Goal: Task Accomplishment & Management: Complete application form

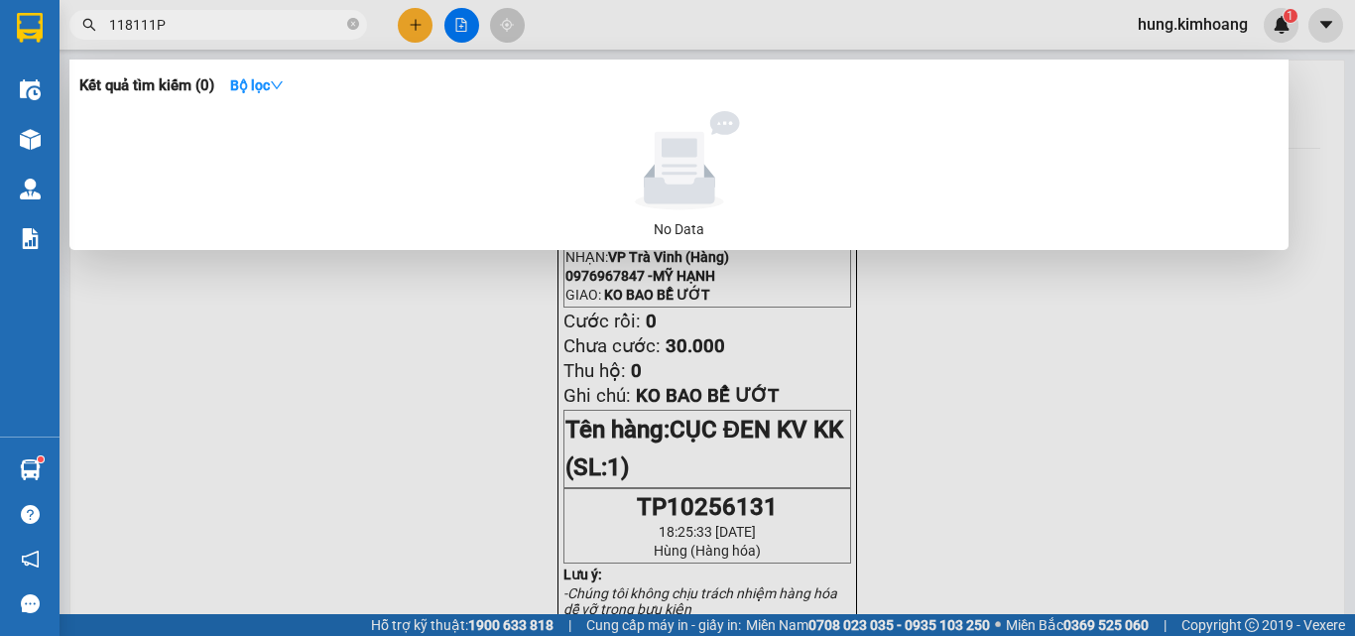
type input "118111P"
click at [412, 27] on div at bounding box center [677, 318] width 1355 height 636
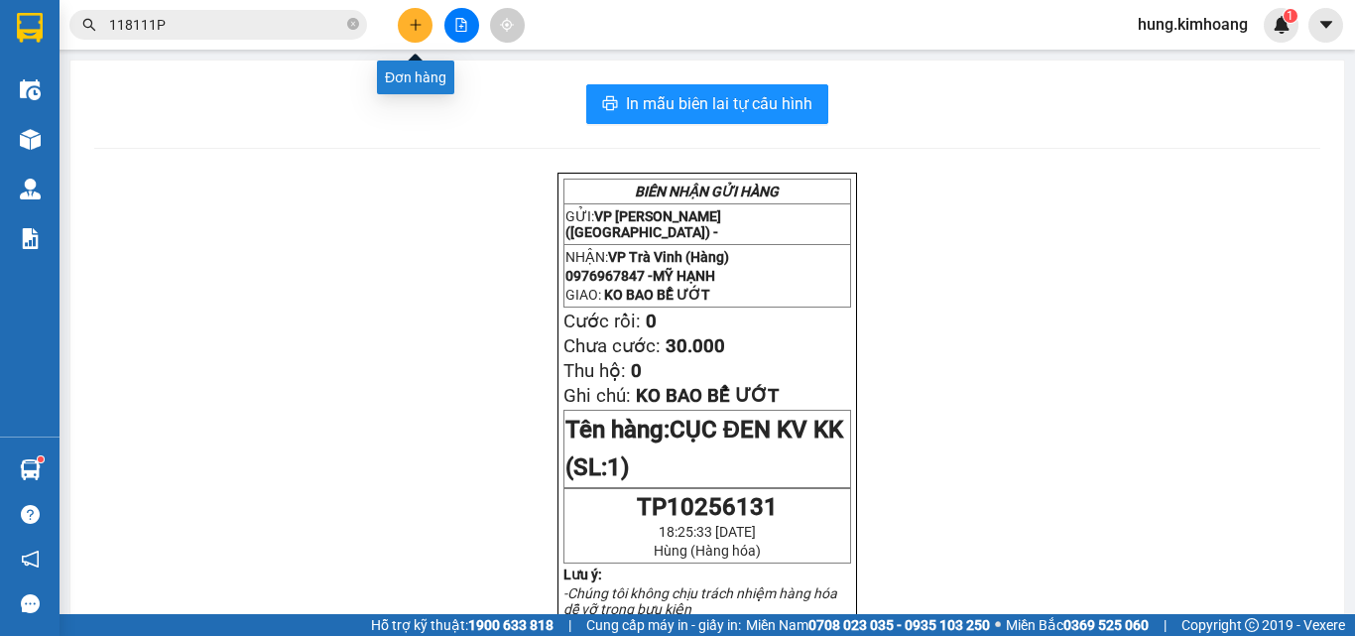
click at [414, 28] on icon "plus" at bounding box center [416, 25] width 14 height 14
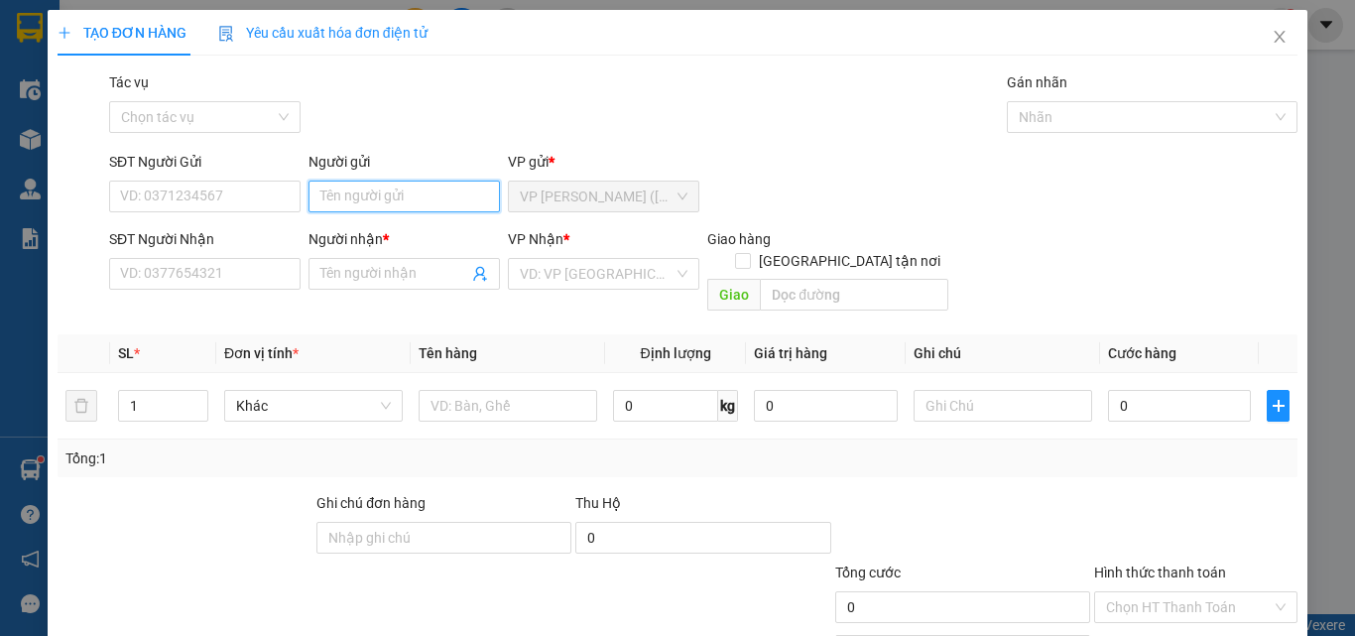
click at [343, 190] on input "Người gửi" at bounding box center [403, 196] width 191 height 32
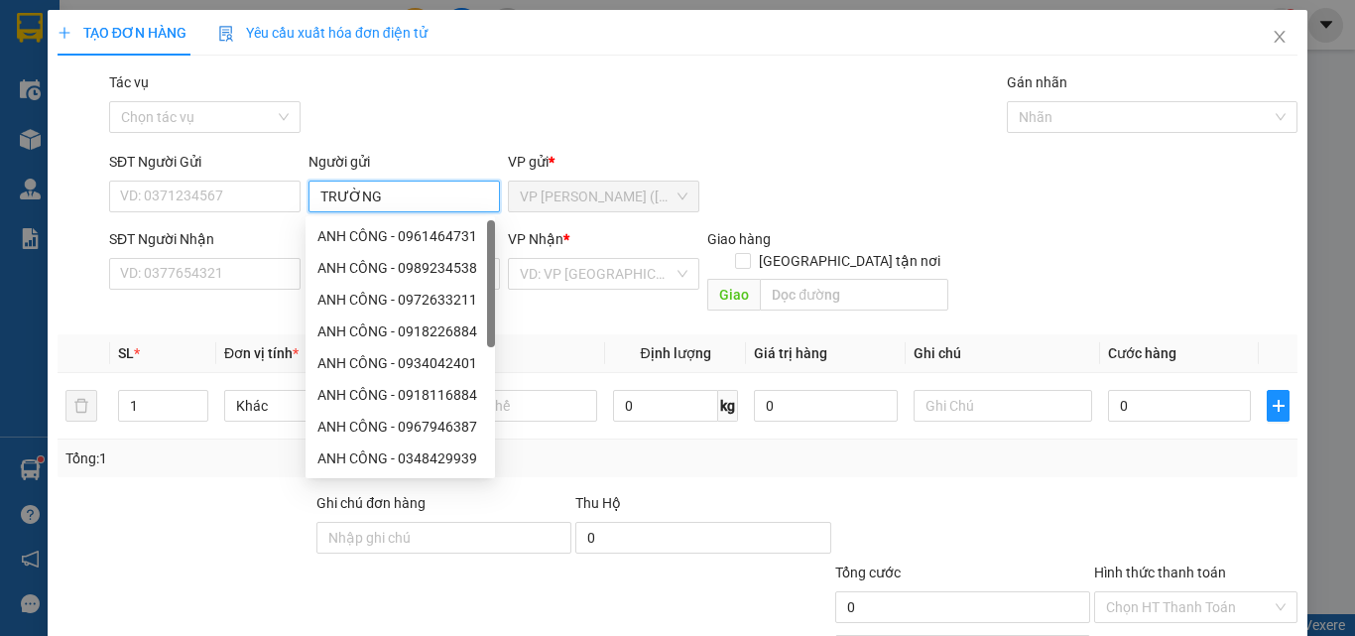
type input "TRƯỜNG"
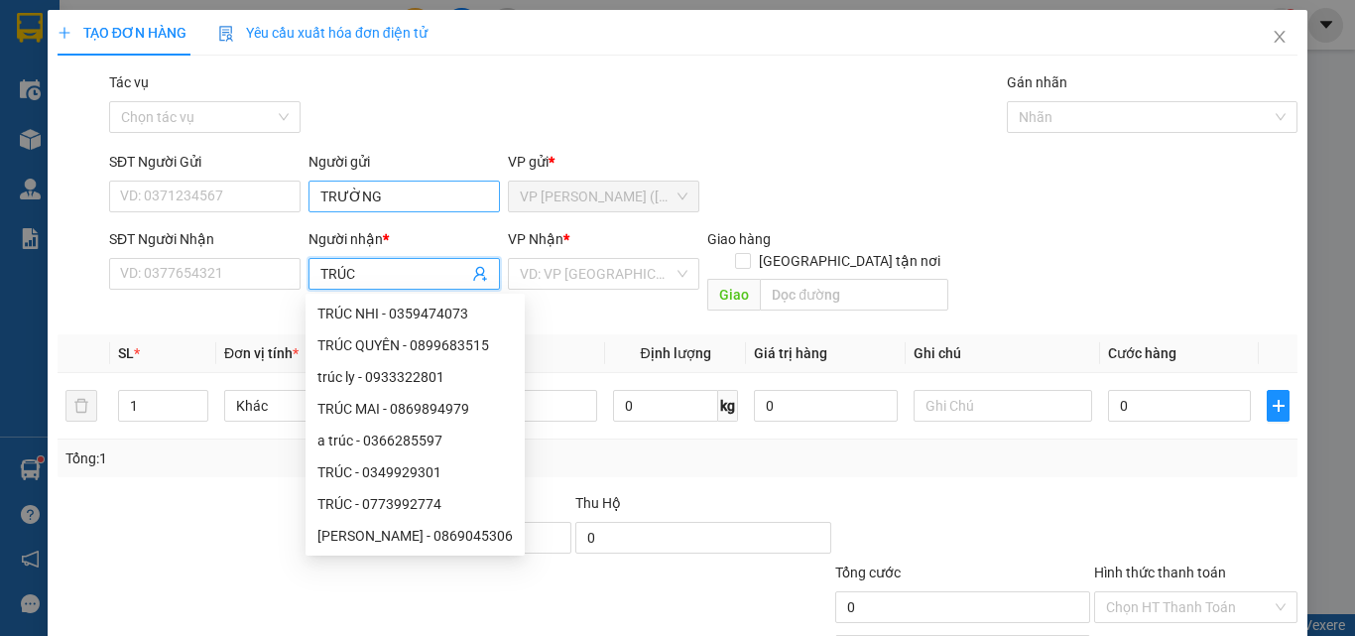
type input "TRÚC"
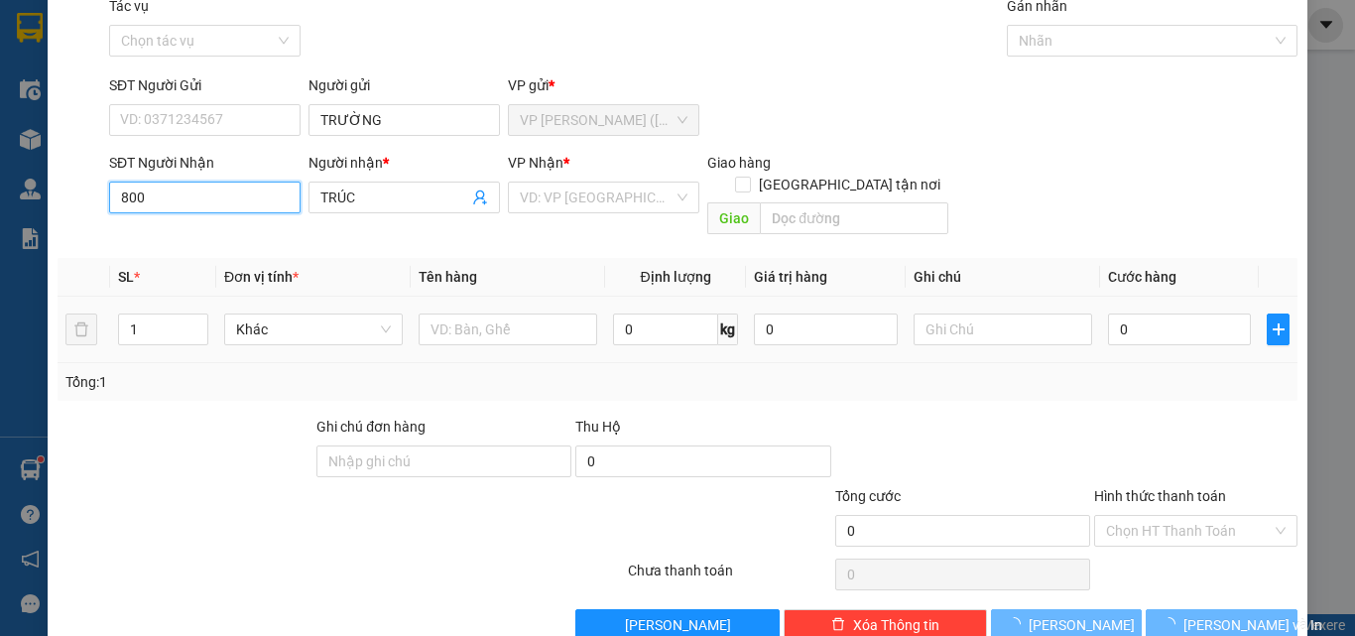
scroll to position [98, 0]
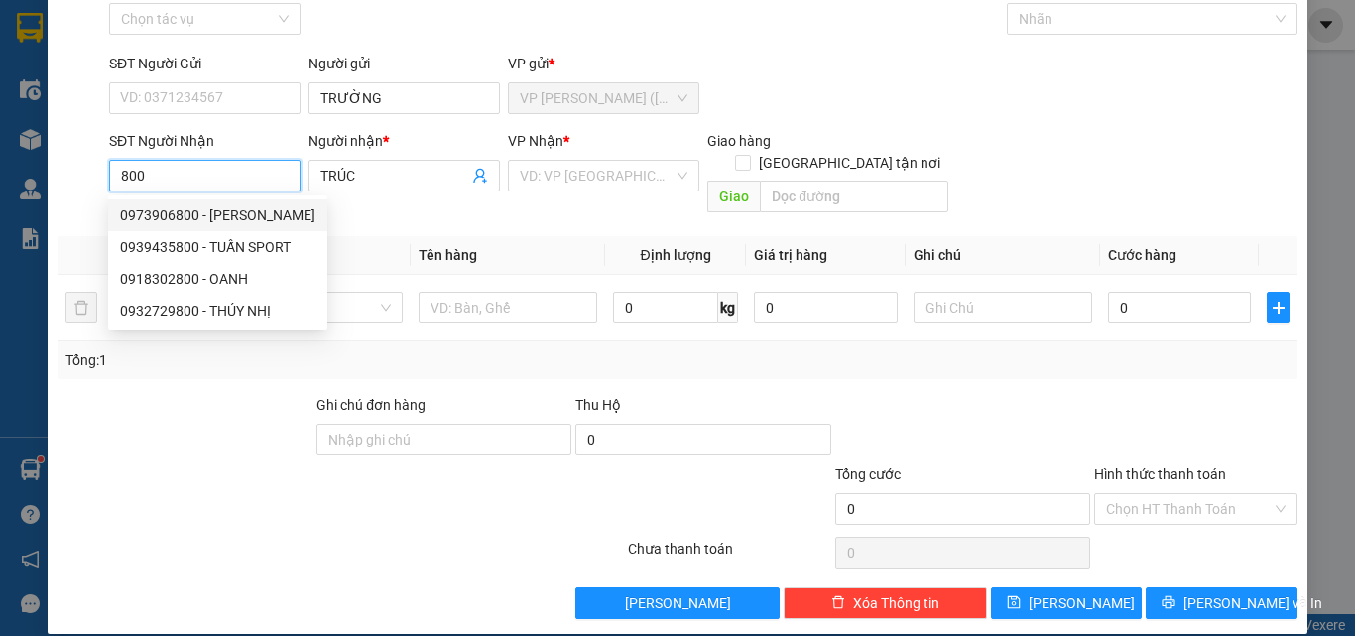
click at [248, 183] on input "800" at bounding box center [204, 176] width 191 height 32
click at [254, 208] on div "0939435800 - TUẤN SPORT" at bounding box center [217, 215] width 195 height 22
type input "0939435800"
type input "TUẤN SPORT"
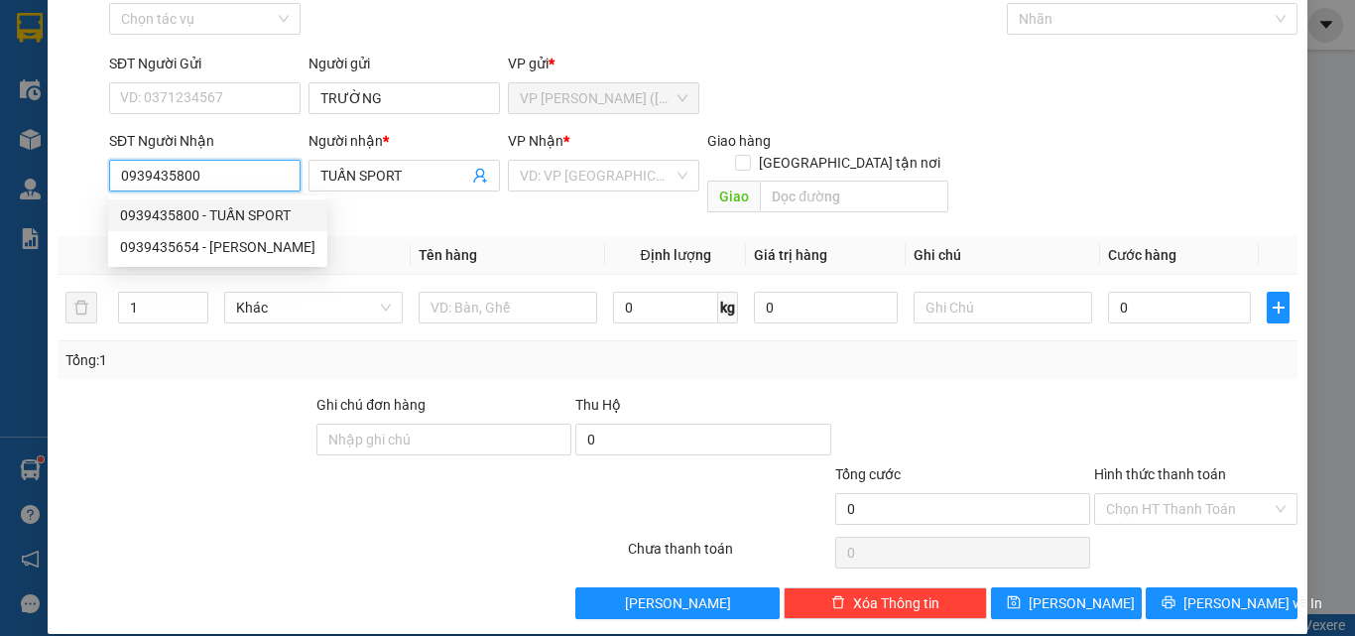
type input "70.000"
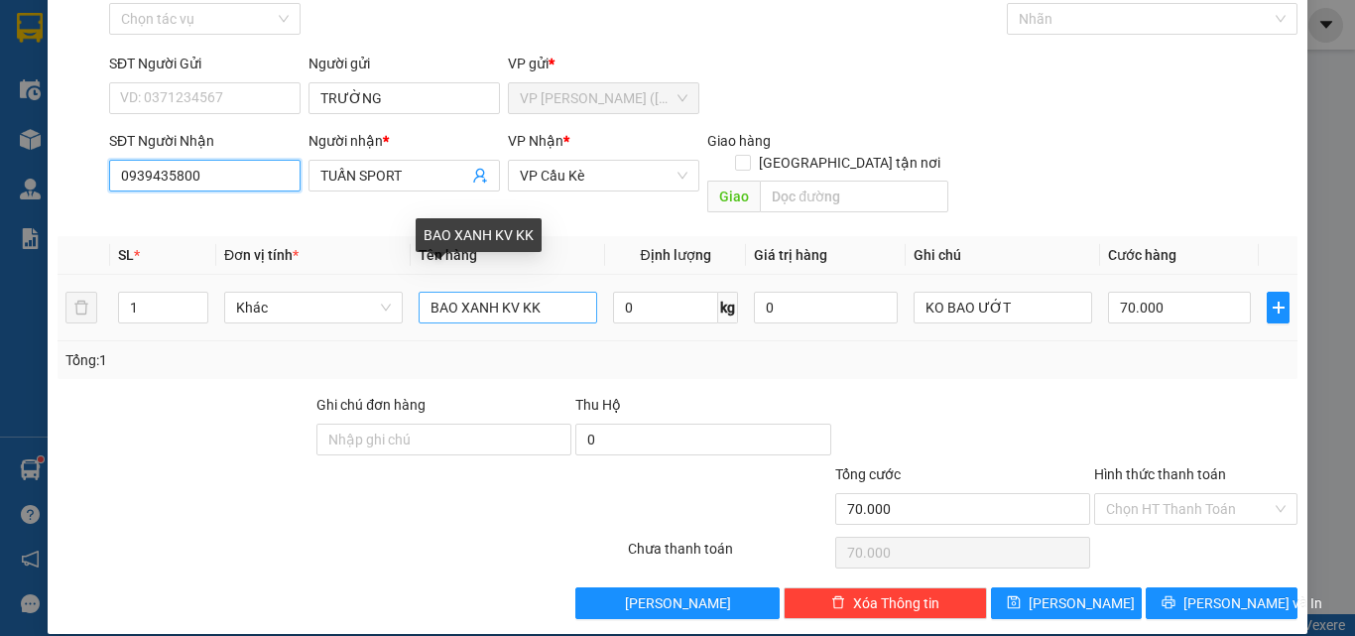
type input "0939435800"
drag, startPoint x: 545, startPoint y: 291, endPoint x: 535, endPoint y: 291, distance: 10.9
click at [542, 292] on input "BAO XANH KV KK" at bounding box center [507, 308] width 179 height 32
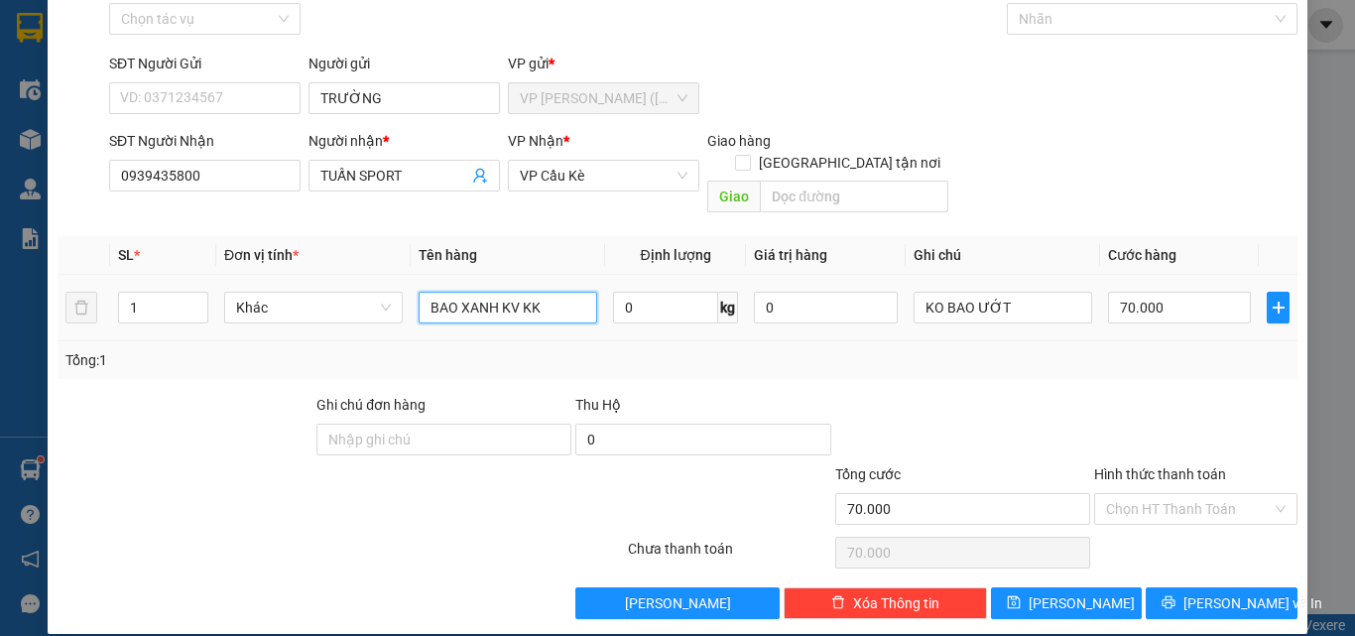
drag, startPoint x: 550, startPoint y: 284, endPoint x: 386, endPoint y: 311, distance: 166.9
click at [388, 311] on tr "1 Khác BAO XANH KV KK 0 kg 0 KO BAO ƯỚT 70.000" at bounding box center [678, 308] width 1240 height 66
type input "1 CỤC ĐEN KV KK"
click at [1152, 294] on input "70.000" at bounding box center [1179, 308] width 143 height 32
type input "3"
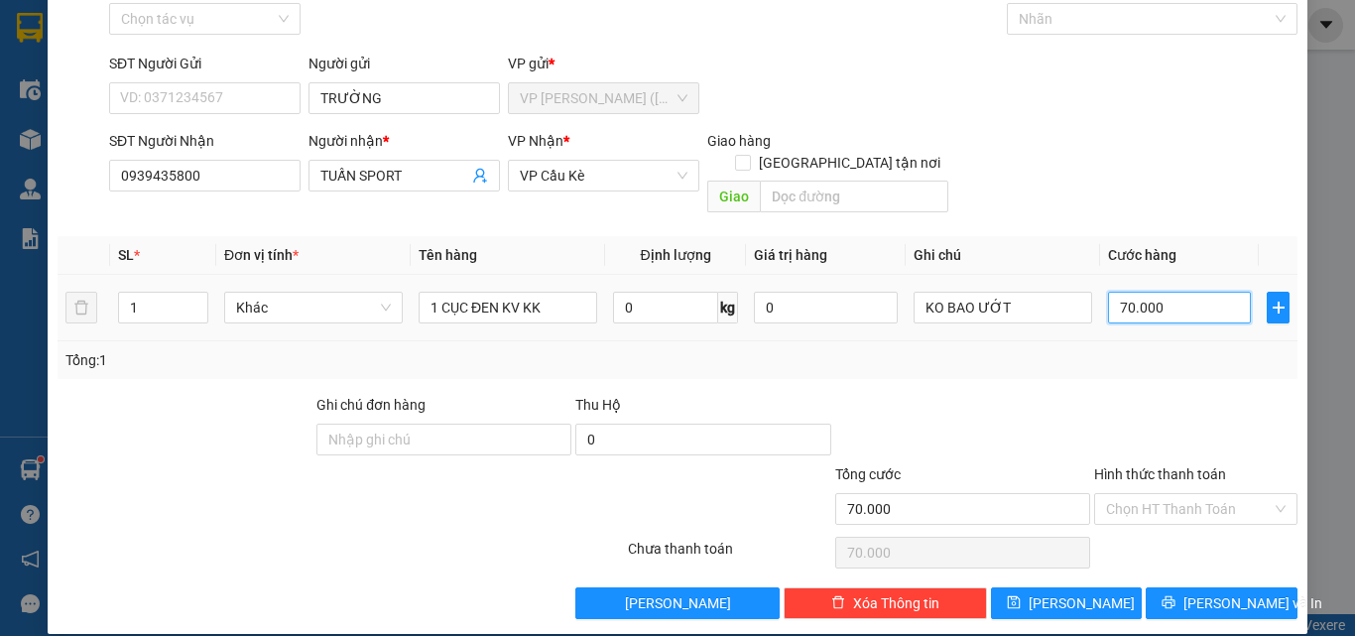
type input "3"
type input "35"
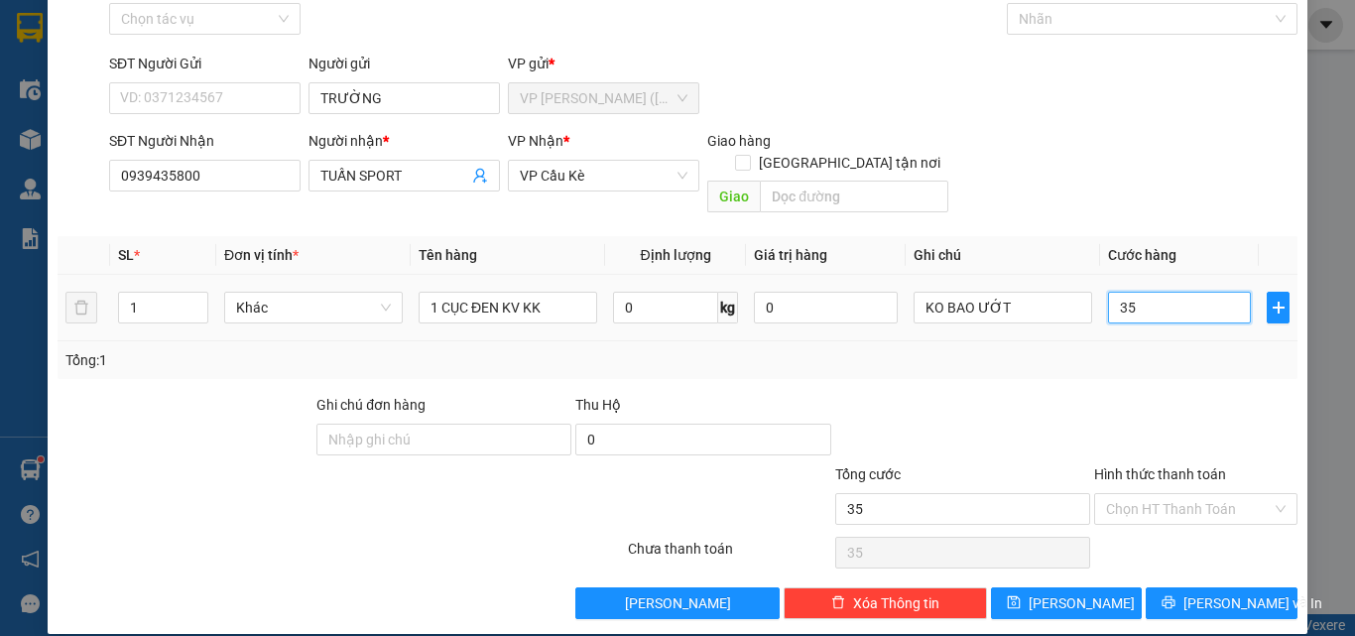
type input "3"
type input "0"
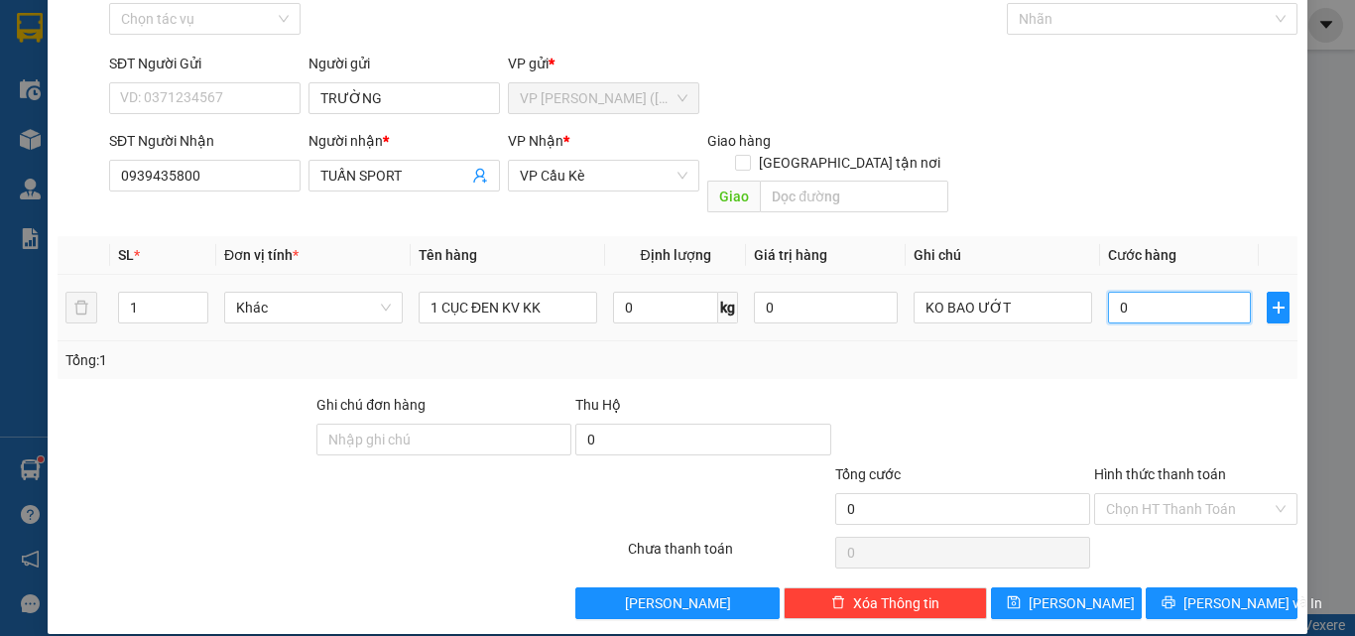
type input "0"
type input "4"
type input "040"
type input "40"
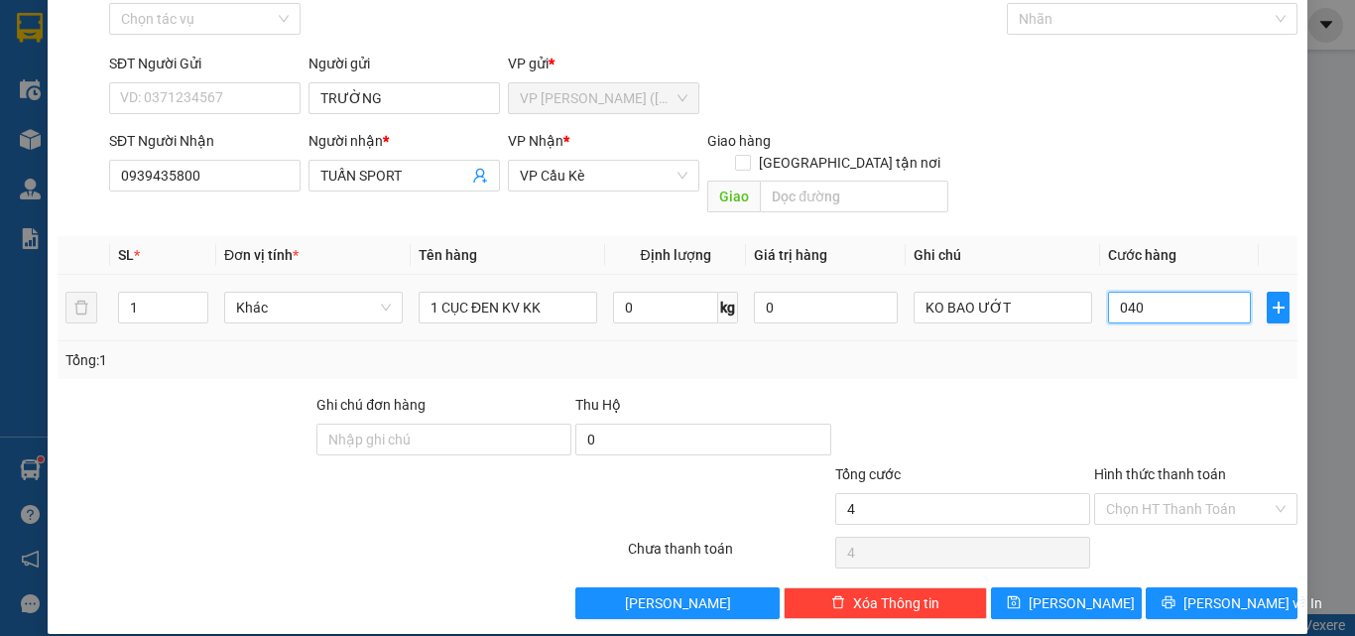
type input "40"
type input "040"
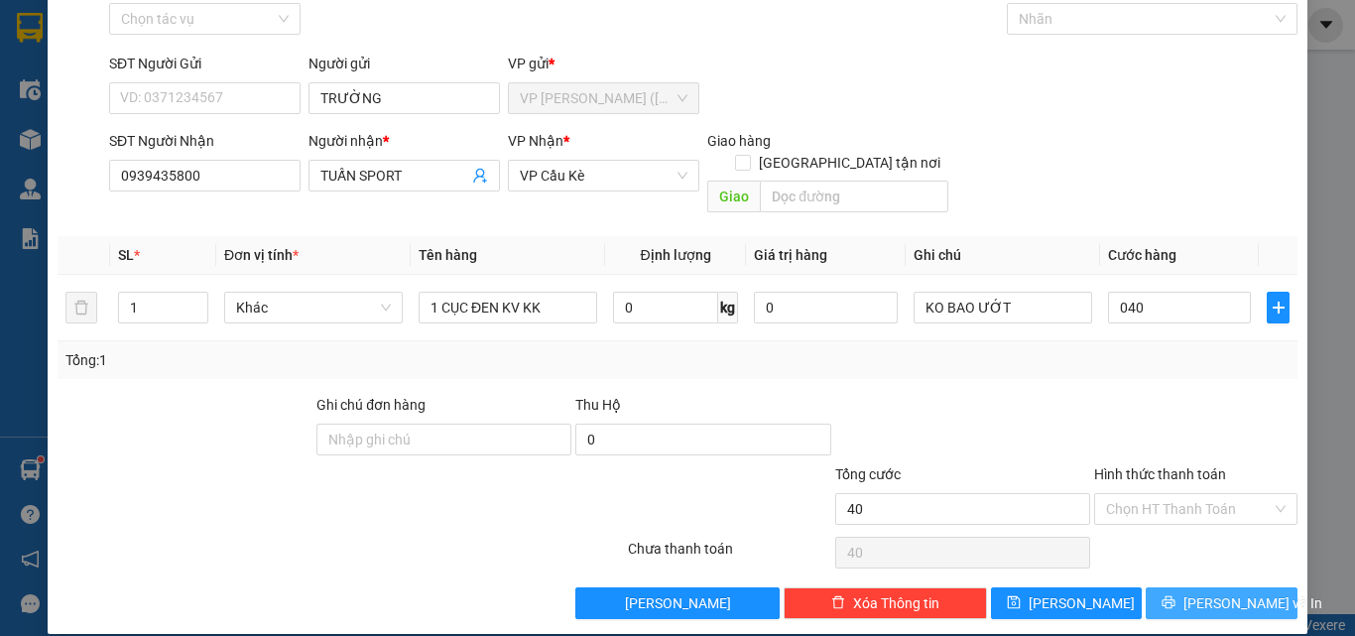
type input "40.000"
click at [1207, 592] on span "[PERSON_NAME] và In" at bounding box center [1252, 603] width 139 height 22
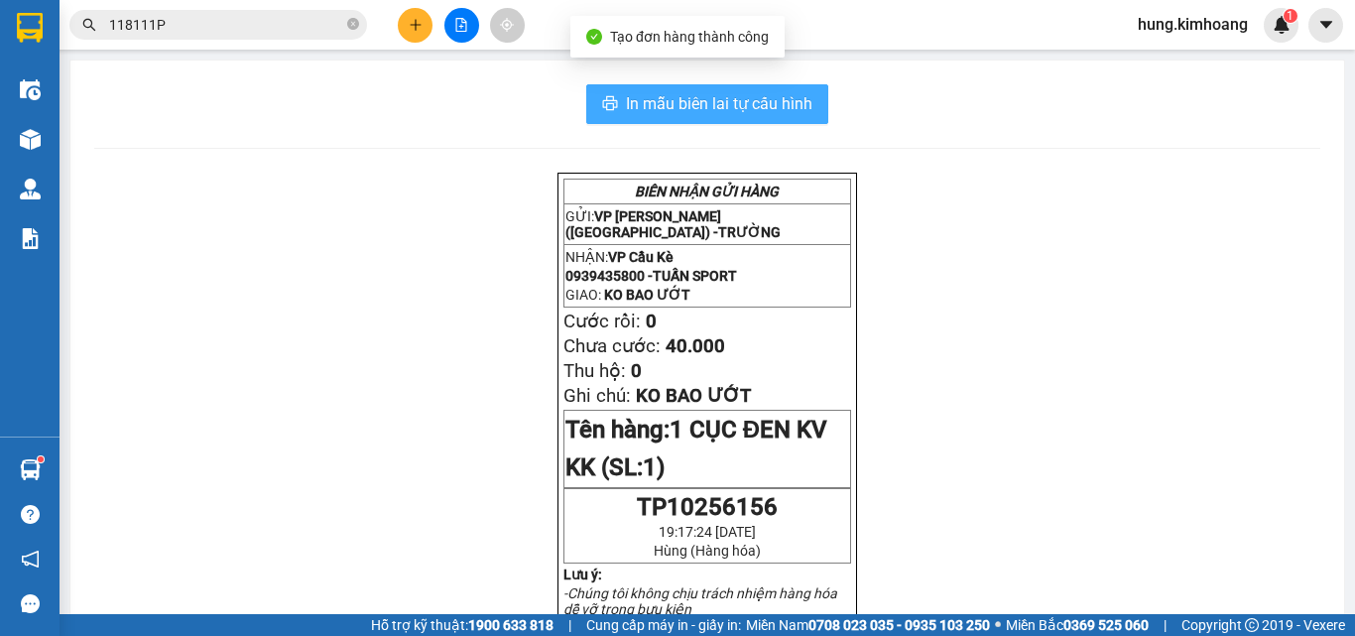
click at [745, 101] on span "In mẫu biên lai tự cấu hình" at bounding box center [719, 103] width 186 height 25
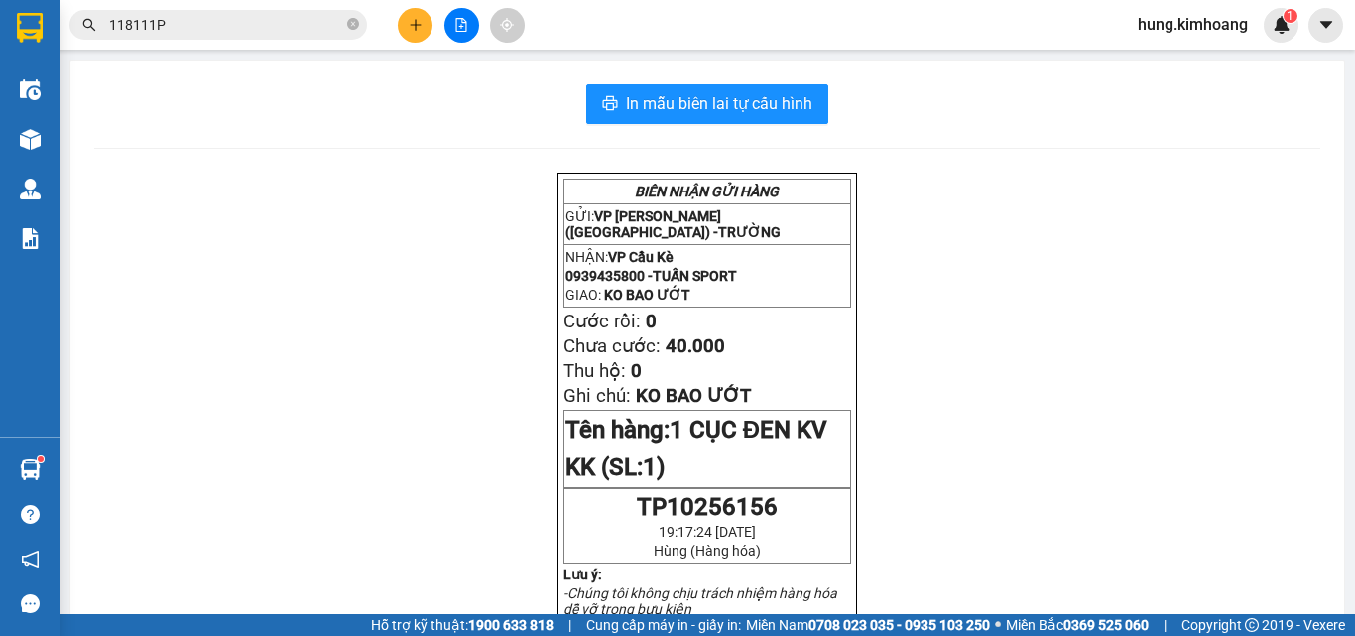
click at [171, 24] on input "118111P" at bounding box center [226, 25] width 234 height 22
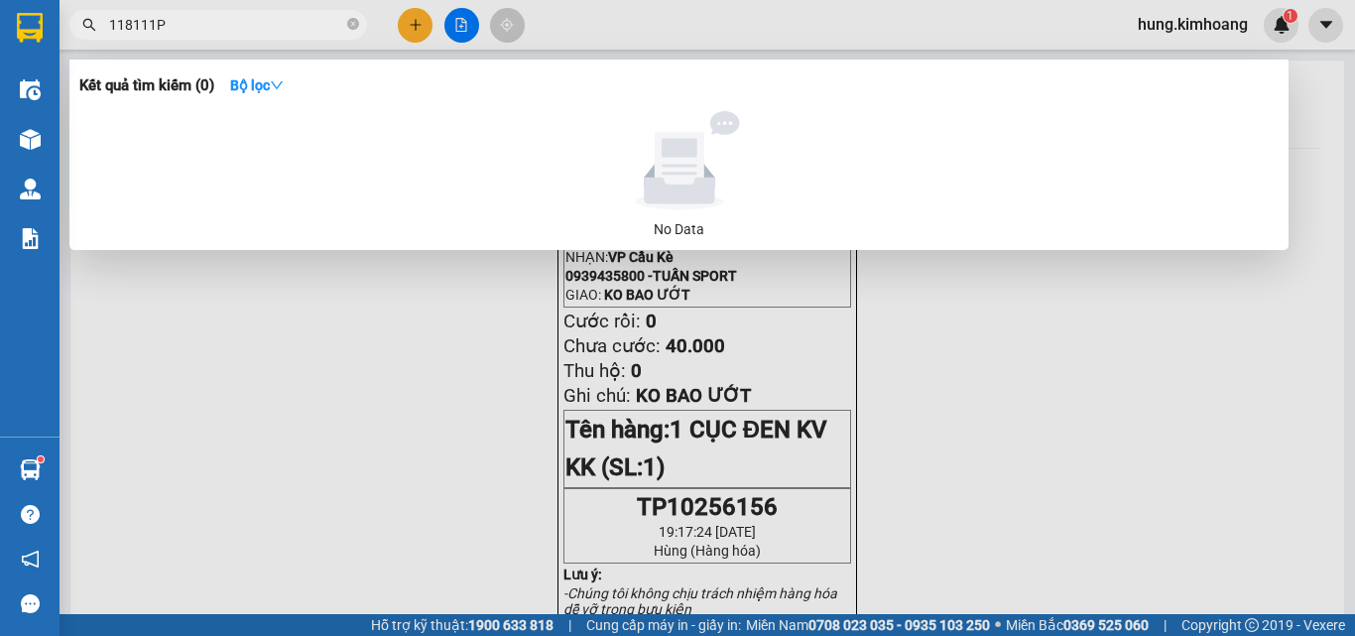
click at [171, 24] on input "118111P" at bounding box center [226, 25] width 234 height 22
drag, startPoint x: 422, startPoint y: 22, endPoint x: 382, endPoint y: 32, distance: 41.9
click at [421, 22] on div at bounding box center [677, 318] width 1355 height 636
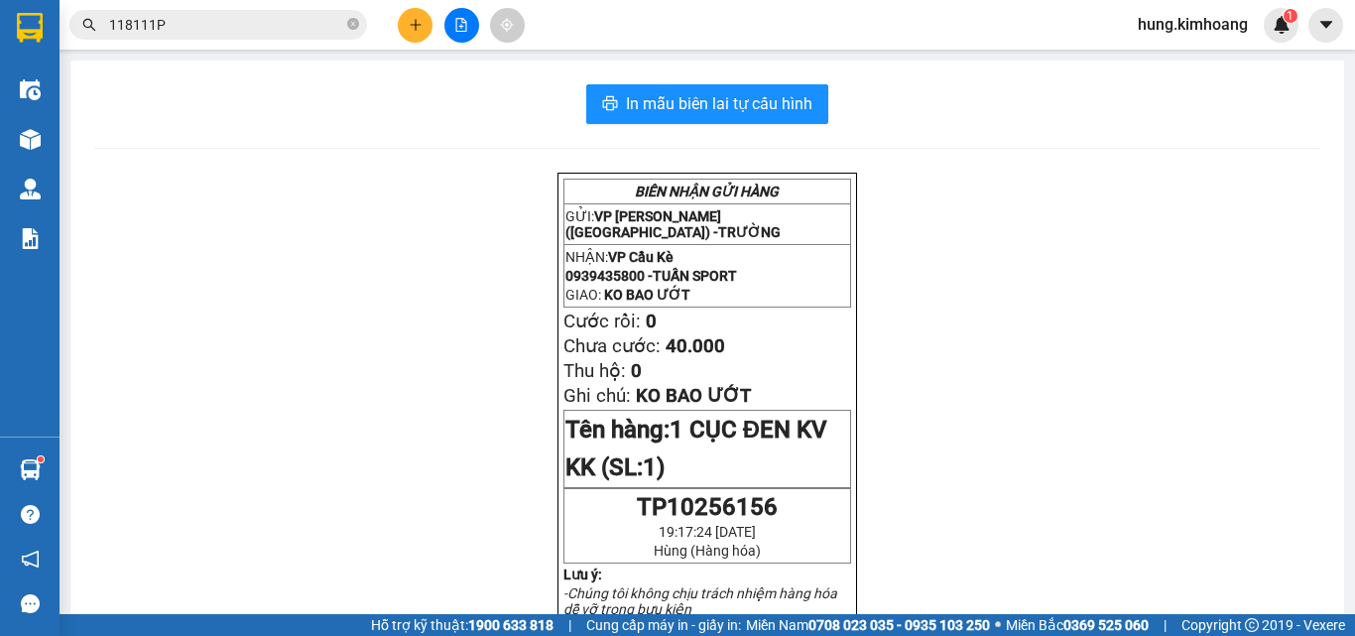
click at [413, 29] on icon "plus" at bounding box center [416, 25] width 14 height 14
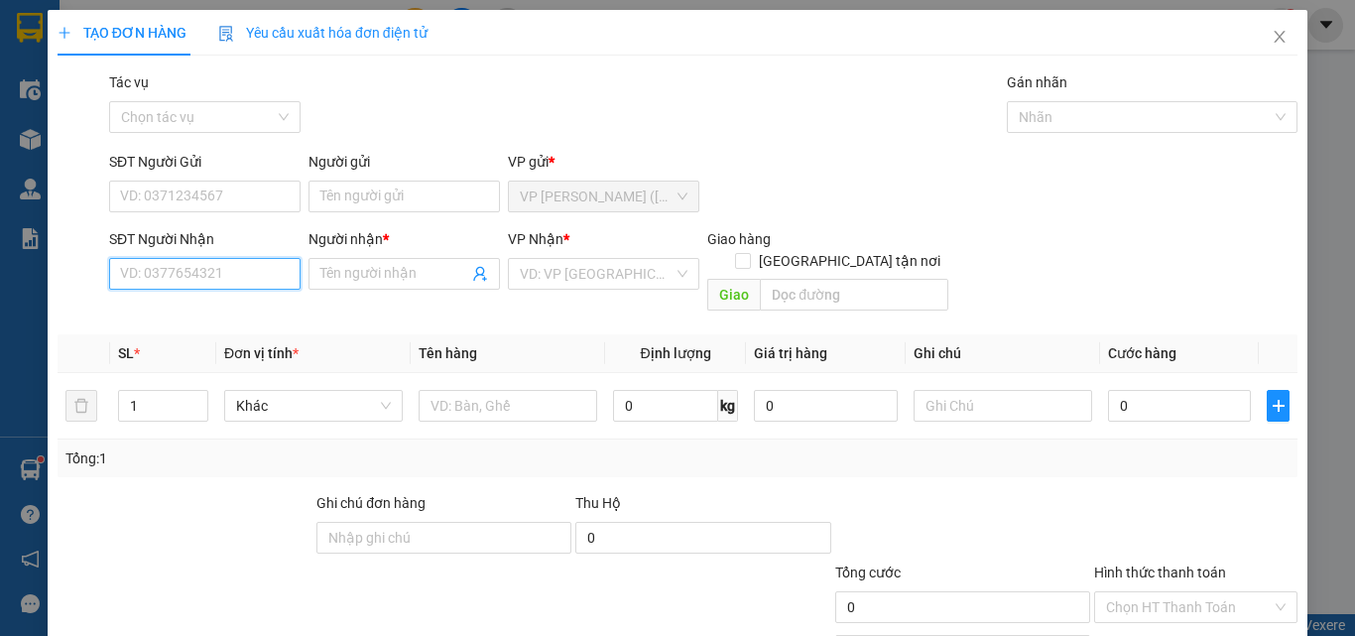
click at [192, 279] on input "SĐT Người Nhận" at bounding box center [204, 274] width 191 height 32
type input "0909136089"
click at [246, 303] on div "0909136089 - ĐẠT VIỆT" at bounding box center [203, 313] width 166 height 22
type input "ĐẠT VIỆT"
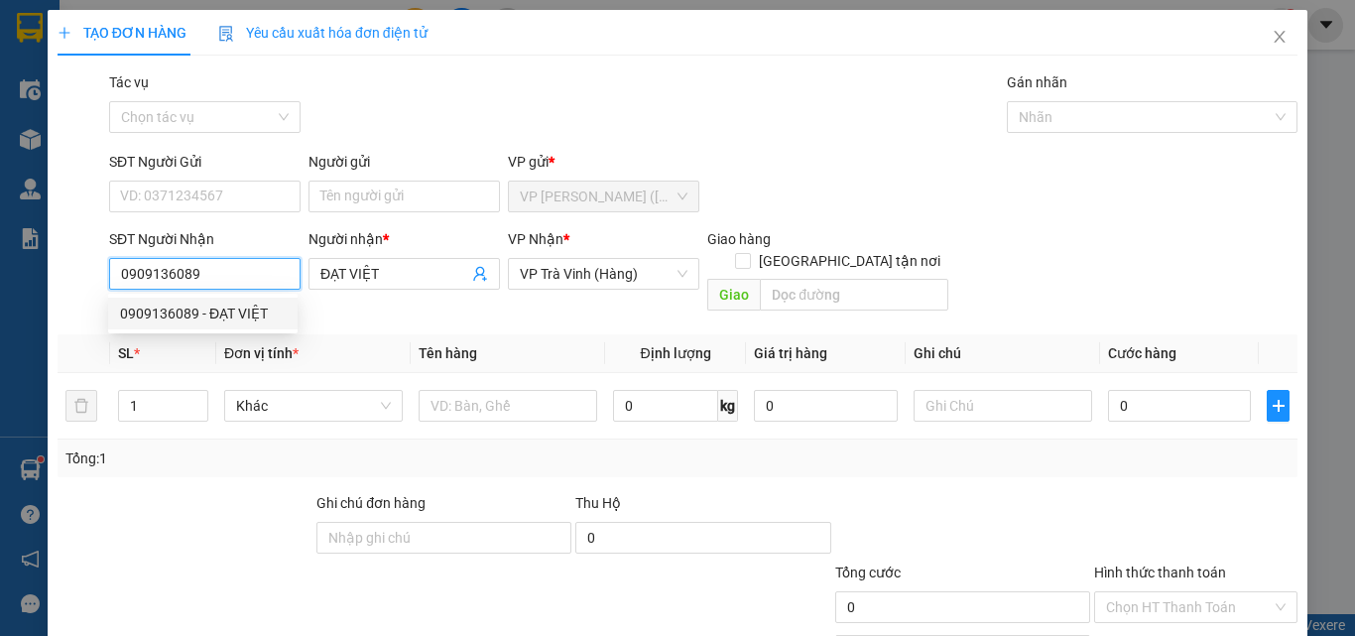
type input "20.000"
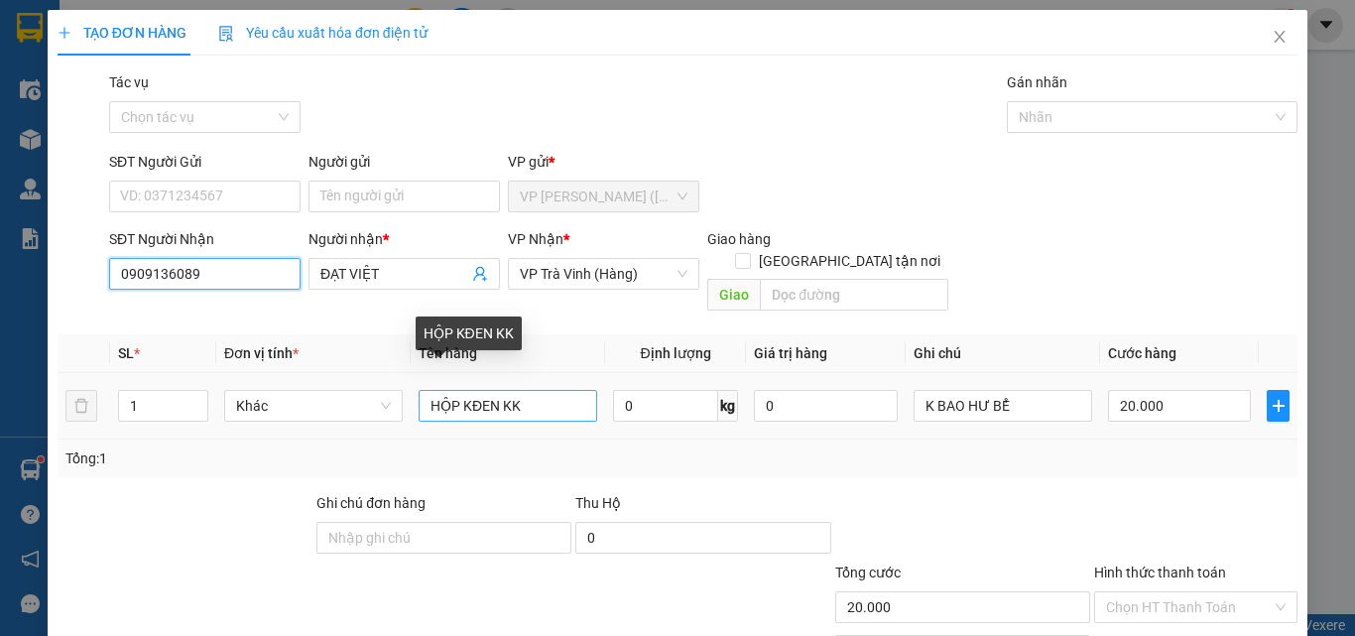
type input "0909136089"
drag, startPoint x: 527, startPoint y: 389, endPoint x: 336, endPoint y: 420, distance: 193.0
click at [336, 420] on div "SL * Đơn vị tính * Tên hàng Định lượng Giá trị hàng Ghi chú Cước hàng 1 Khác HỘ…" at bounding box center [678, 405] width 1240 height 143
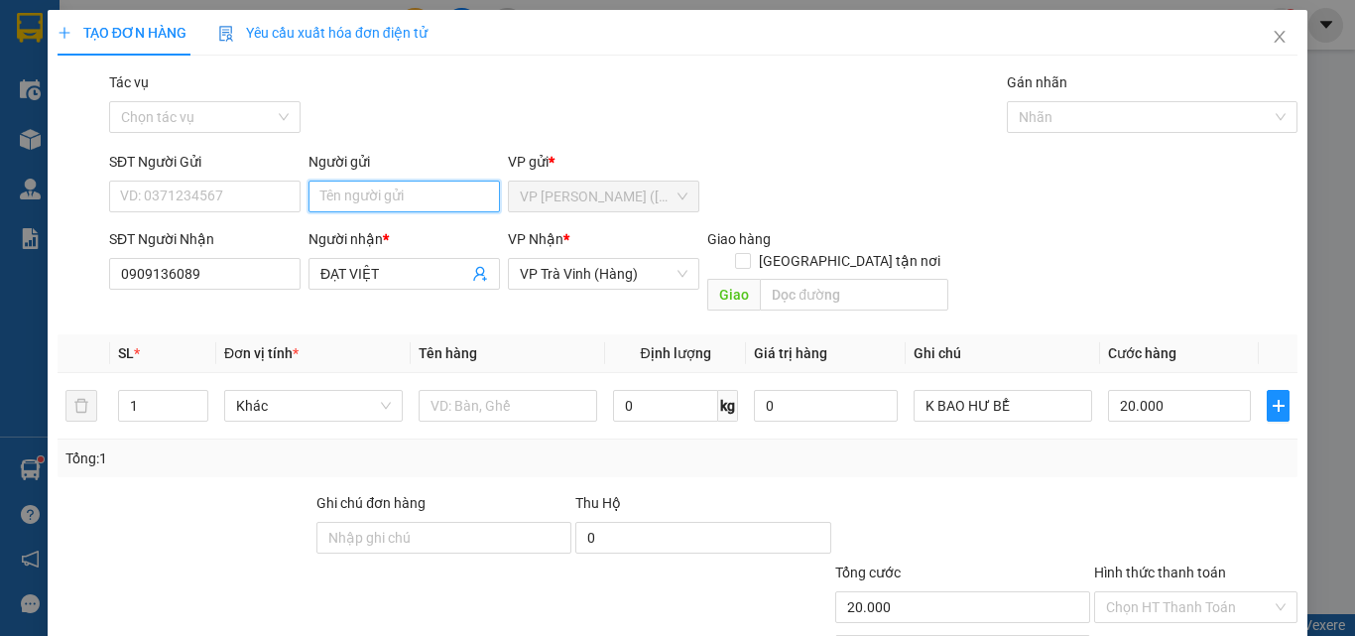
click at [437, 191] on input "Người gửi" at bounding box center [403, 196] width 191 height 32
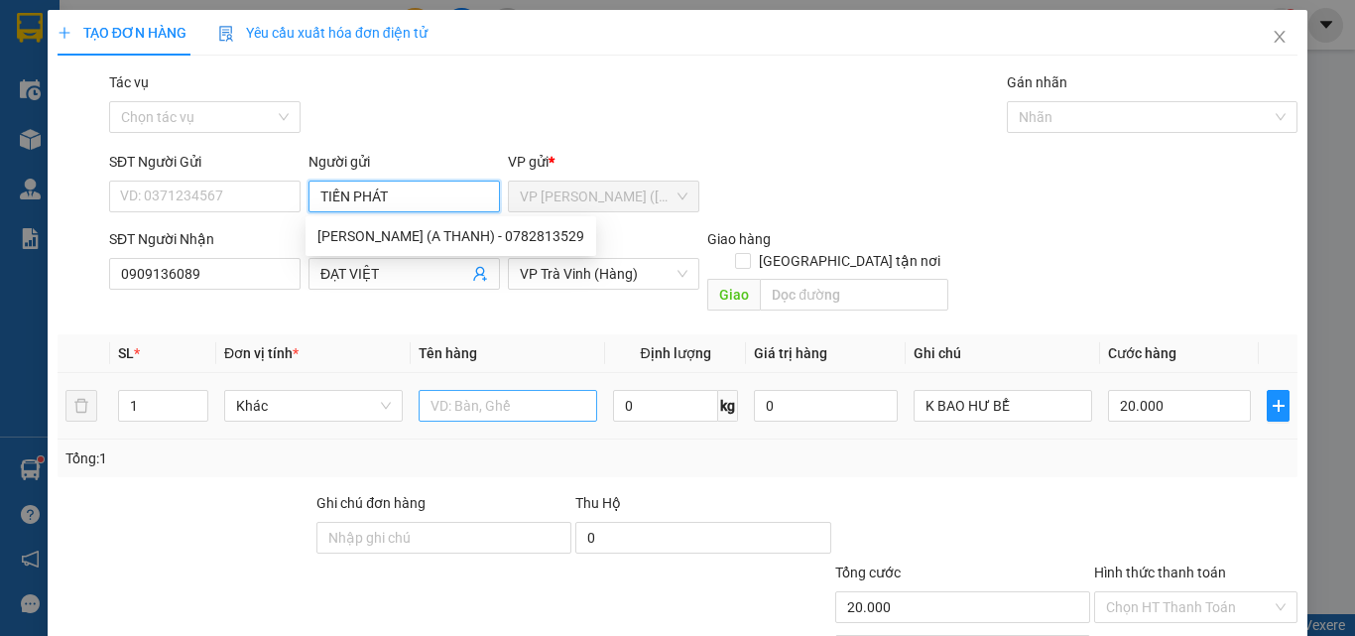
type input "TIẾN PHÁT"
drag, startPoint x: 563, startPoint y: 374, endPoint x: 543, endPoint y: 376, distance: 19.9
click at [558, 390] on input "text" at bounding box center [507, 406] width 179 height 32
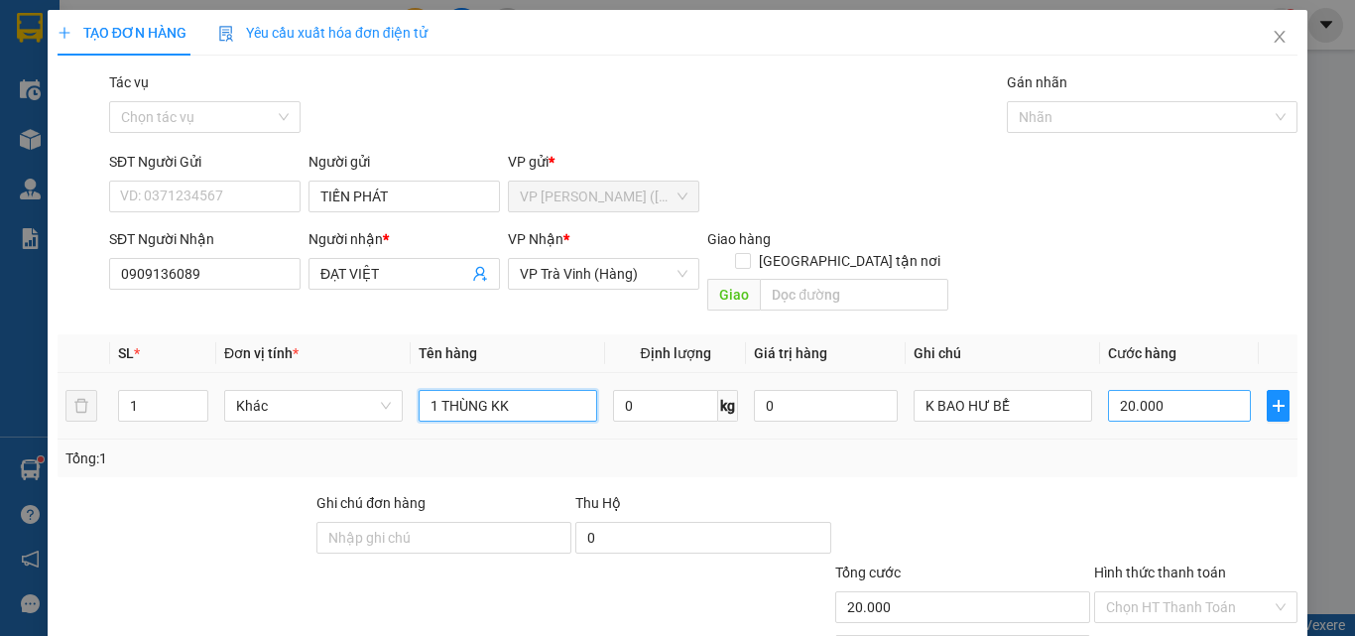
type input "1 THÙNG KK"
click at [1178, 391] on input "20.000" at bounding box center [1179, 406] width 143 height 32
type input "3"
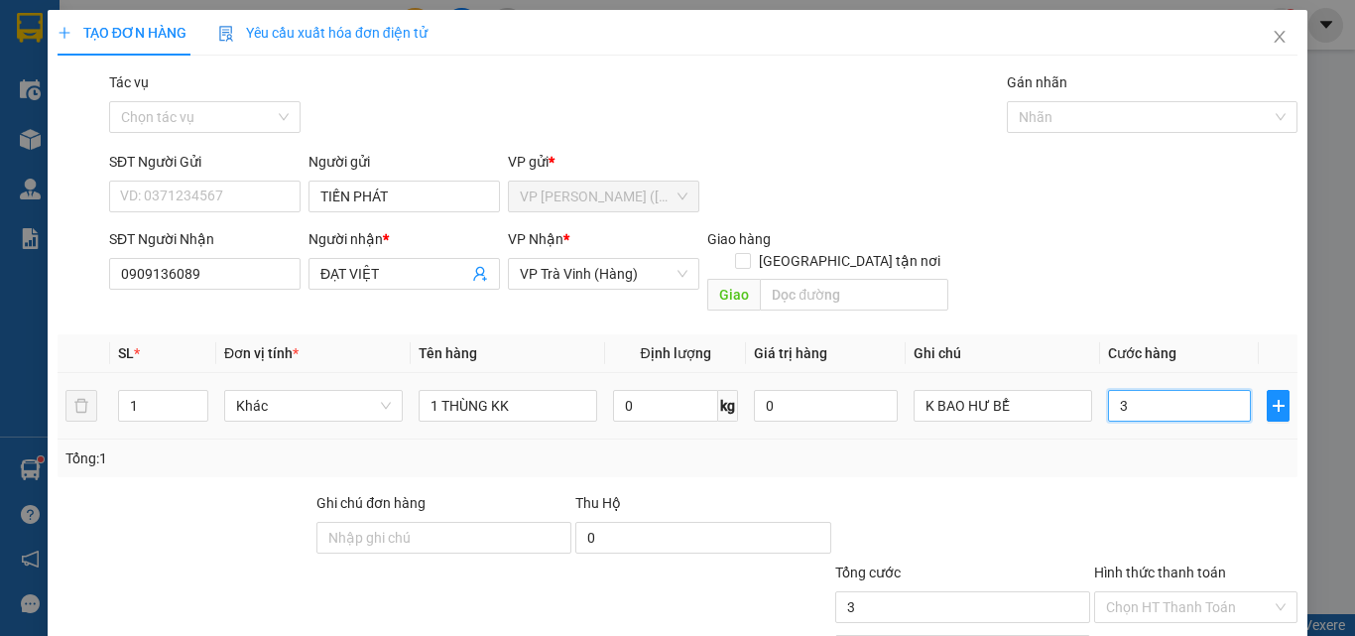
type input "35"
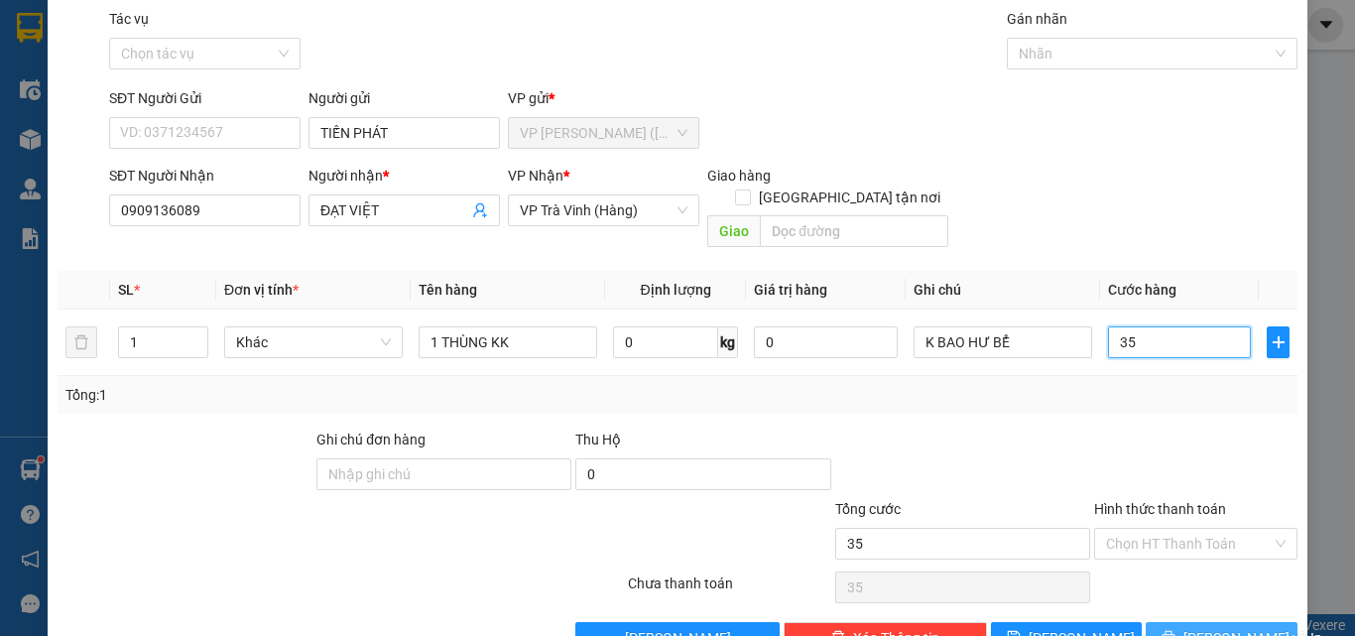
scroll to position [98, 0]
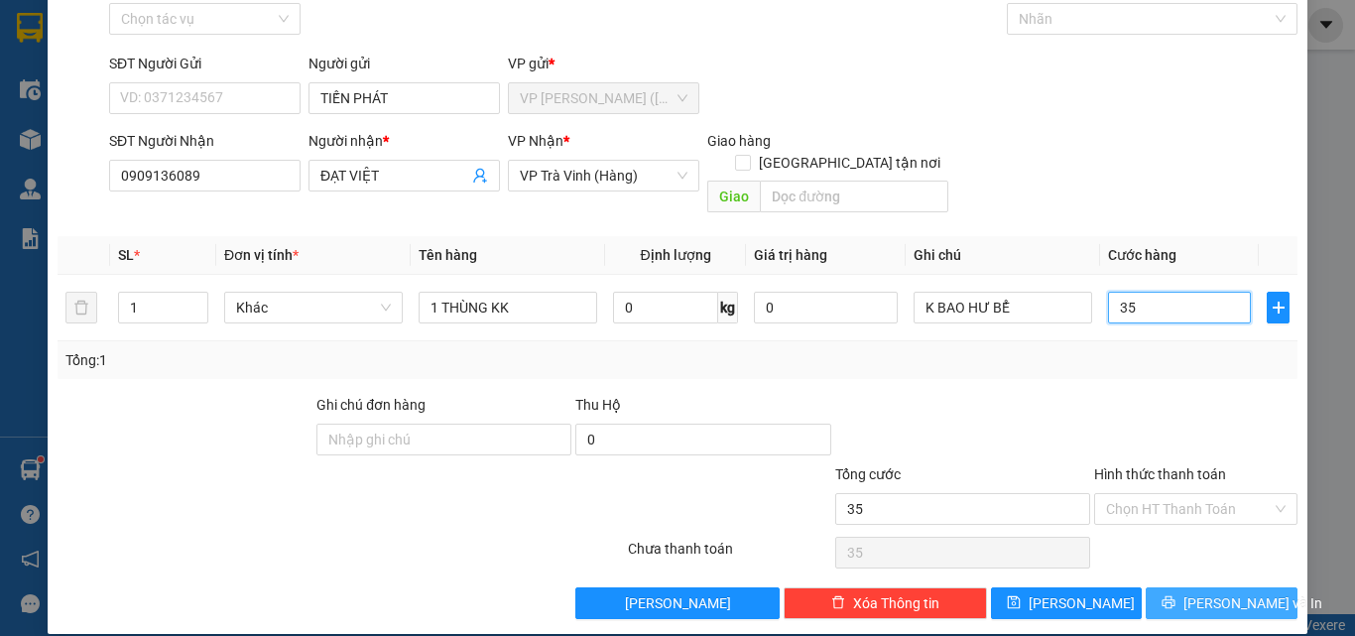
type input "35"
type input "35.000"
drag, startPoint x: 1186, startPoint y: 580, endPoint x: 1164, endPoint y: 585, distance: 22.4
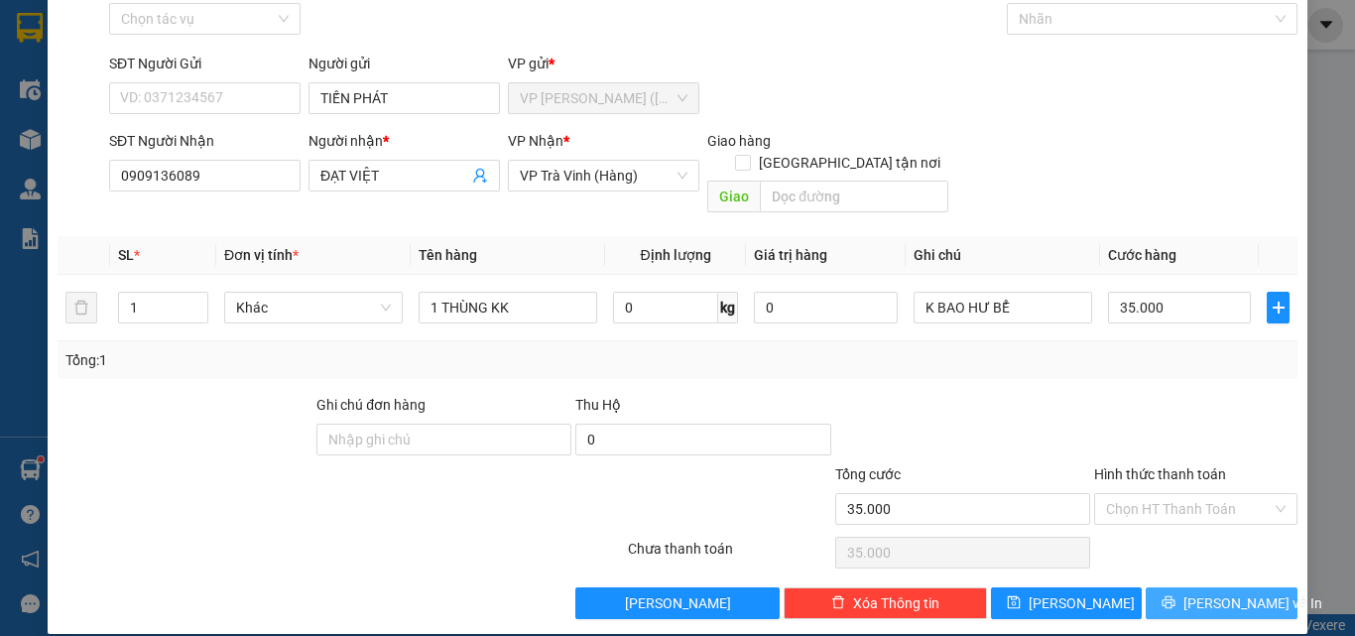
click at [1187, 587] on button "[PERSON_NAME] và In" at bounding box center [1221, 603] width 152 height 32
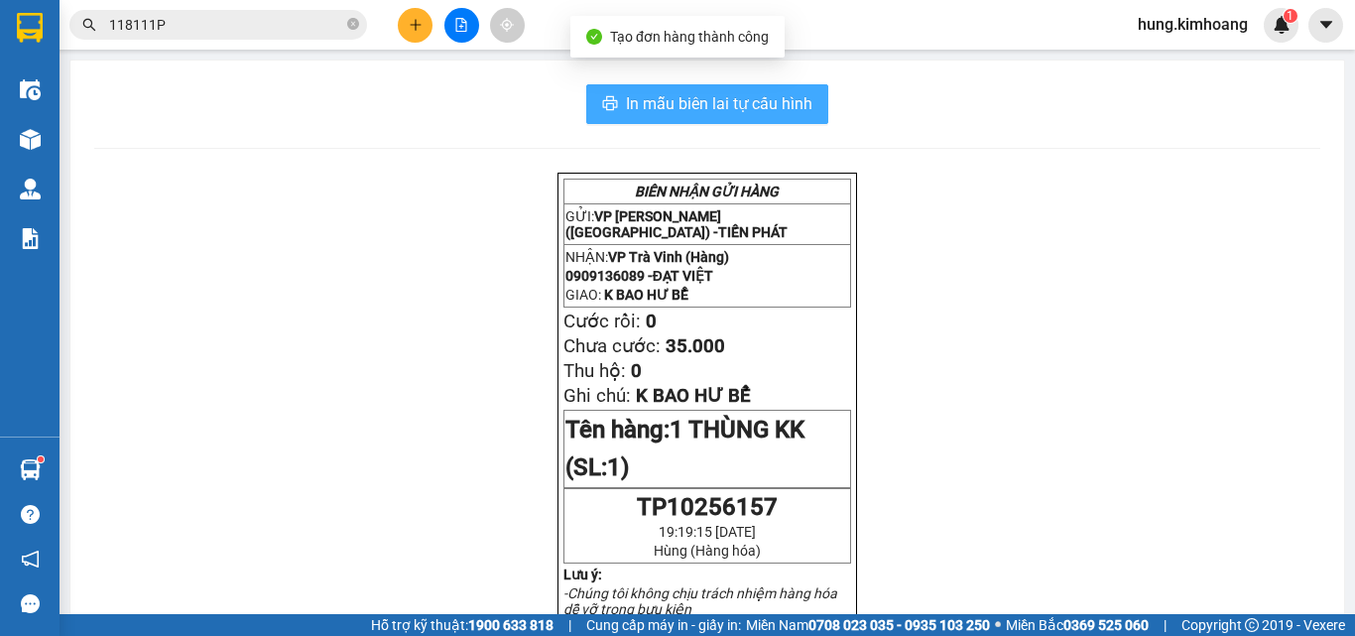
click at [768, 111] on span "In mẫu biên lai tự cấu hình" at bounding box center [719, 103] width 186 height 25
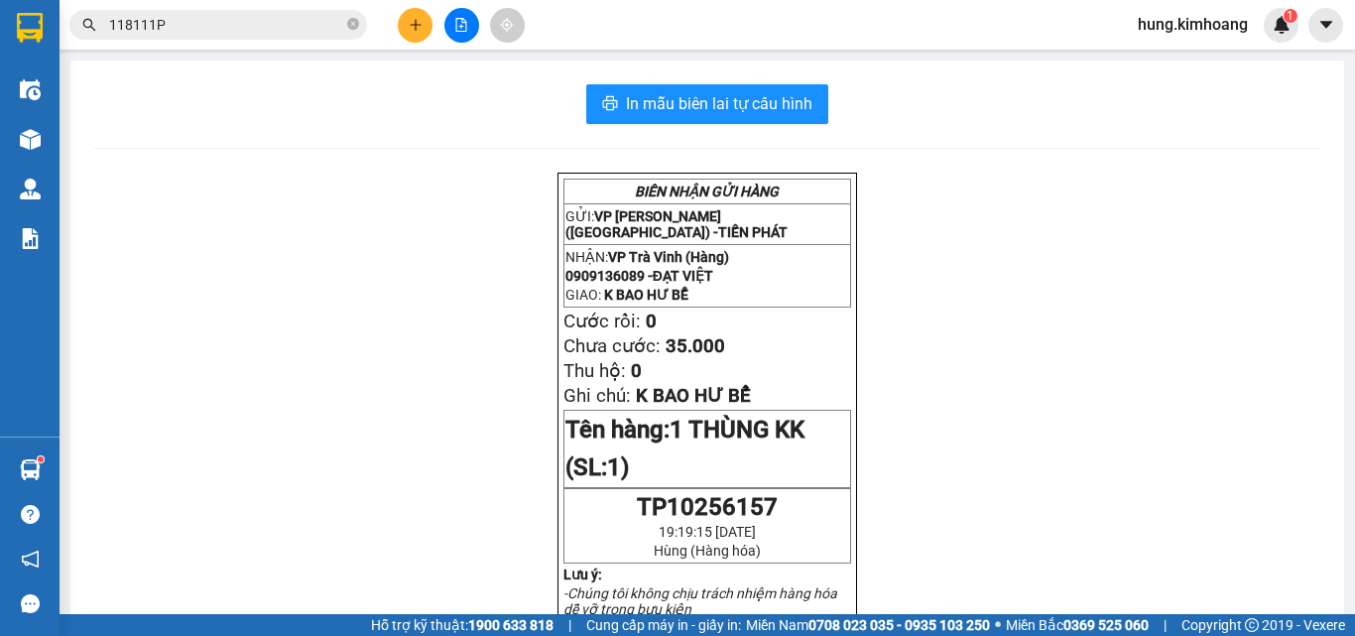
click at [228, 24] on input "118111P" at bounding box center [226, 25] width 234 height 22
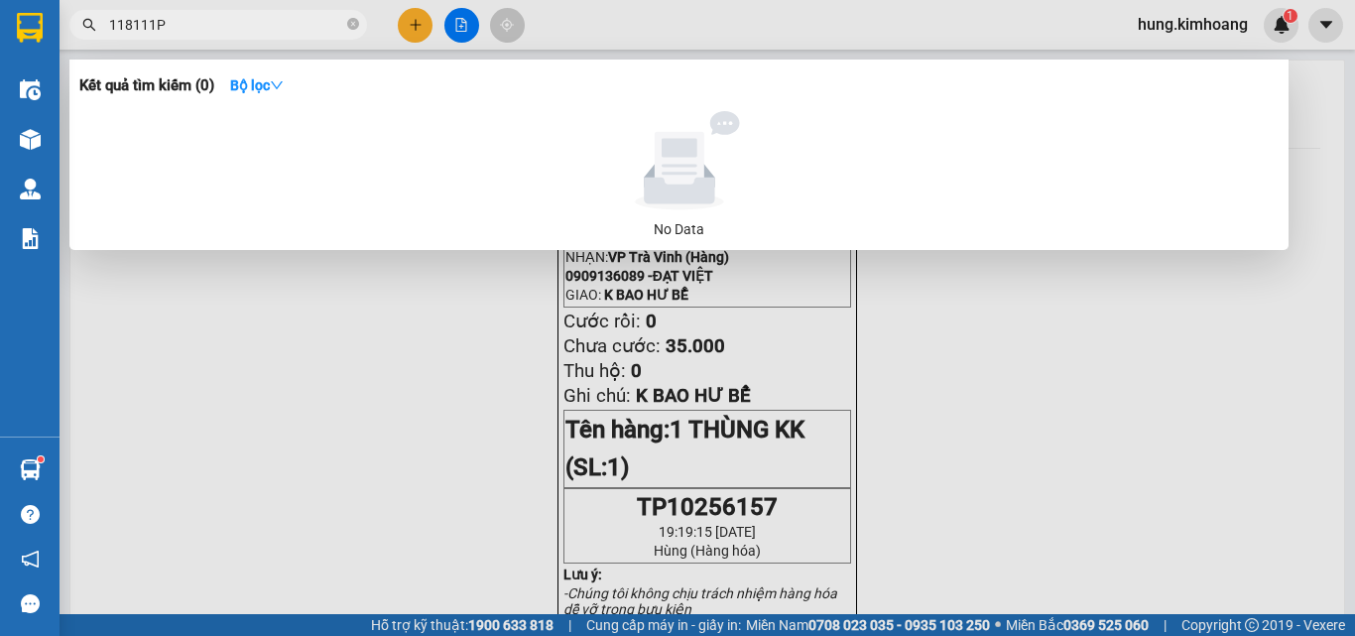
click at [228, 24] on input "118111P" at bounding box center [226, 25] width 234 height 22
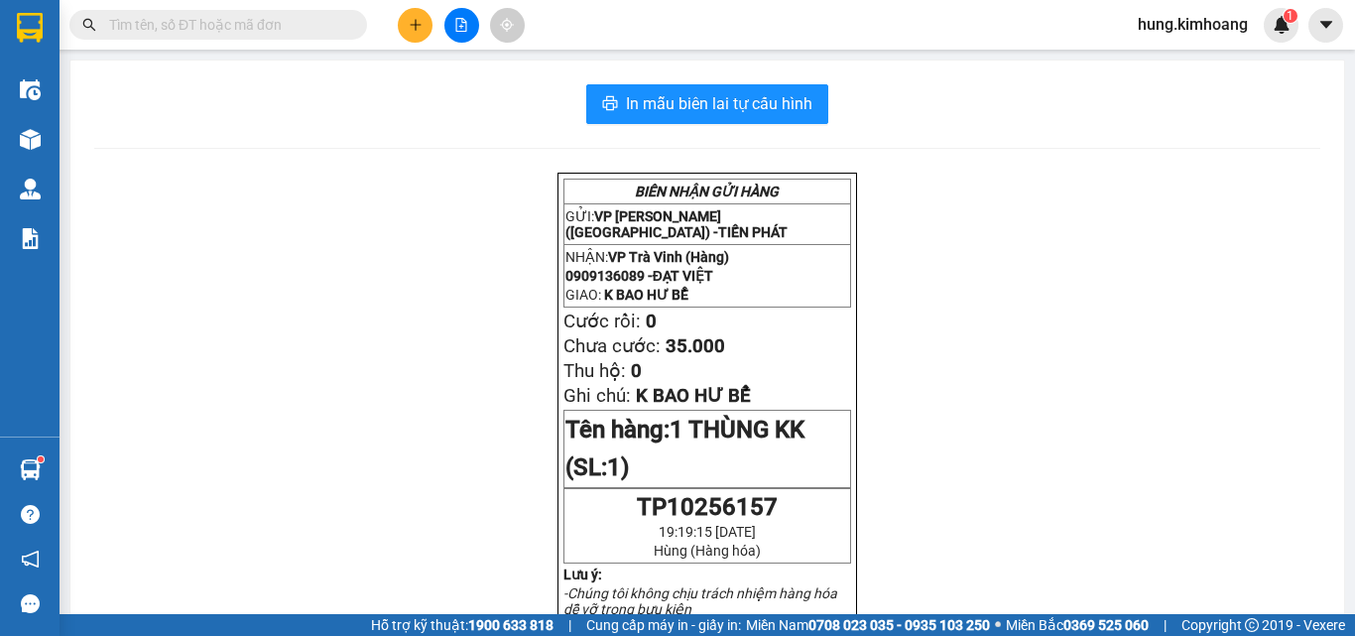
click at [424, 23] on button at bounding box center [415, 25] width 35 height 35
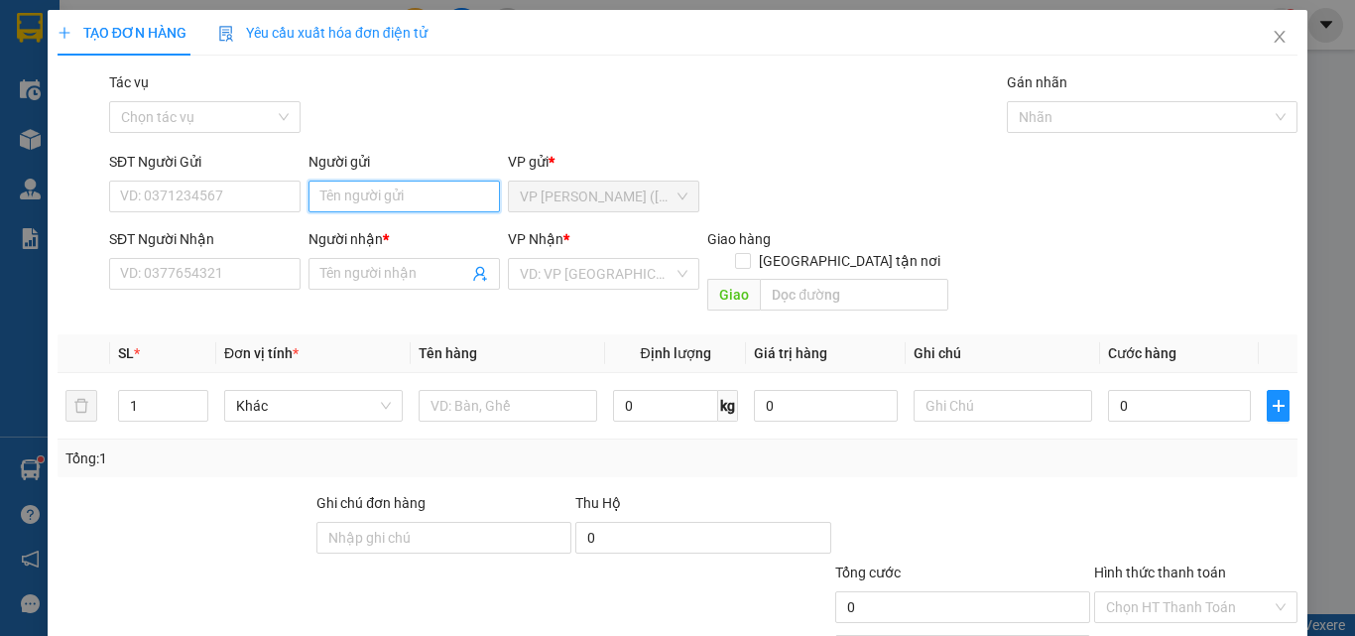
click at [334, 196] on input "Người gửi" at bounding box center [403, 196] width 191 height 32
type input "QUỲNH"
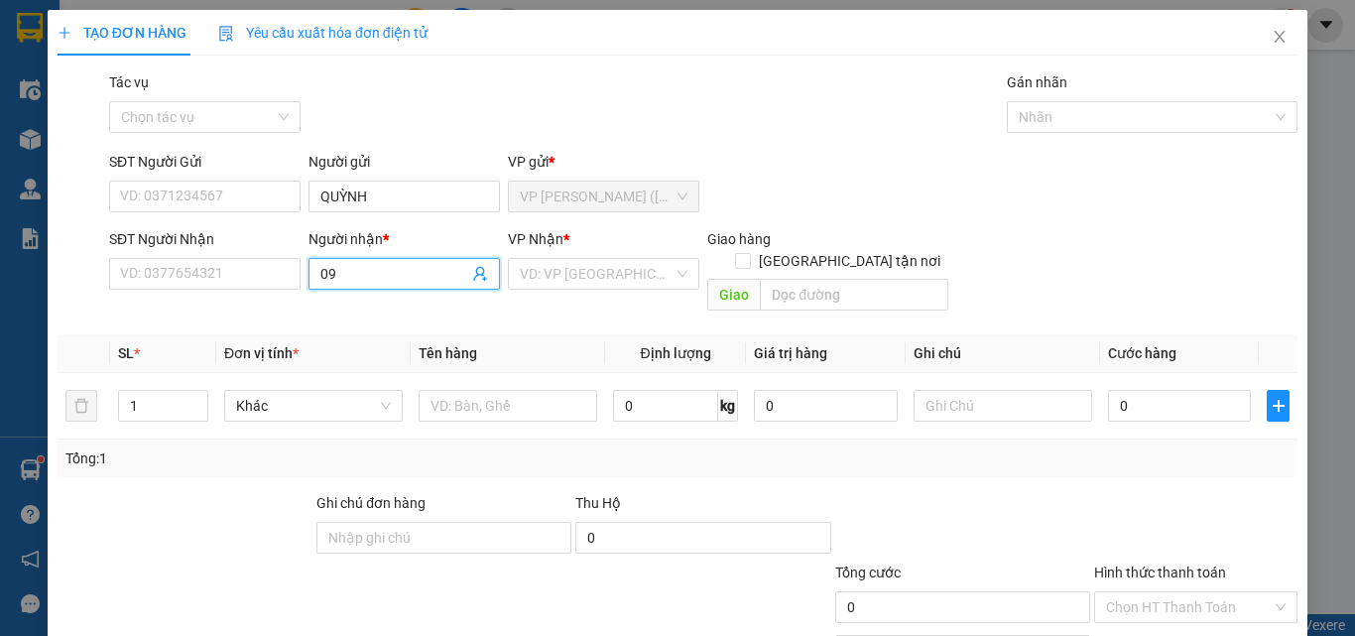
type input "09"
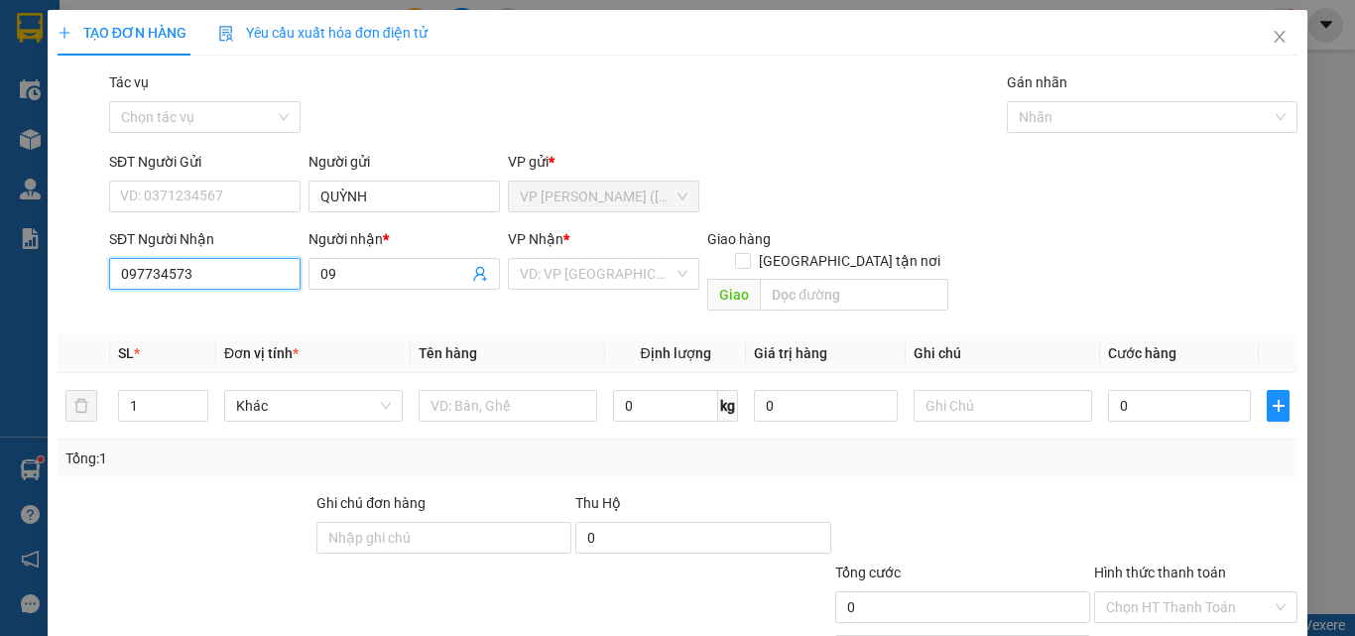
type input "0977345736"
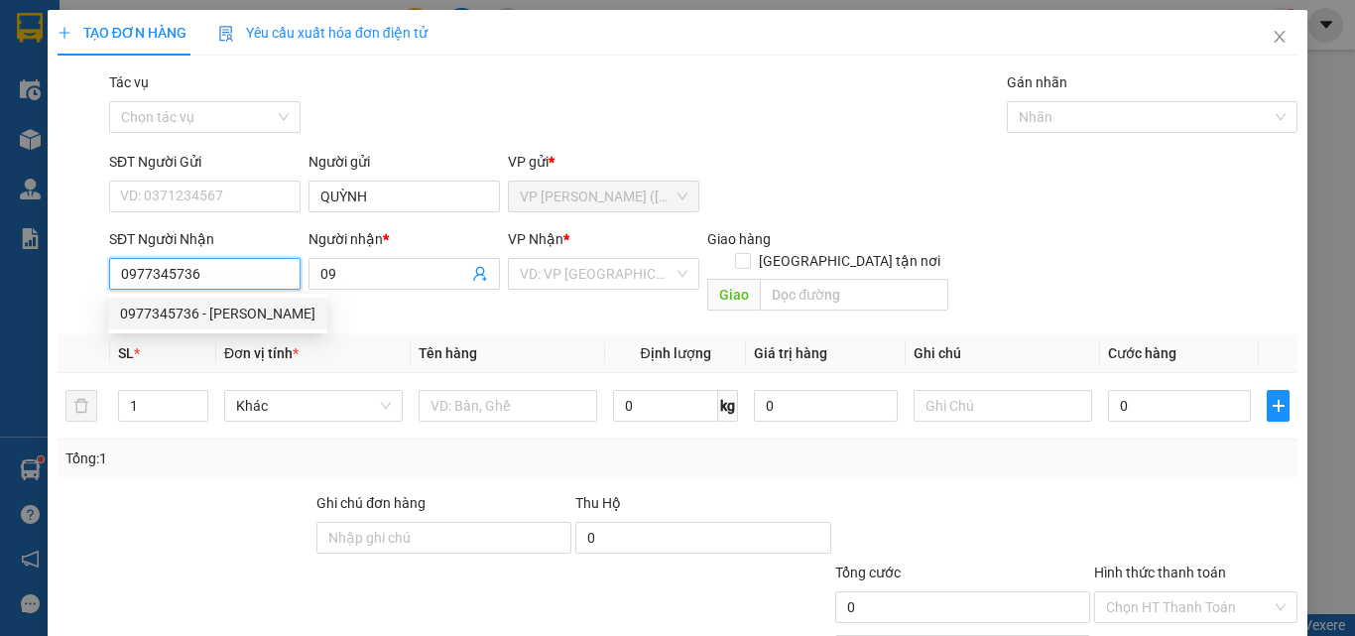
click at [238, 310] on div "0977345736 - [PERSON_NAME]" at bounding box center [217, 313] width 195 height 22
type input "THỦY TIÊN"
type input "20.000"
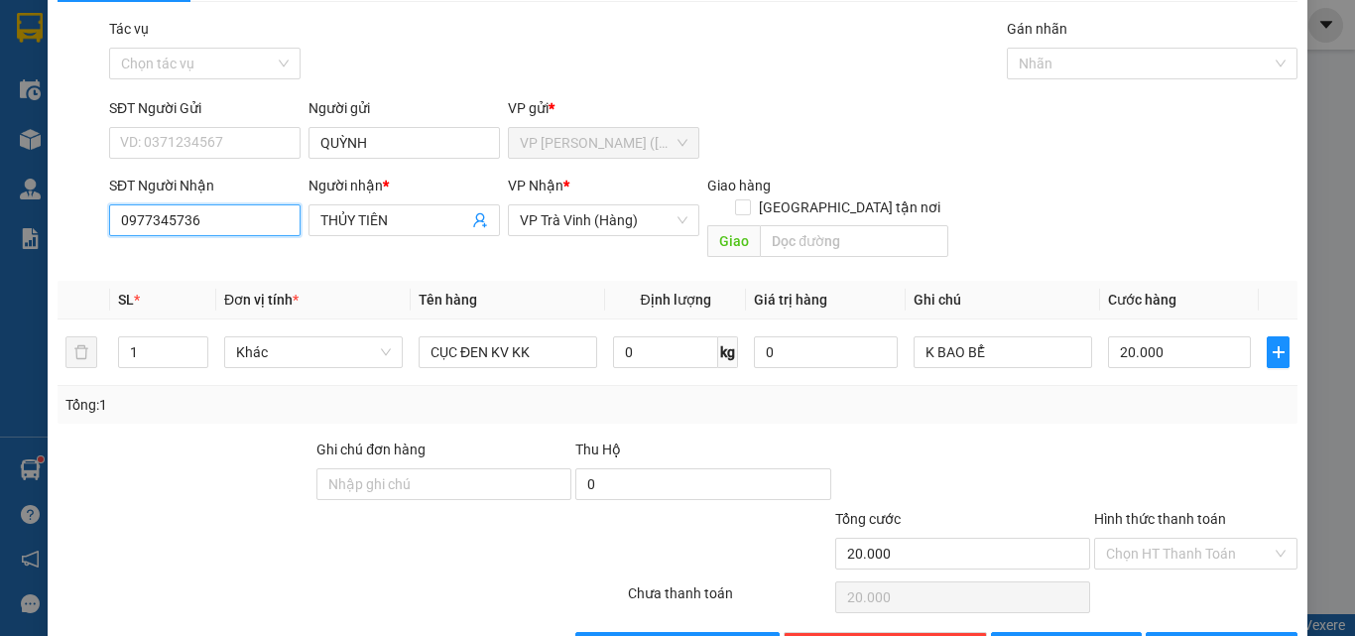
scroll to position [98, 0]
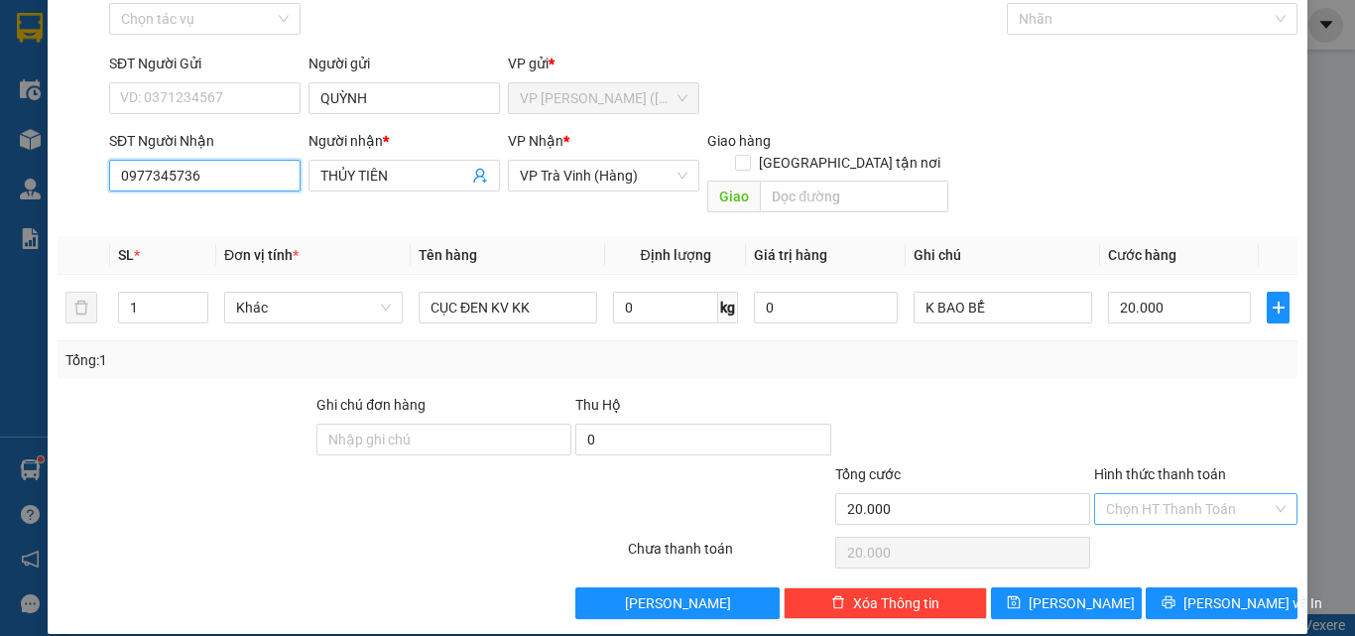
click at [1168, 493] on div "Chọn HT Thanh Toán" at bounding box center [1195, 509] width 203 height 32
type input "0977345736"
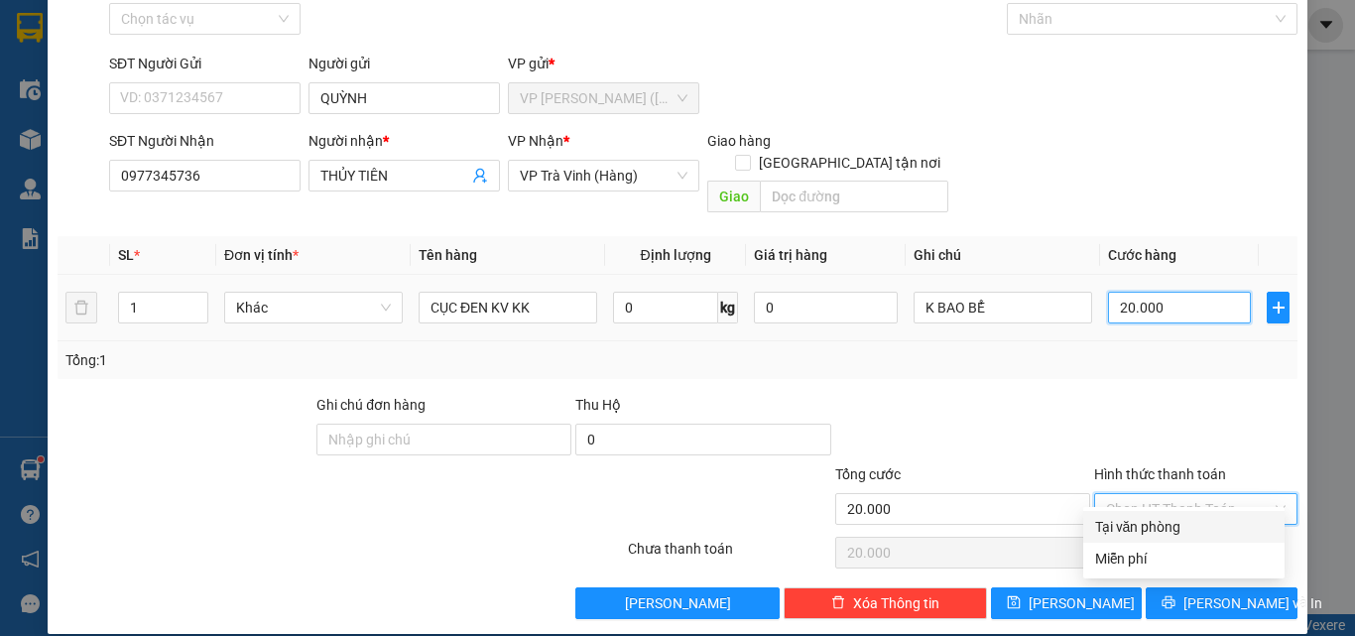
click at [1155, 292] on input "20.000" at bounding box center [1179, 308] width 143 height 32
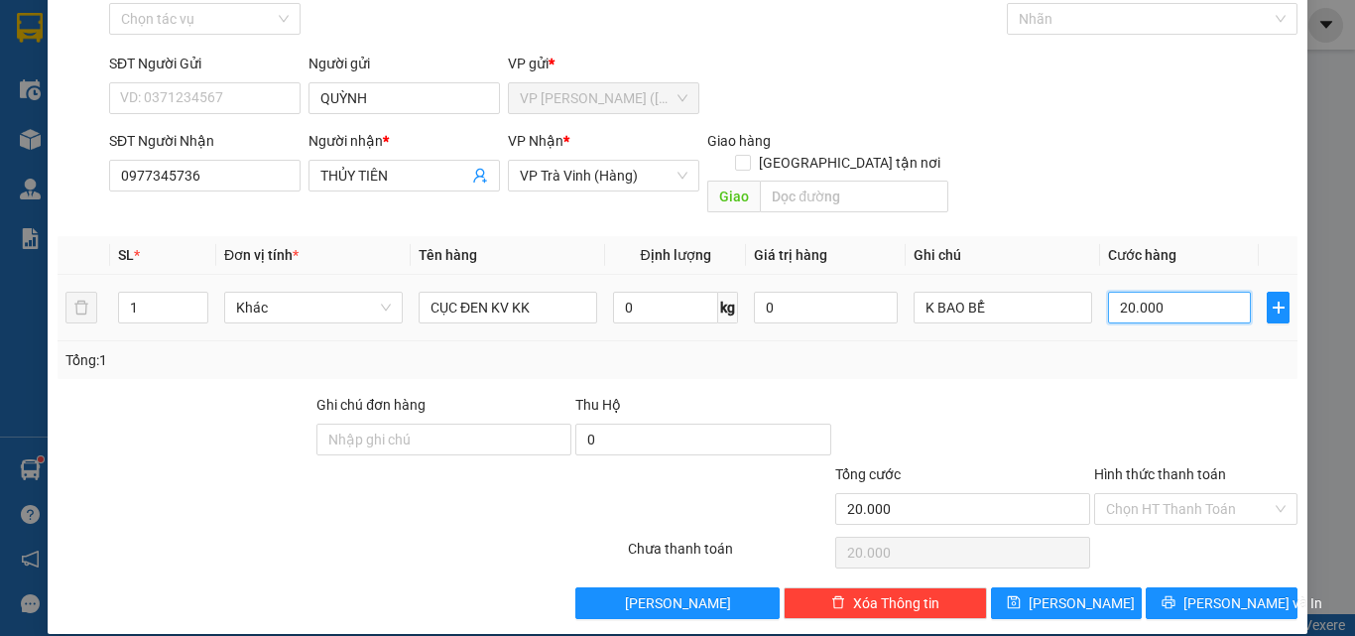
type input "3"
type input "30"
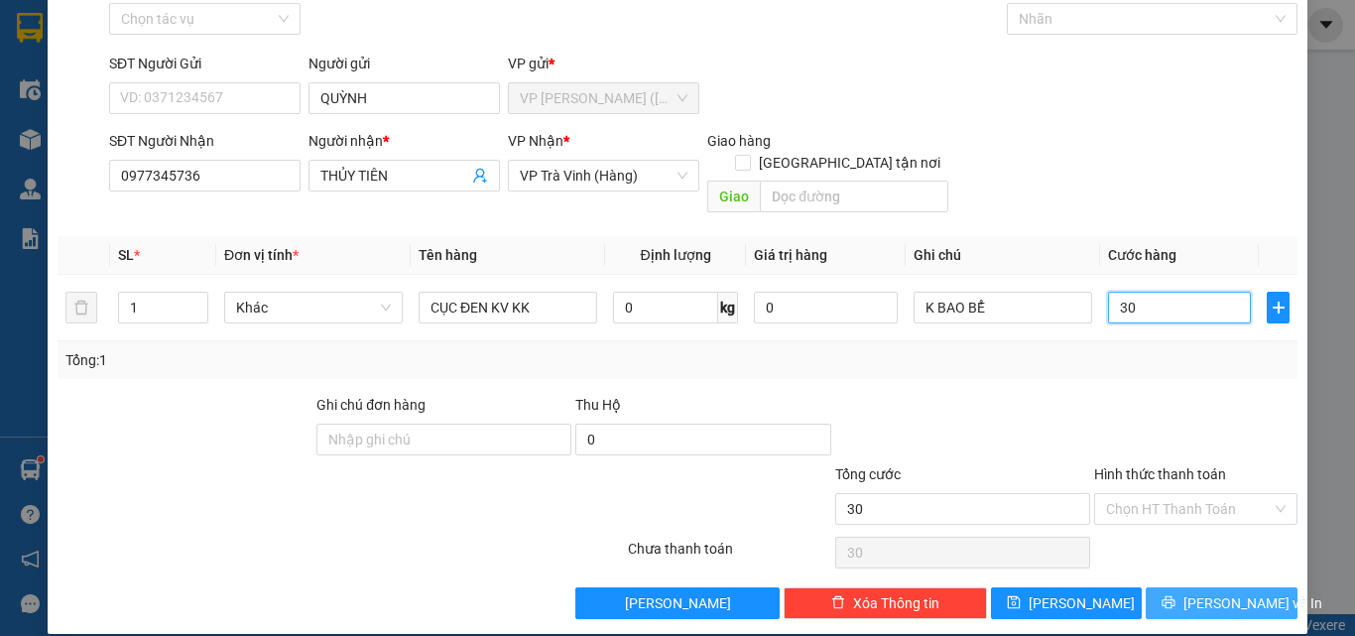
type input "30"
type input "30.000"
click at [1240, 592] on span "[PERSON_NAME] và In" at bounding box center [1252, 603] width 139 height 22
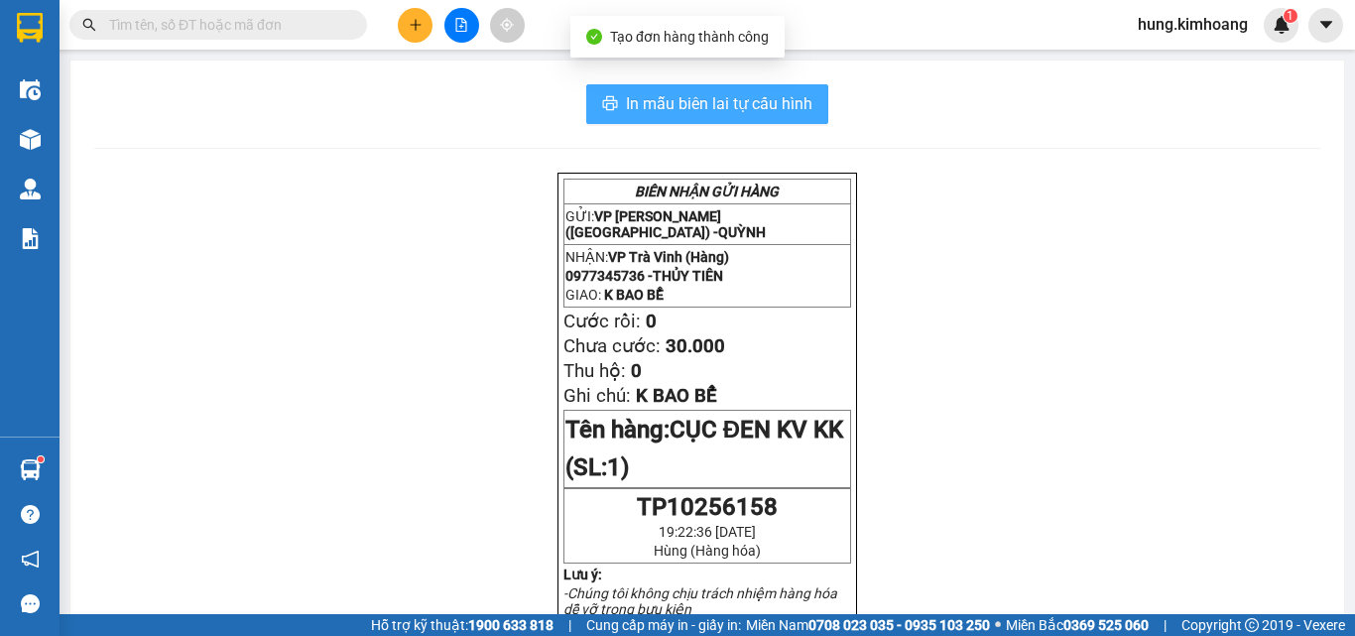
click at [714, 101] on span "In mẫu biên lai tự cấu hình" at bounding box center [719, 103] width 186 height 25
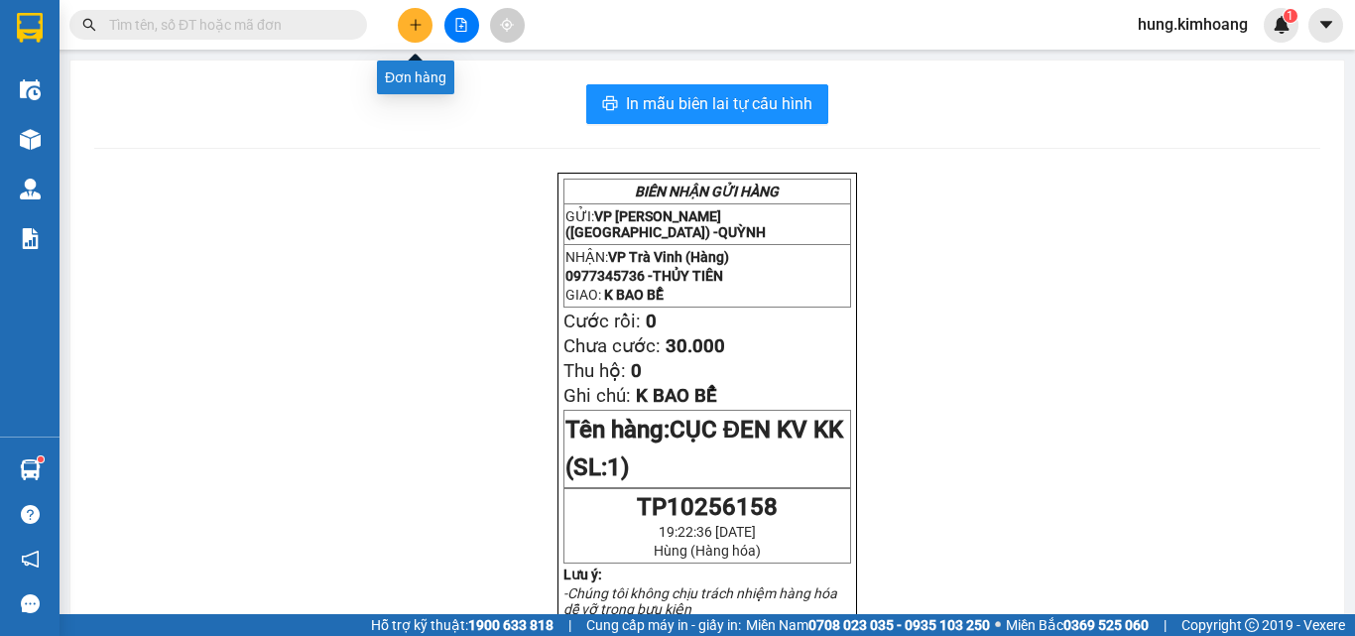
click at [415, 23] on icon "plus" at bounding box center [416, 25] width 14 height 14
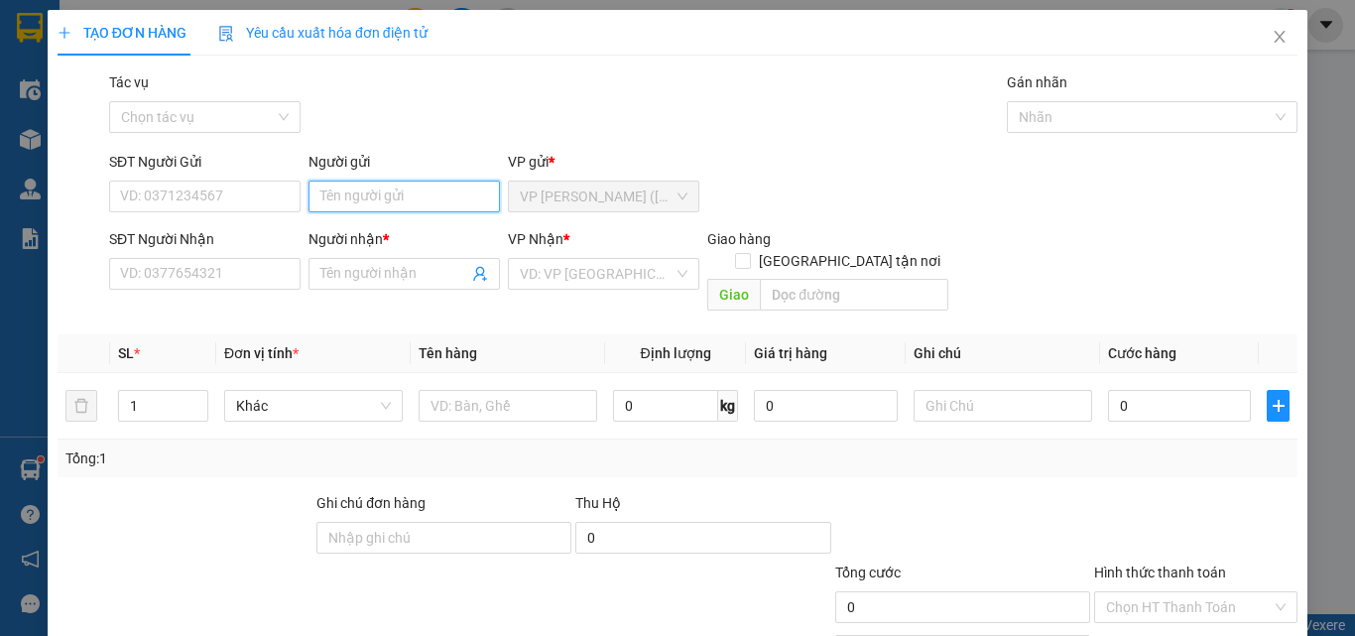
click at [320, 199] on input "Người gửi" at bounding box center [403, 196] width 191 height 32
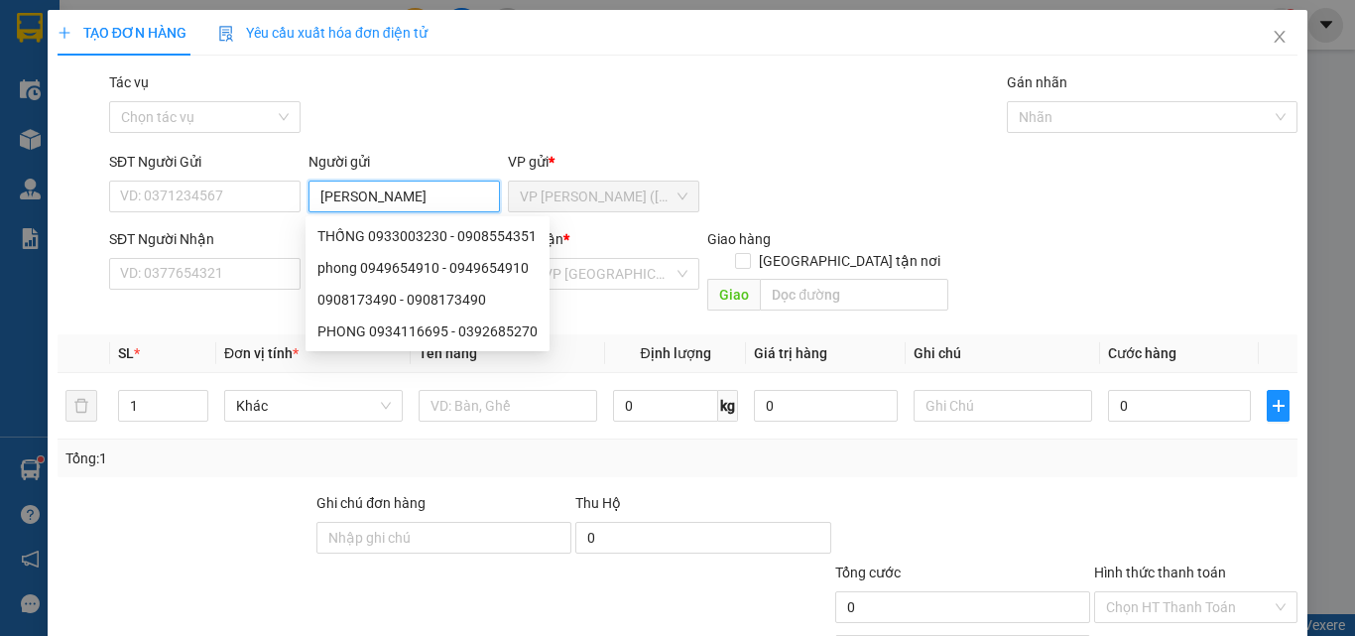
type input "[PERSON_NAME]"
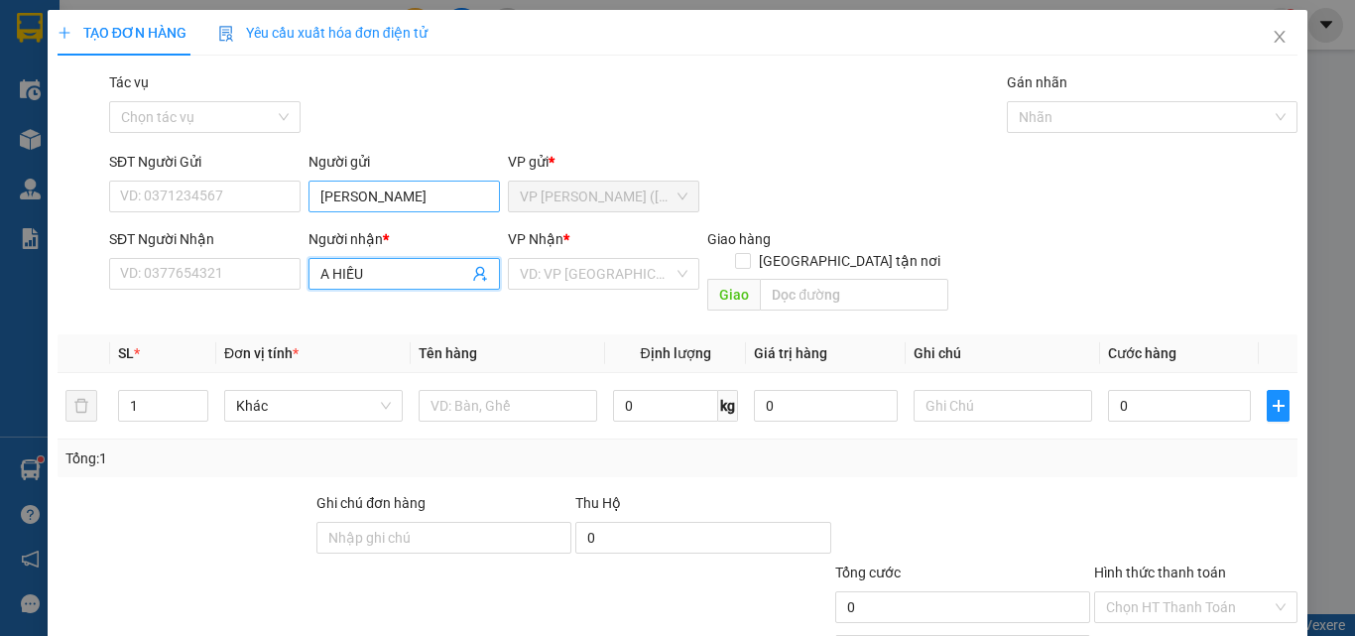
type input "A HIẾU"
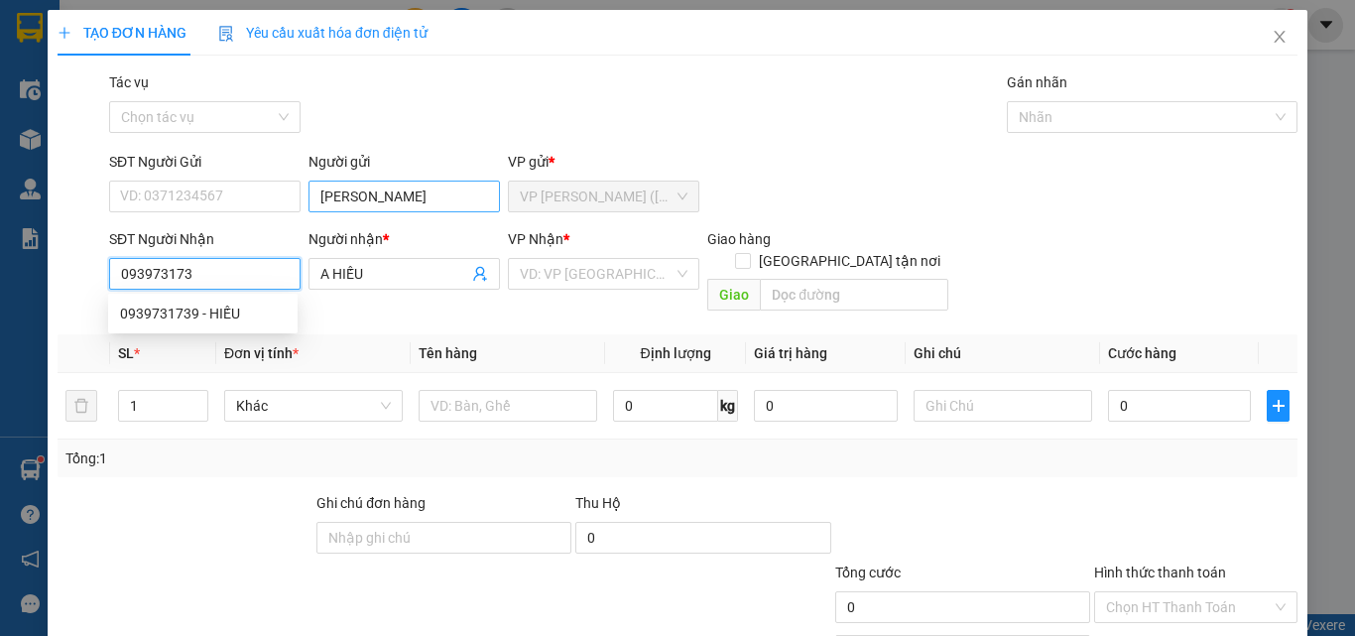
type input "0939731739"
click at [206, 314] on div "0939731739 - HIẾU" at bounding box center [203, 313] width 166 height 22
type input "HIẾU"
type input "25.000"
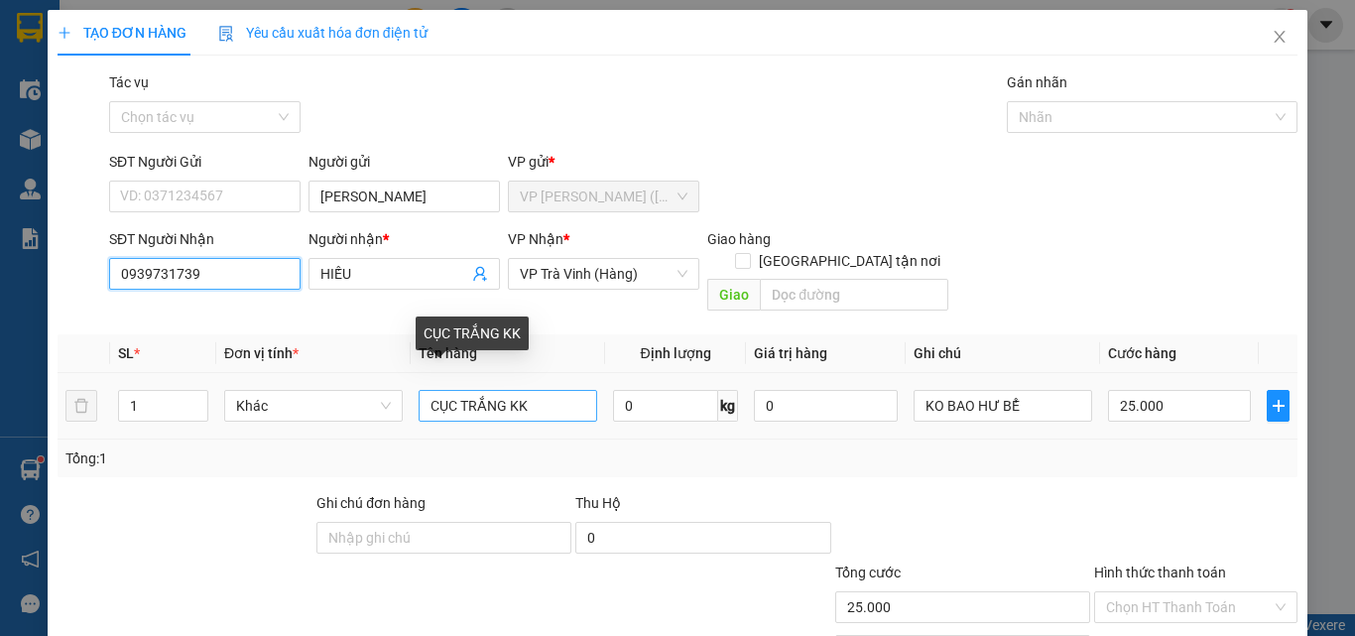
type input "0939731739"
click at [503, 390] on input "CỤC TRẮNG KK" at bounding box center [507, 406] width 179 height 32
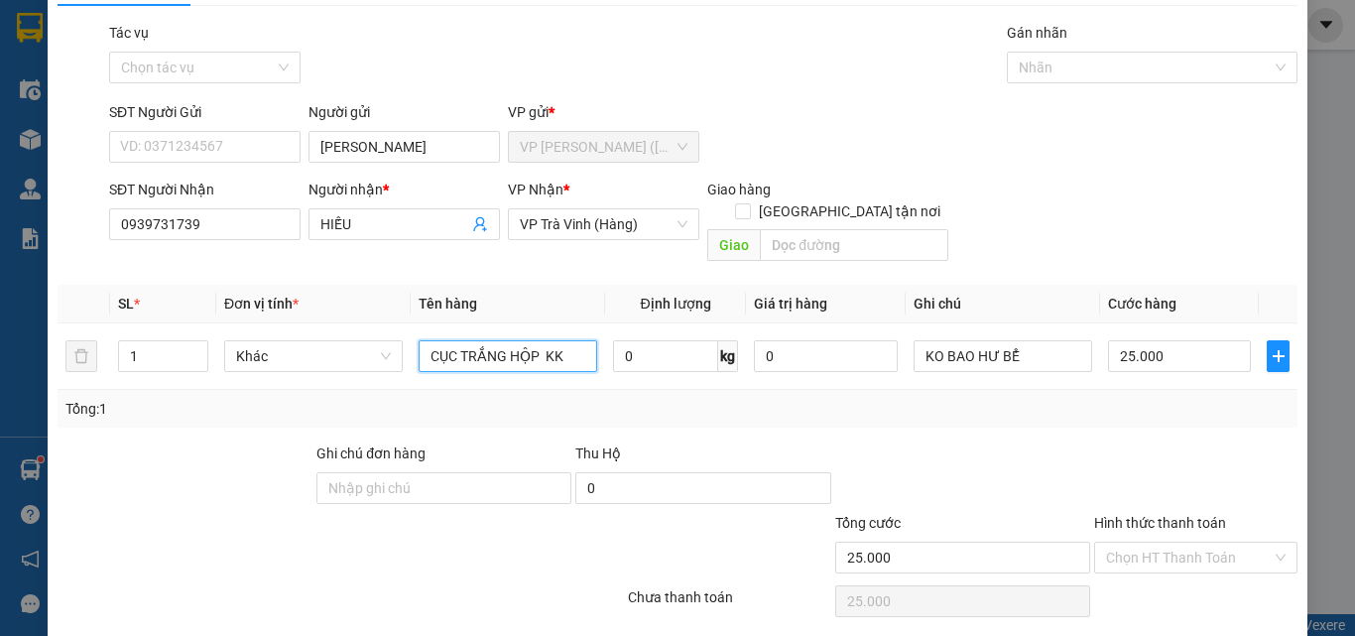
scroll to position [98, 0]
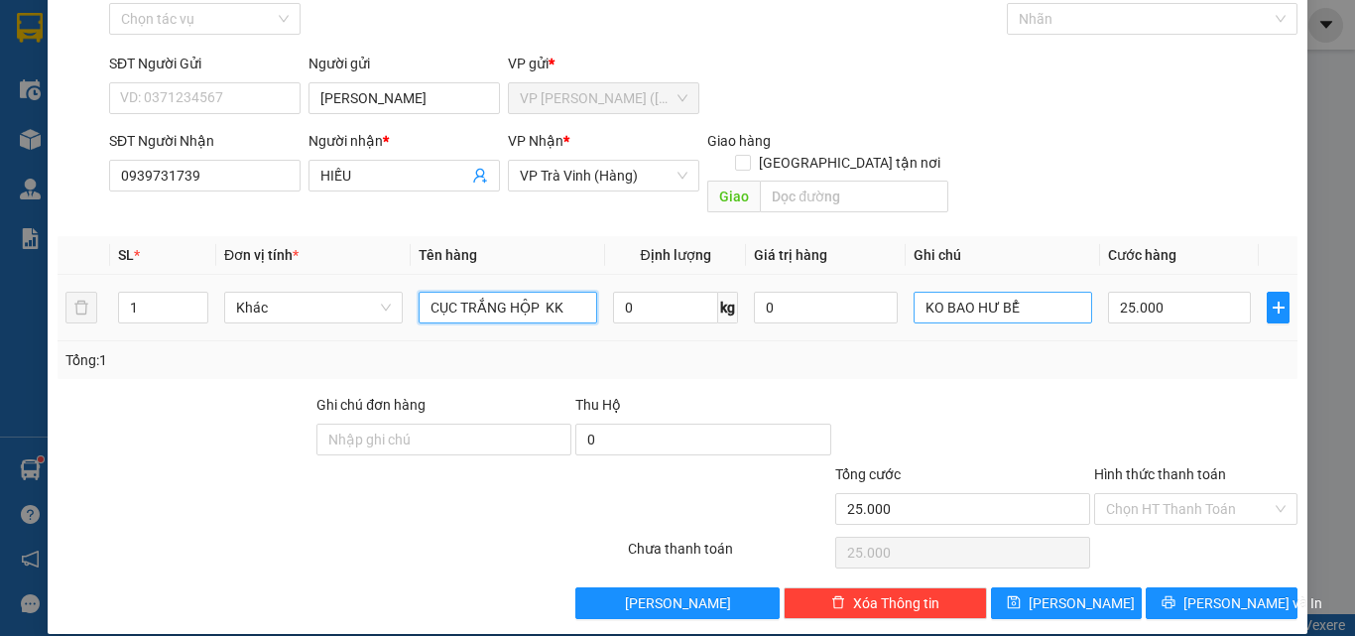
type input "CỤC TRẮNG HỘP KK"
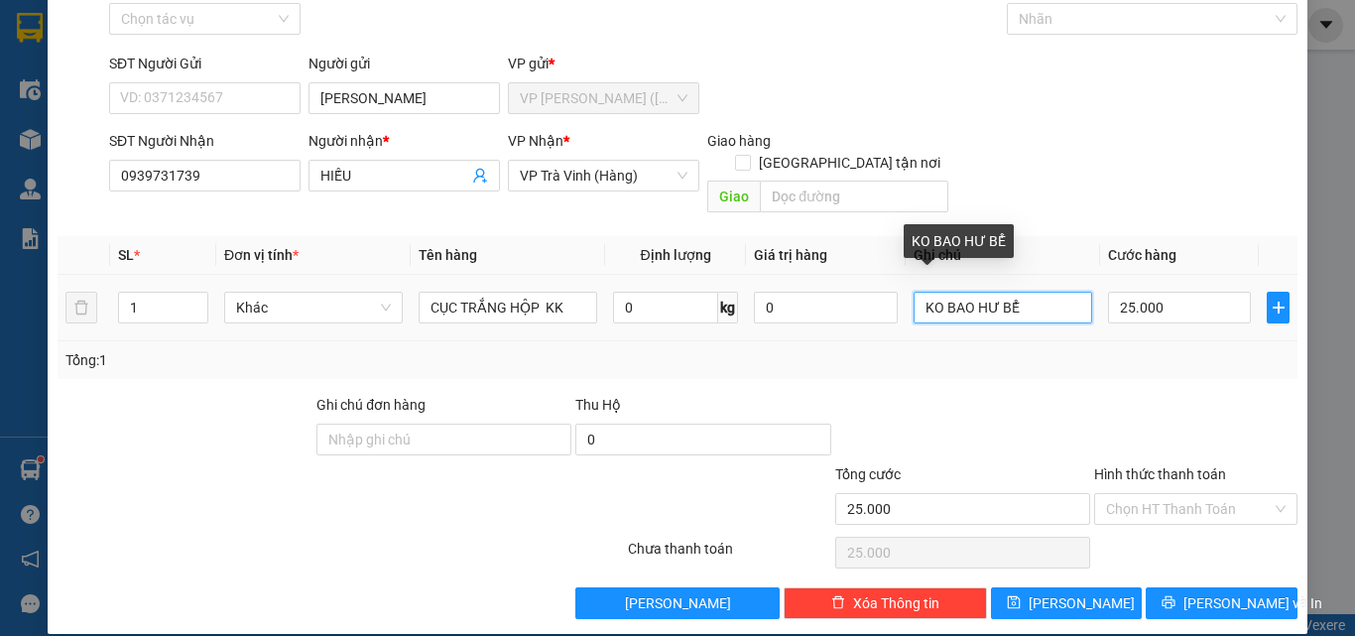
click at [1035, 292] on input "KO BAO HƯ BỂ" at bounding box center [1002, 308] width 179 height 32
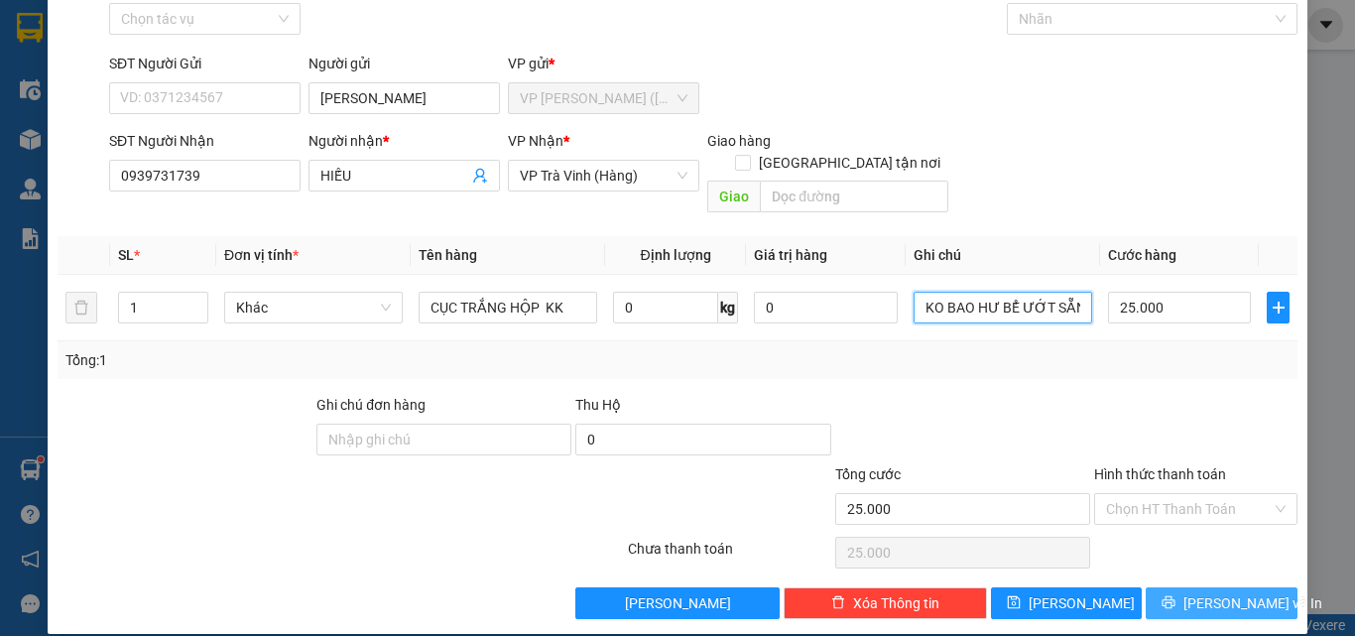
type input "KO BAO HƯ BỂ ƯỚT SẴN"
click at [1200, 592] on span "[PERSON_NAME] và In" at bounding box center [1252, 603] width 139 height 22
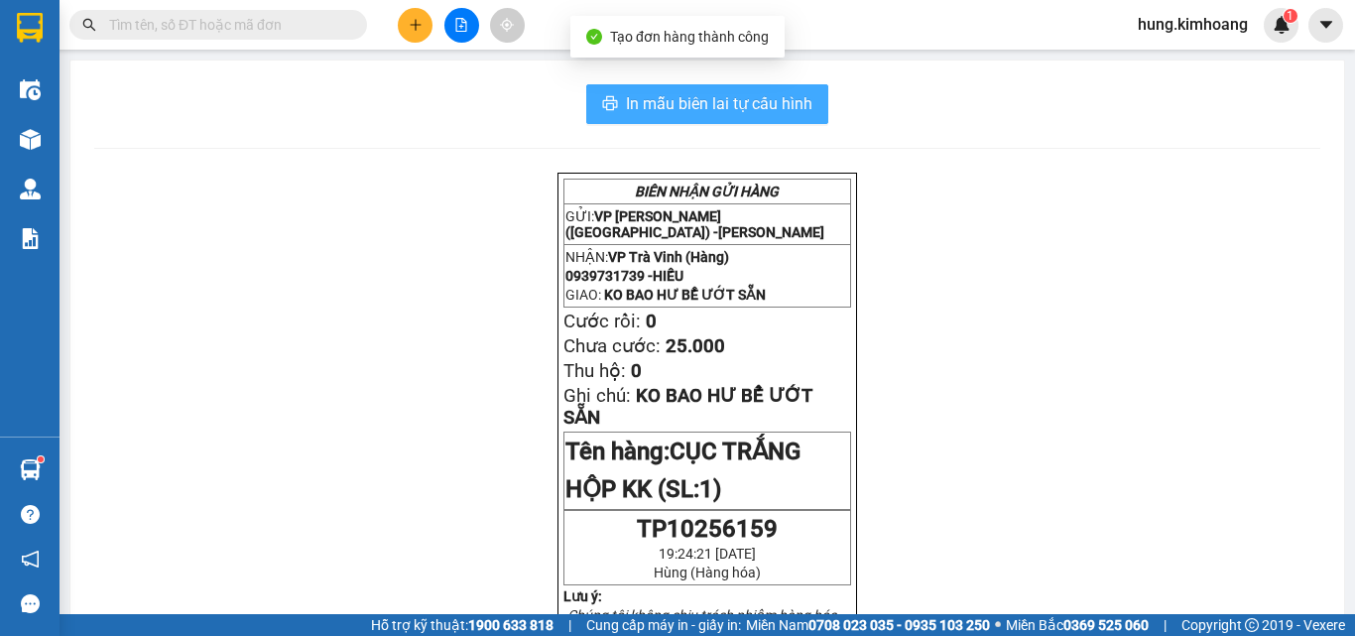
drag, startPoint x: 778, startPoint y: 103, endPoint x: 764, endPoint y: 103, distance: 14.9
click at [777, 103] on span "In mẫu biên lai tự cấu hình" at bounding box center [719, 103] width 186 height 25
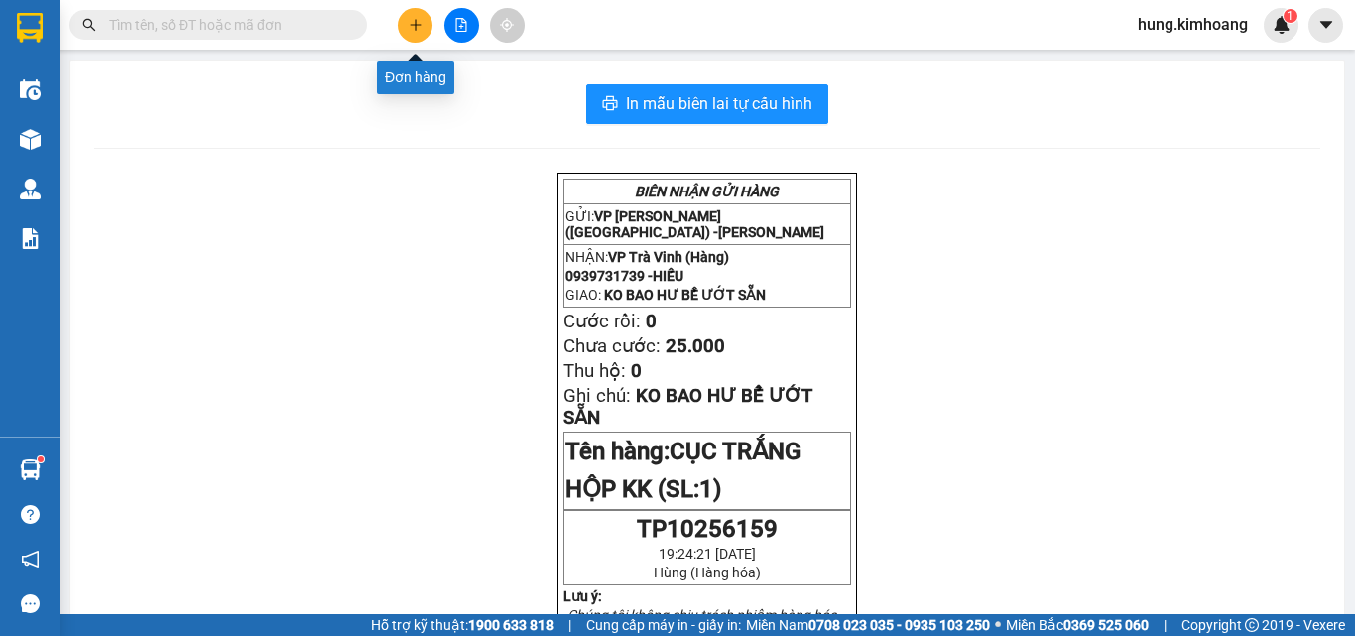
click at [412, 25] on icon "plus" at bounding box center [415, 24] width 11 height 1
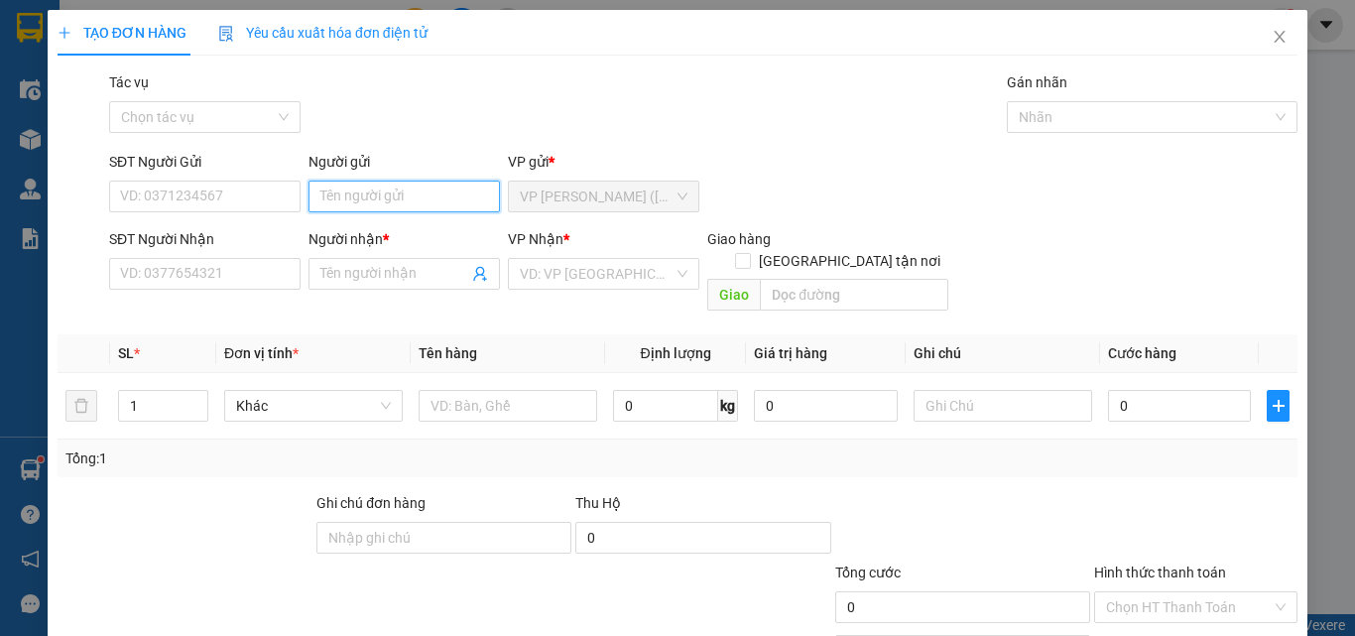
click at [424, 196] on input "Người gửi" at bounding box center [403, 196] width 191 height 32
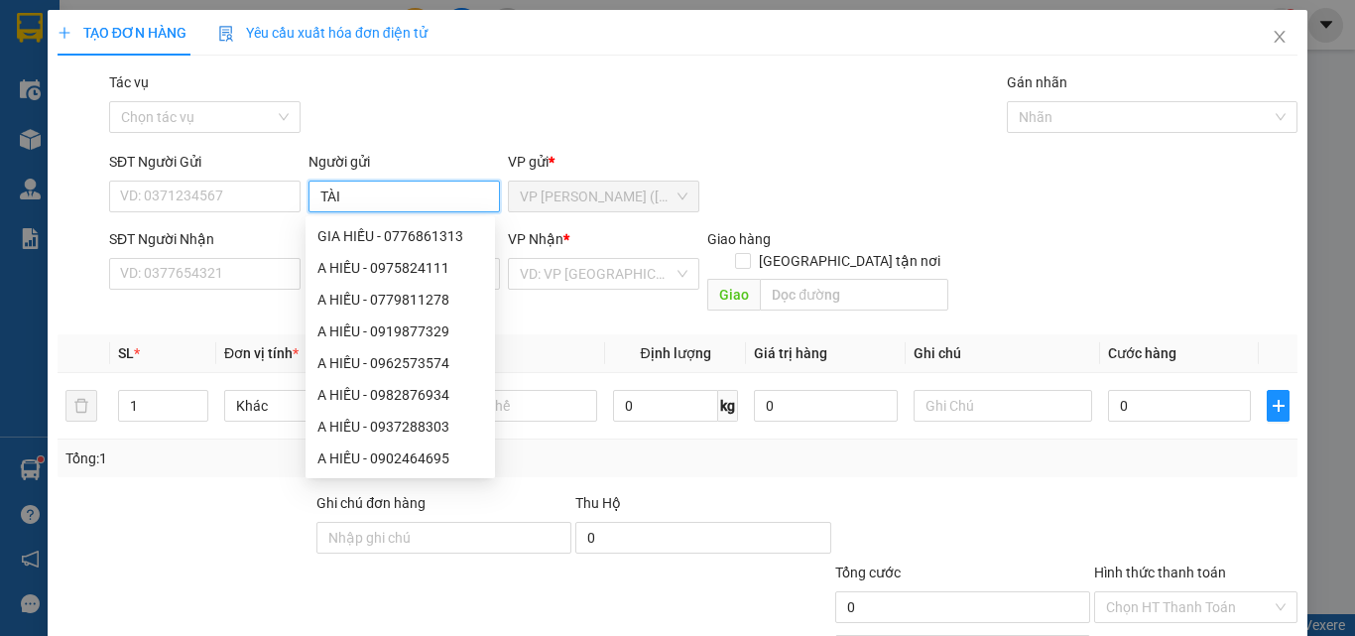
type input "TÀI"
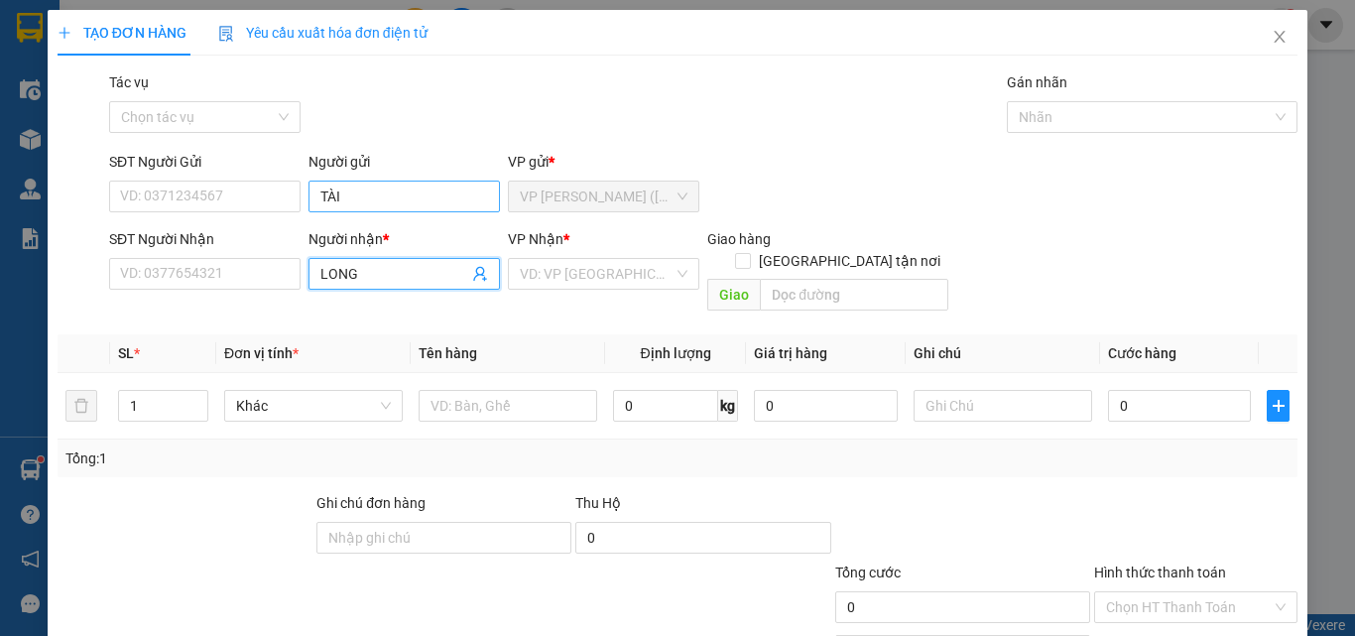
type input "LONG"
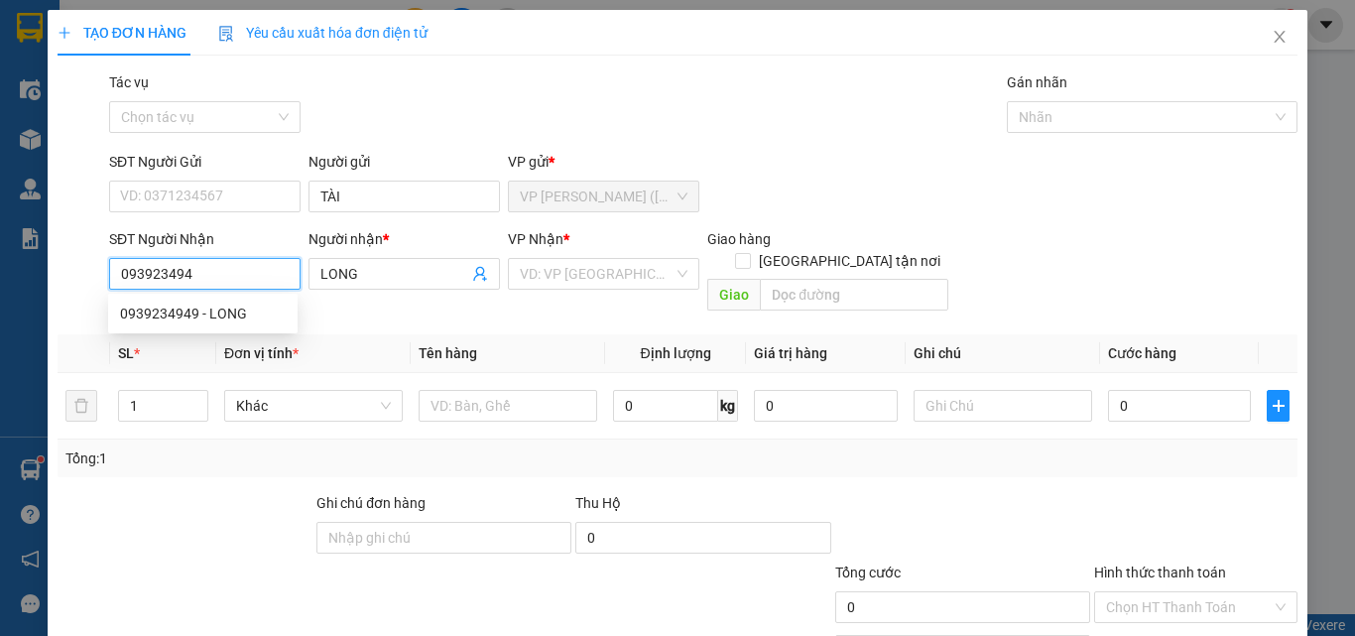
type input "0939234949"
click at [224, 316] on div "0939234949 - LONG" at bounding box center [203, 313] width 166 height 22
type input "25.000"
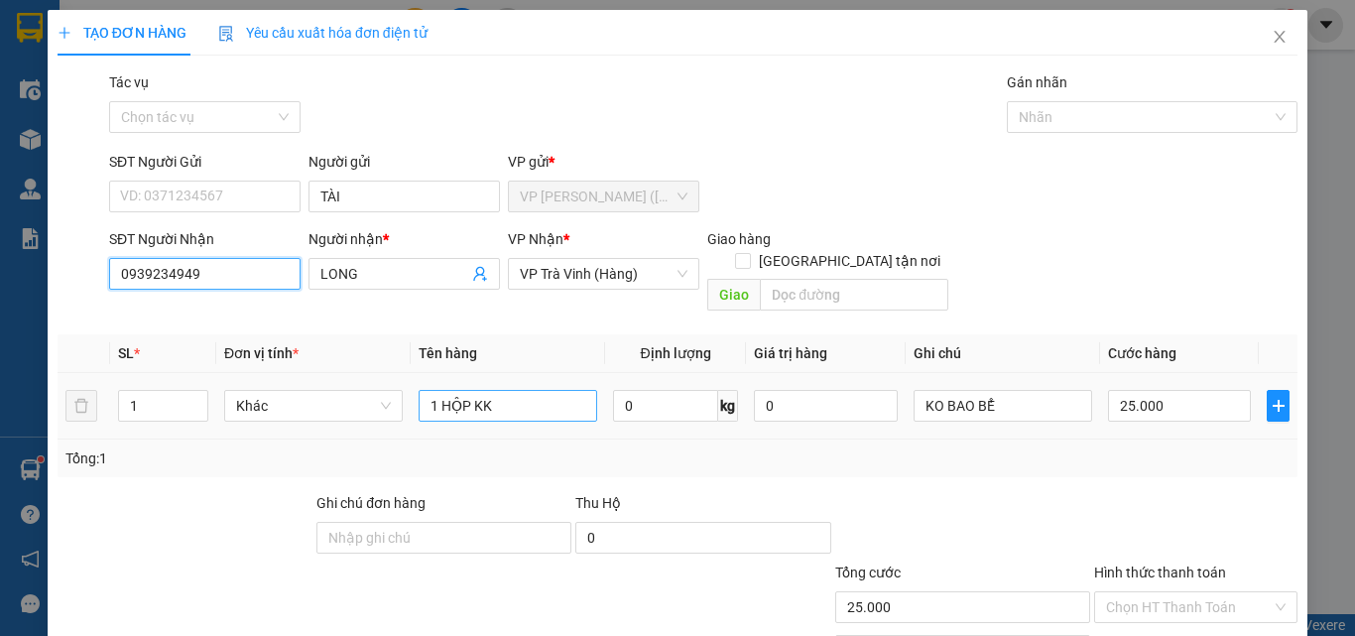
type input "0939234949"
drag, startPoint x: 515, startPoint y: 381, endPoint x: 452, endPoint y: 392, distance: 63.4
click at [452, 392] on input "1 HỘP KK" at bounding box center [507, 406] width 179 height 32
type input "1"
type input "1 KIỆN THÙNG KK"
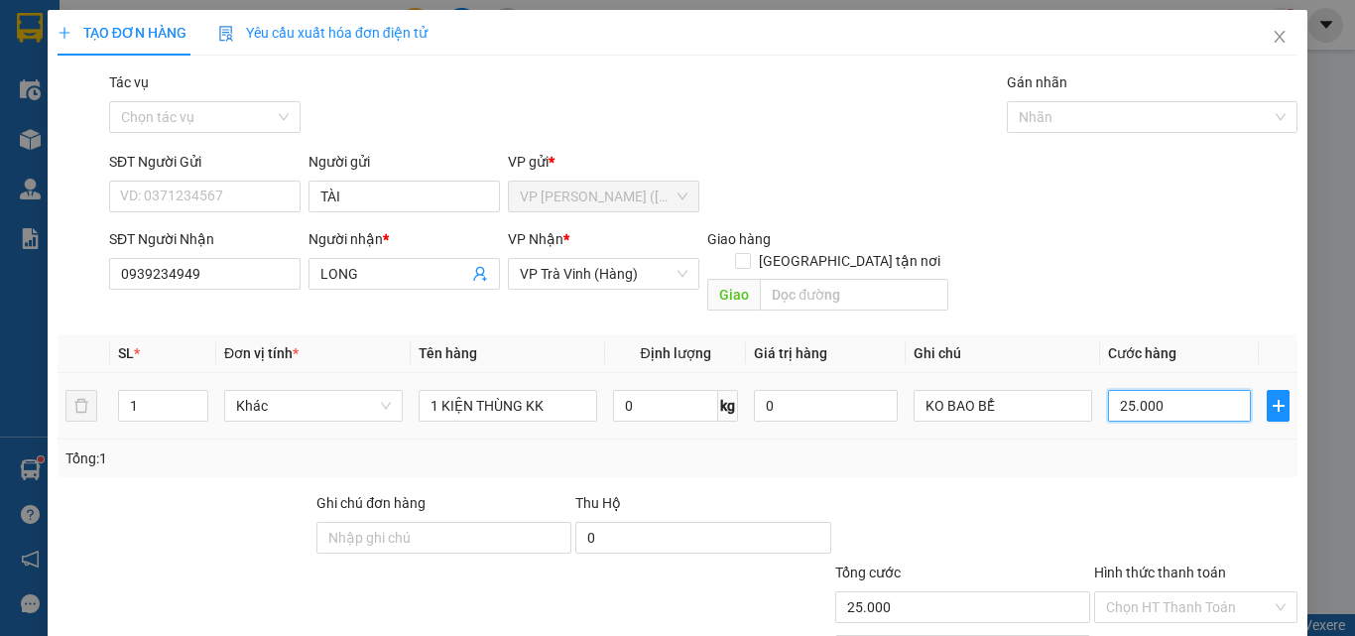
click at [1216, 390] on input "25.000" at bounding box center [1179, 406] width 143 height 32
type input "3"
type input "35"
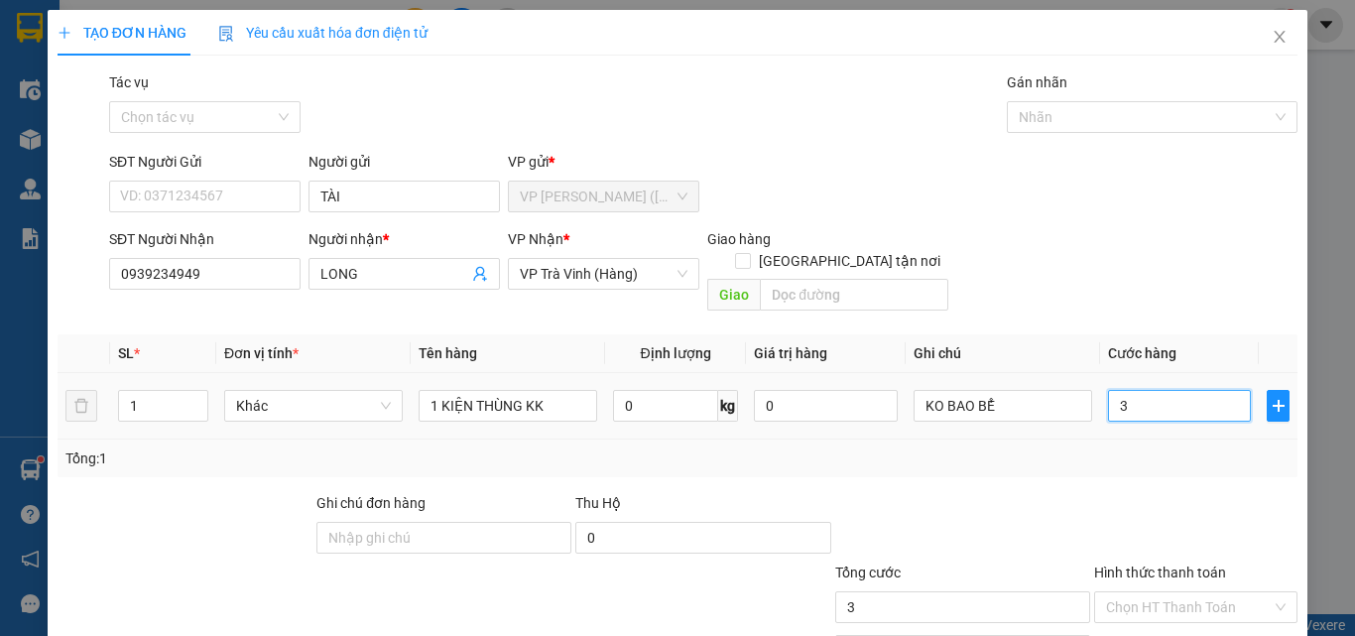
type input "35"
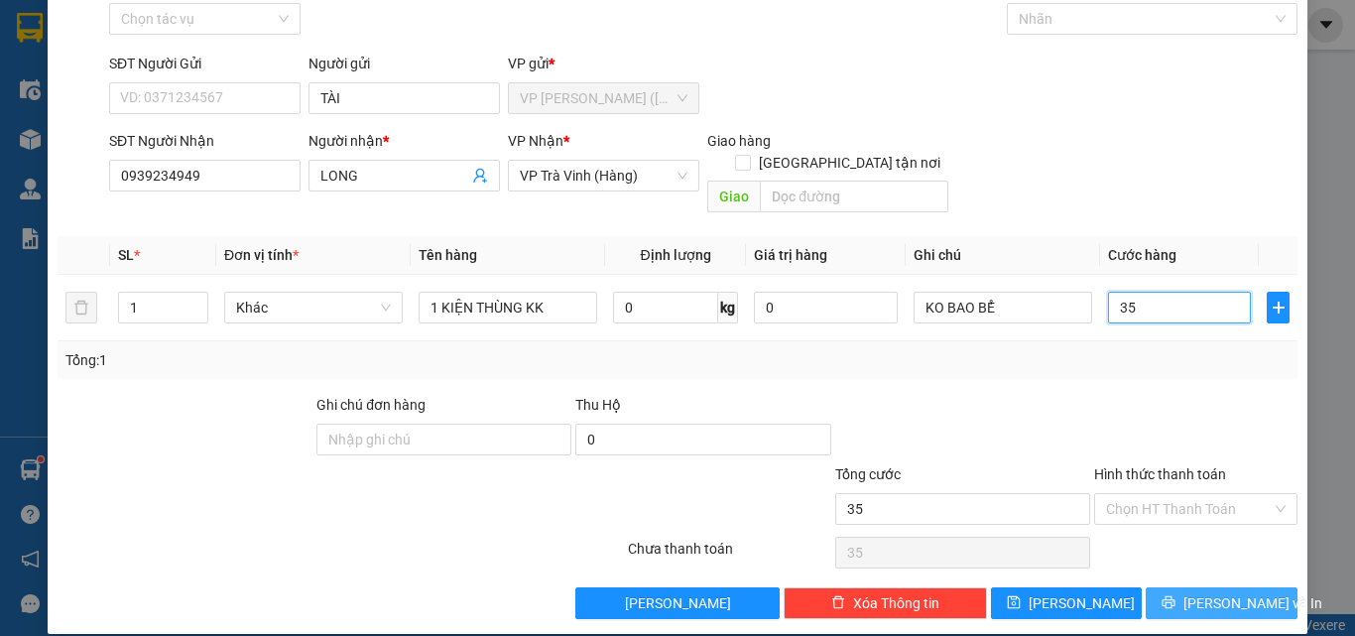
type input "35"
type input "35.000"
click at [1231, 592] on span "[PERSON_NAME] và In" at bounding box center [1252, 603] width 139 height 22
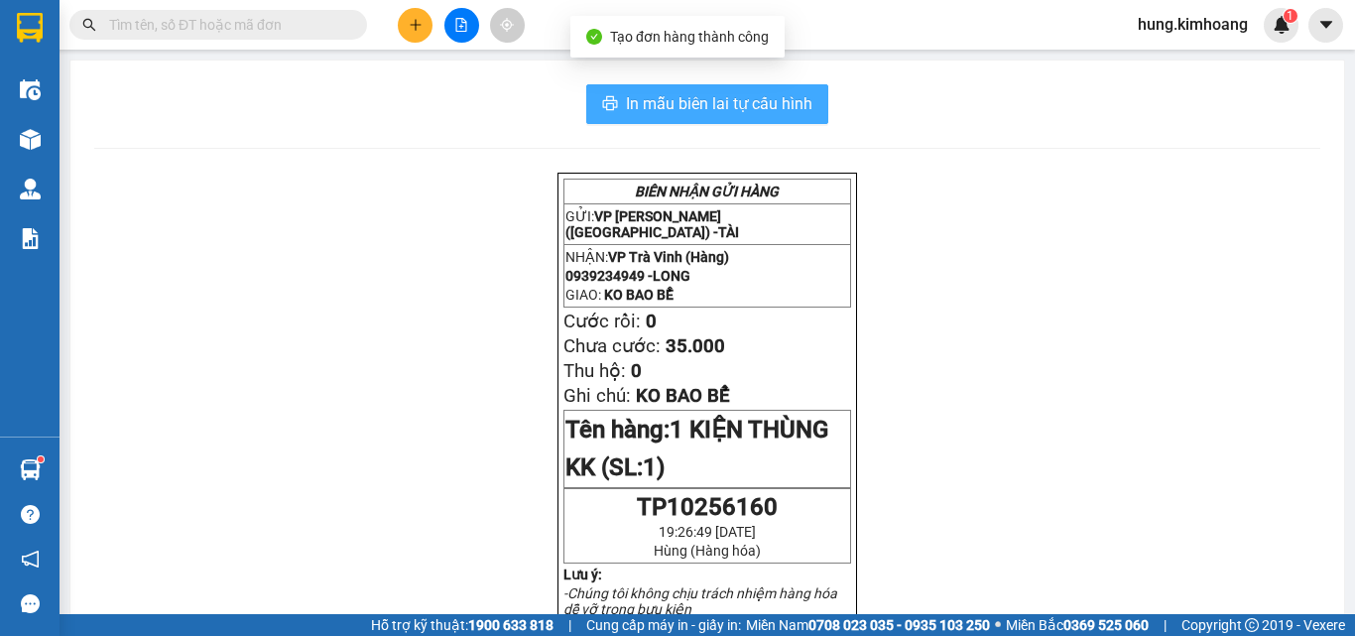
click at [738, 103] on span "In mẫu biên lai tự cấu hình" at bounding box center [719, 103] width 186 height 25
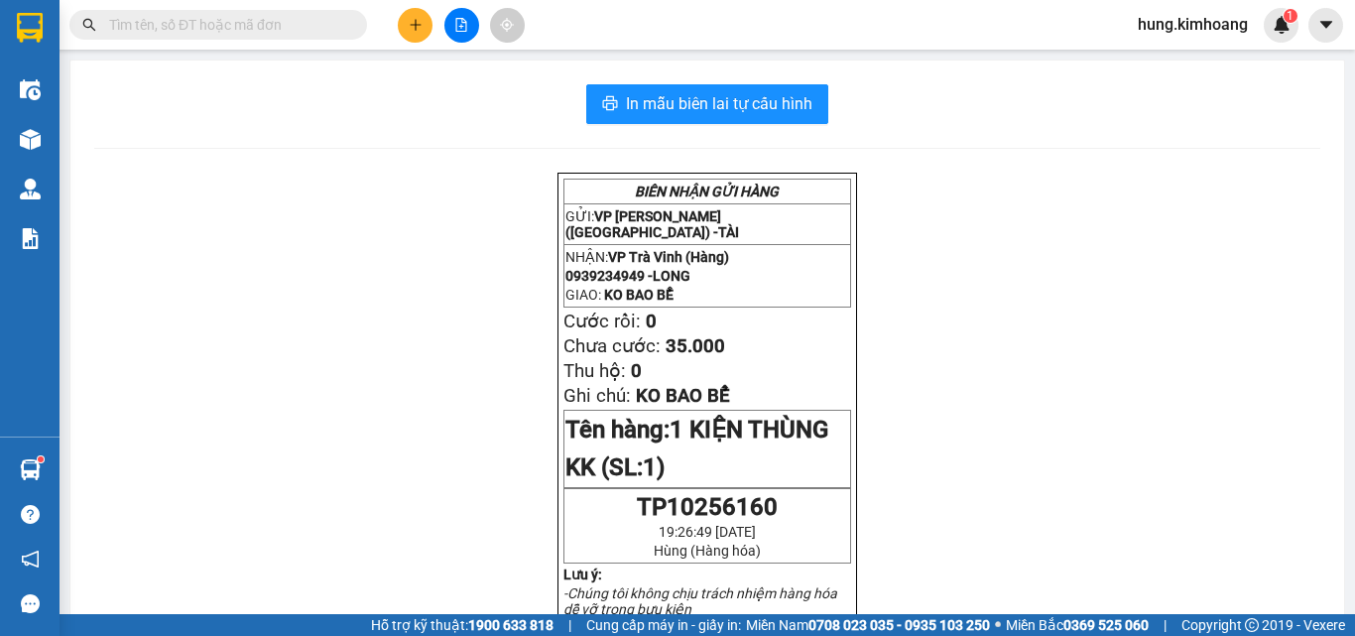
click at [407, 22] on button at bounding box center [415, 25] width 35 height 35
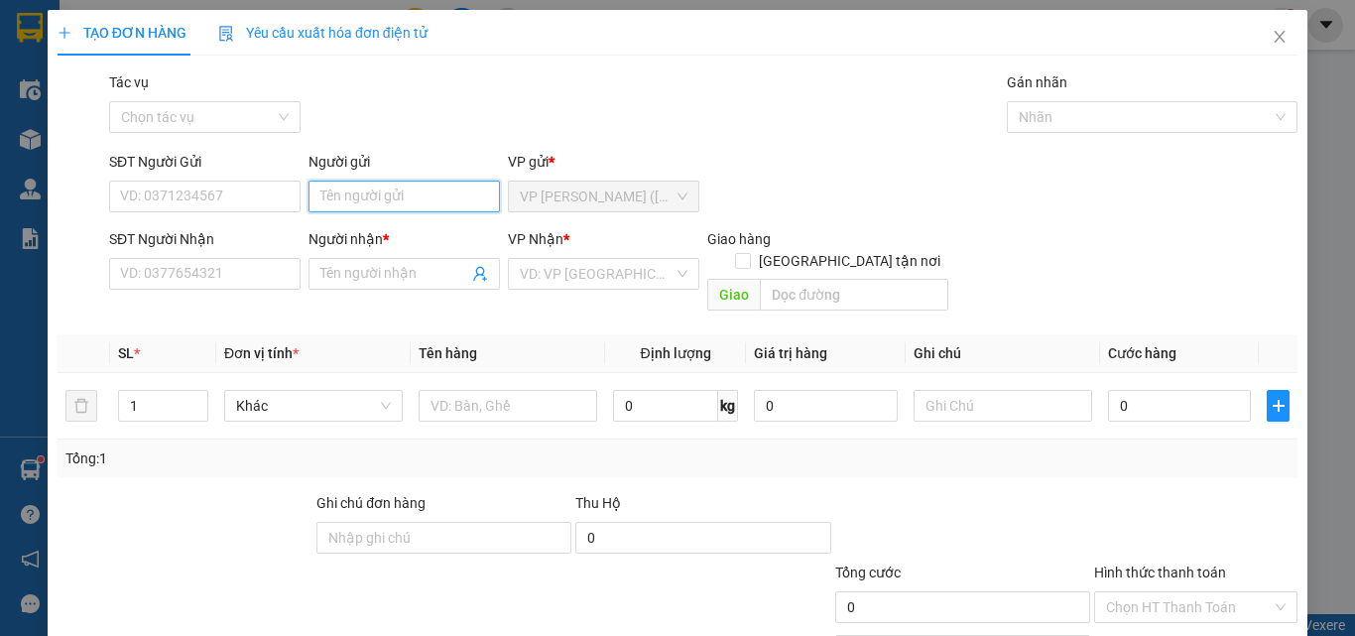
click at [345, 195] on input "Người gửi" at bounding box center [403, 196] width 191 height 32
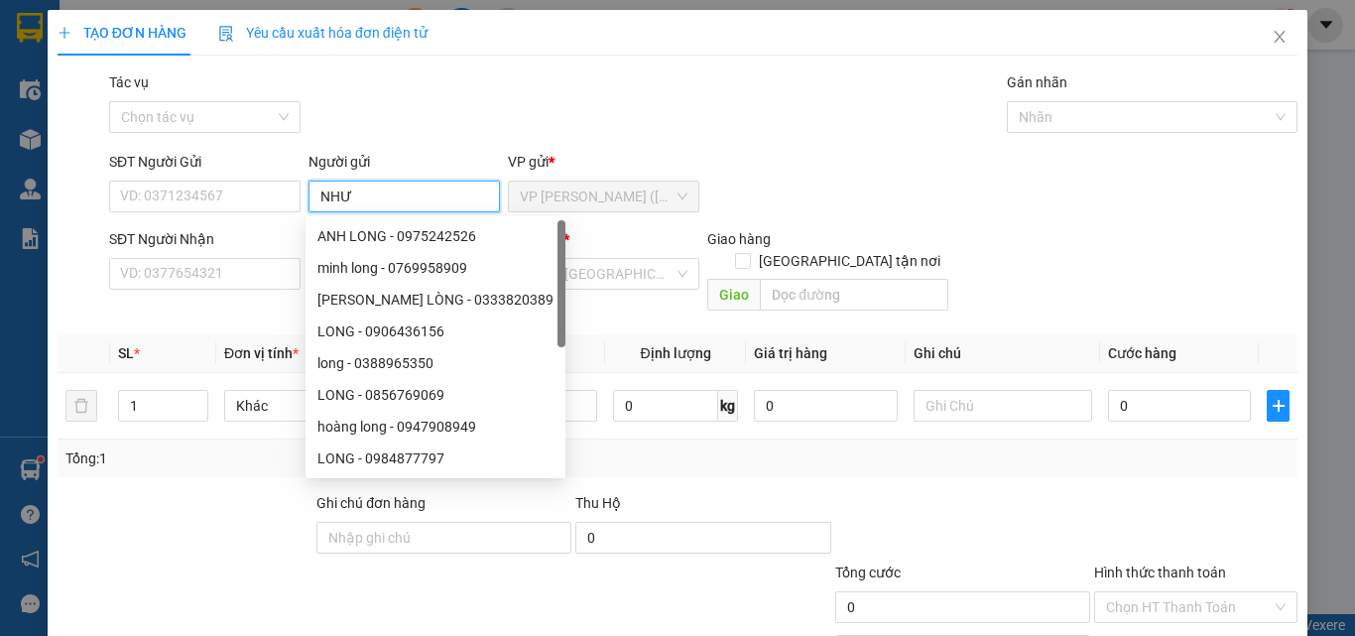
type input "NHƯ"
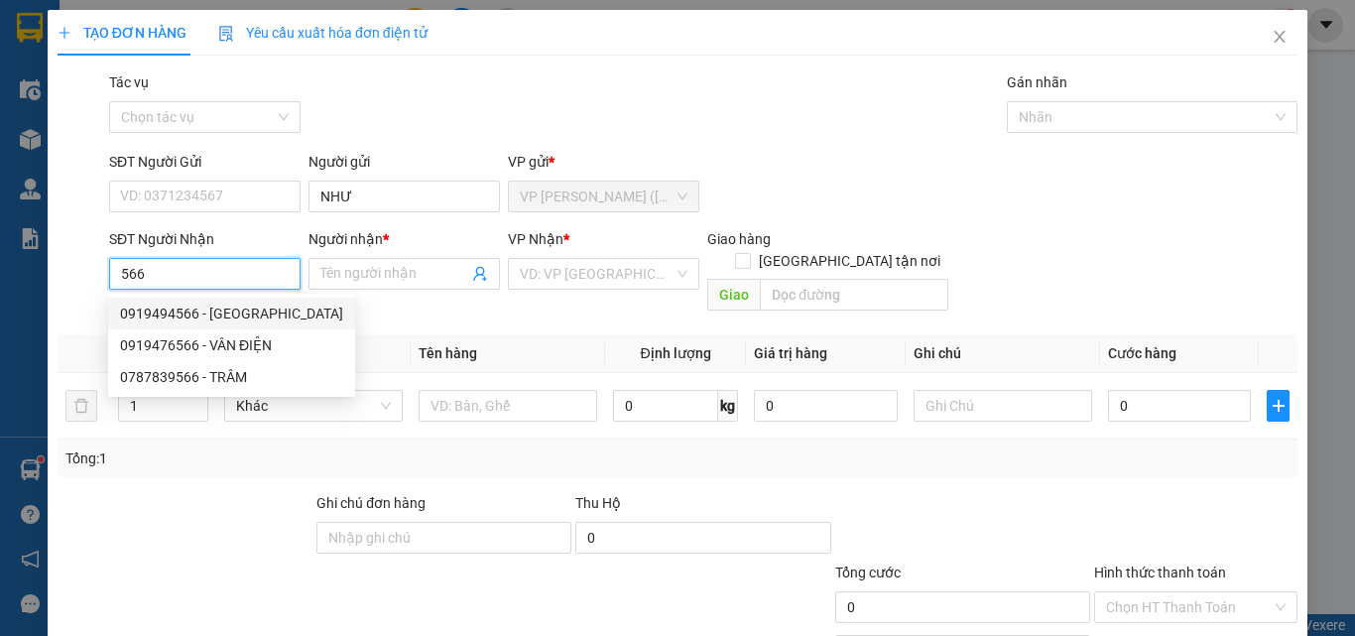
click at [220, 313] on div "0919494566 - [GEOGRAPHIC_DATA]" at bounding box center [231, 313] width 223 height 22
type input "0919494566"
type input "HỮU [DEMOGRAPHIC_DATA]"
type input "35.000"
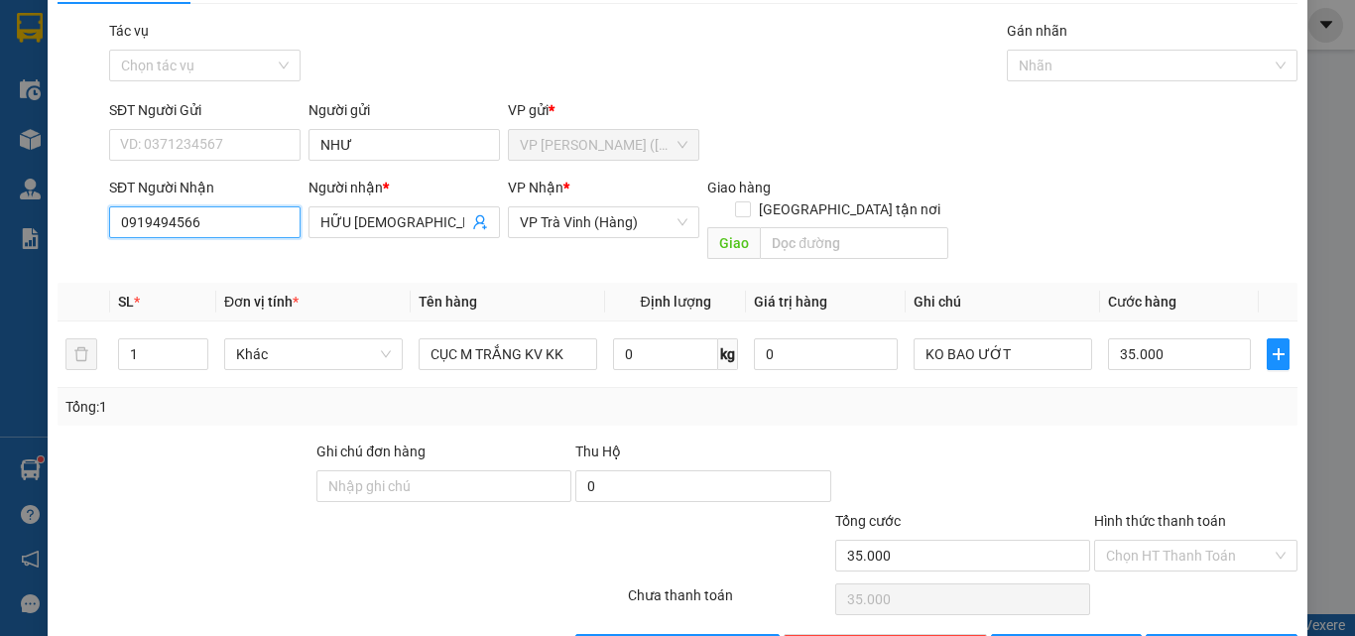
scroll to position [98, 0]
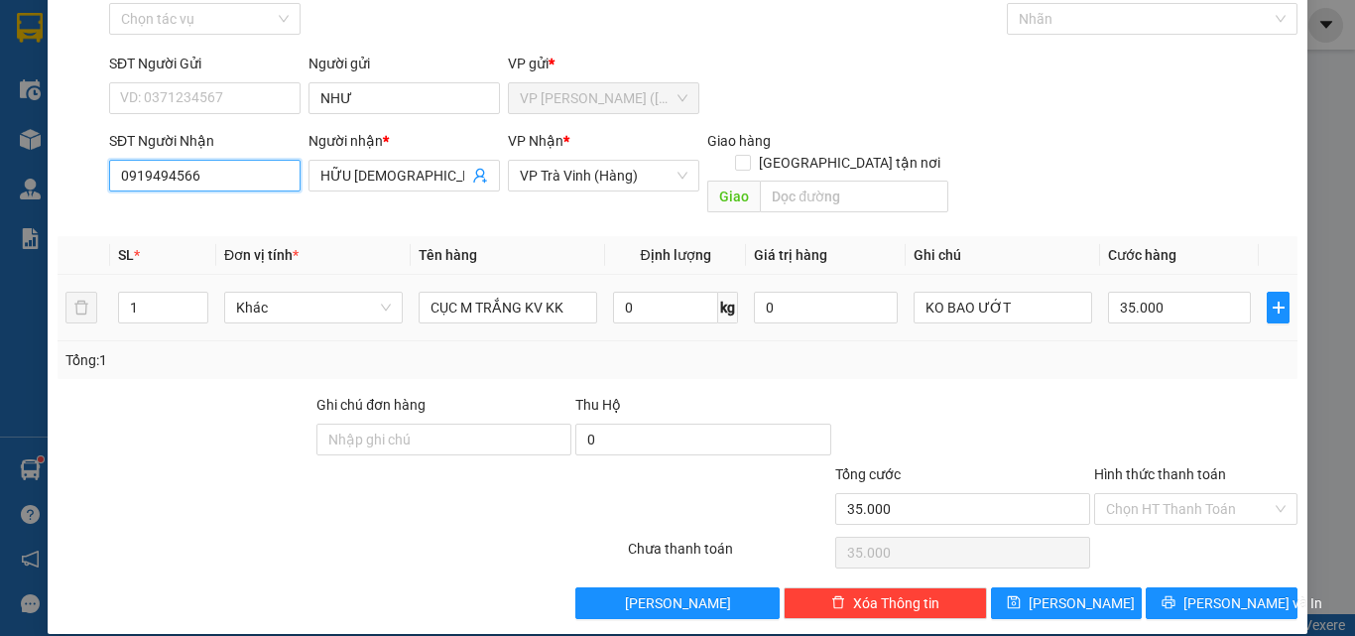
type input "0919494566"
click at [1156, 292] on input "35.000" at bounding box center [1179, 308] width 143 height 32
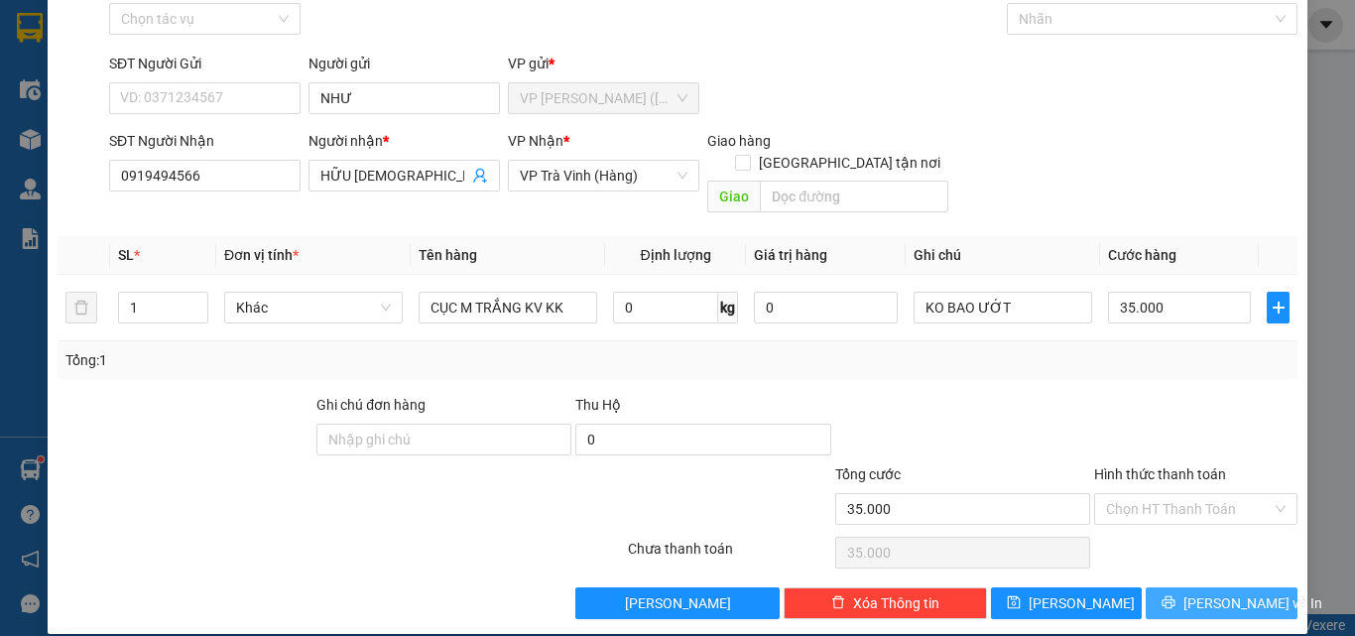
click at [1261, 587] on button "[PERSON_NAME] và In" at bounding box center [1221, 603] width 152 height 32
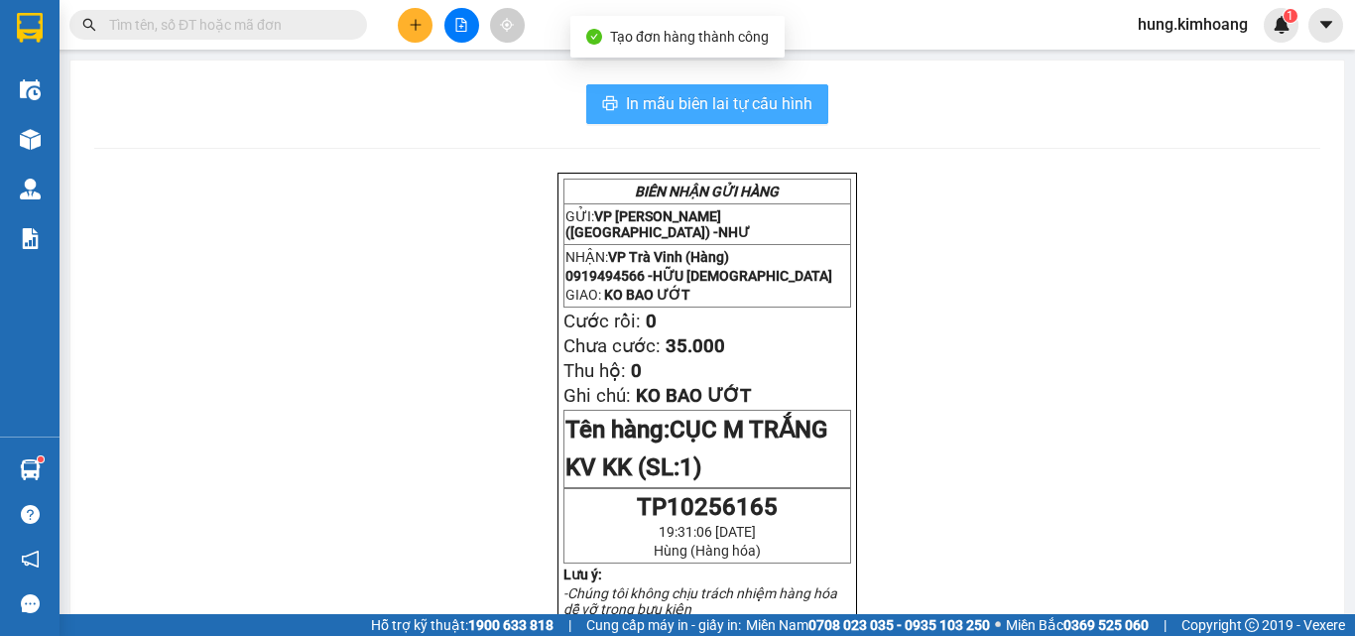
click at [783, 105] on span "In mẫu biên lai tự cấu hình" at bounding box center [719, 103] width 186 height 25
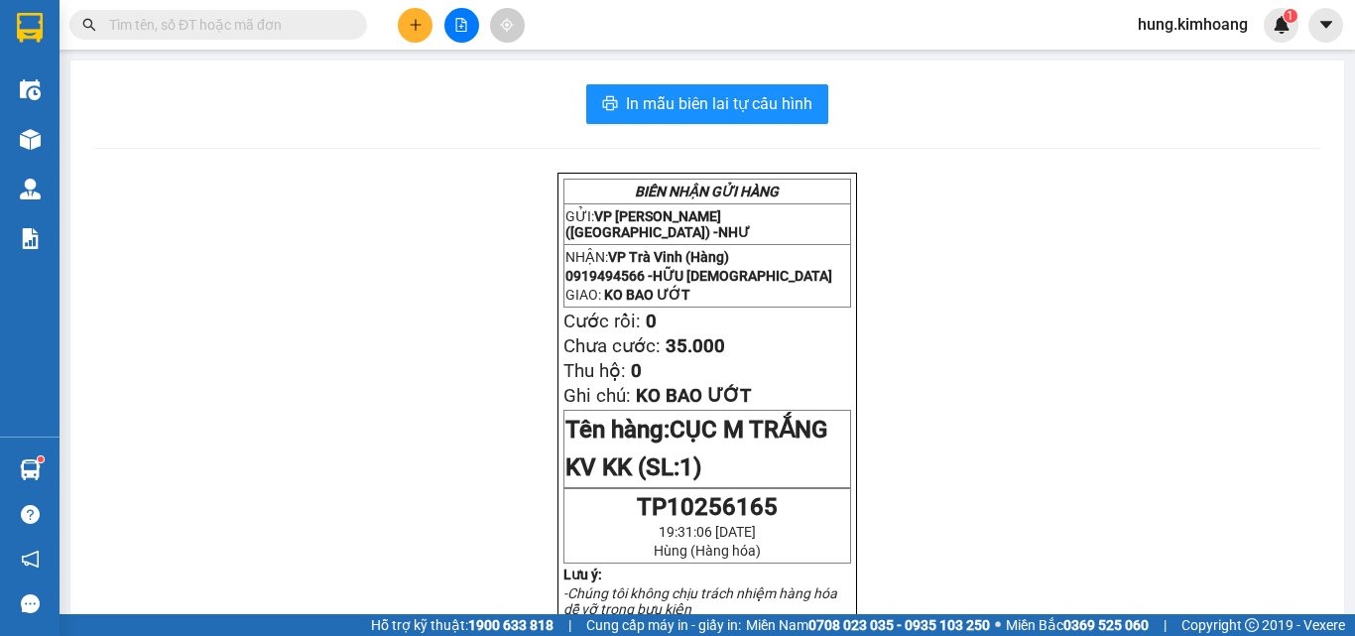
click at [417, 30] on icon "plus" at bounding box center [416, 25] width 14 height 14
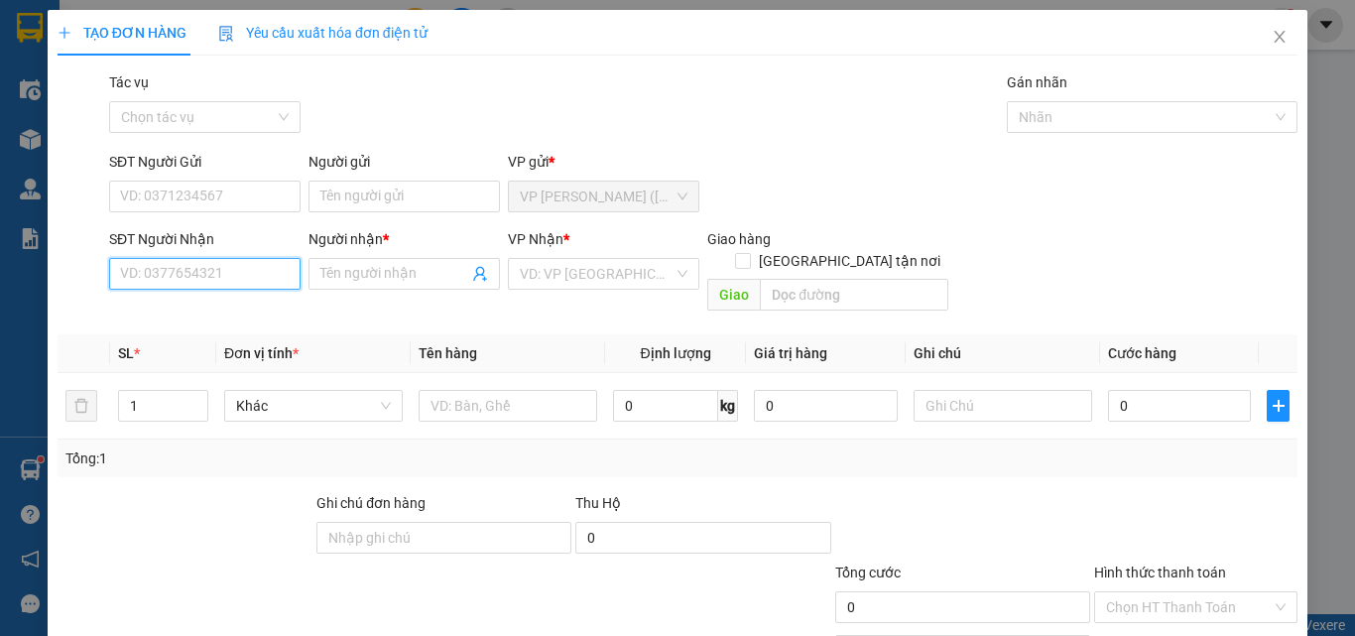
click at [245, 269] on input "SĐT Người Nhận" at bounding box center [204, 274] width 191 height 32
type input "5524"
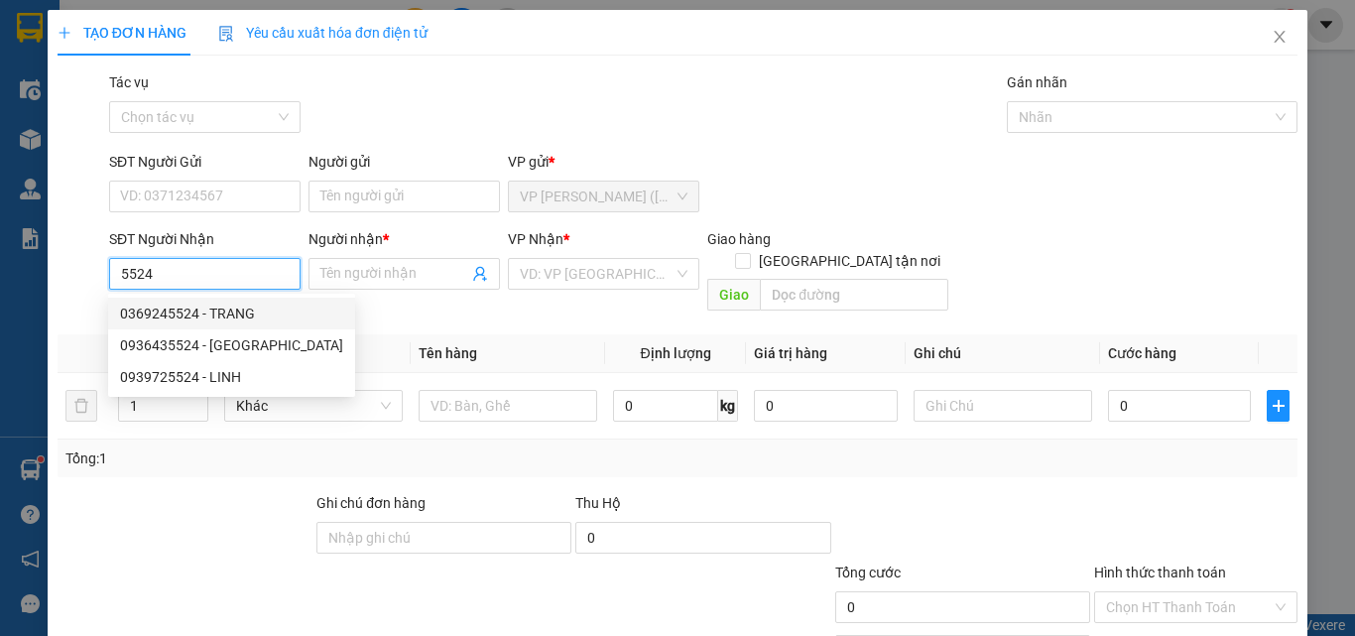
click at [245, 263] on input "5524" at bounding box center [204, 274] width 191 height 32
click at [259, 303] on div "0963555424 - [PERSON_NAME]" at bounding box center [217, 313] width 195 height 22
type input "0963555424"
type input "[PERSON_NAME]"
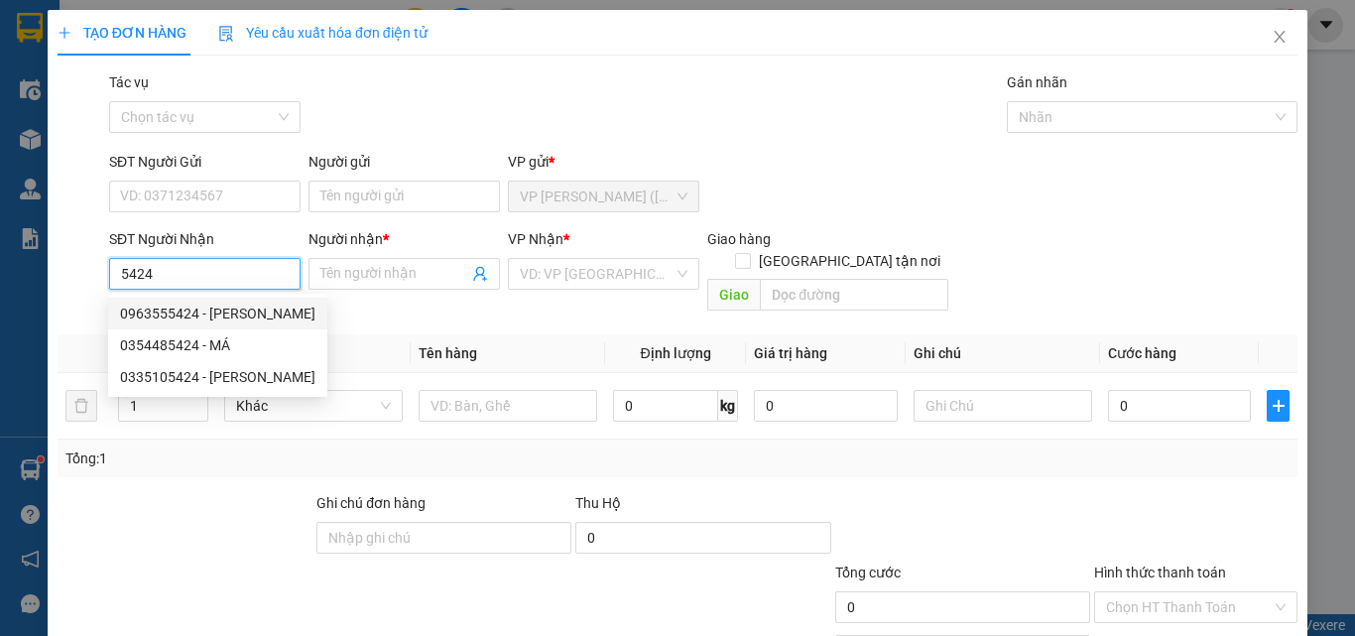
checkbox input "true"
type input "GIAO TN"
type input "40.000"
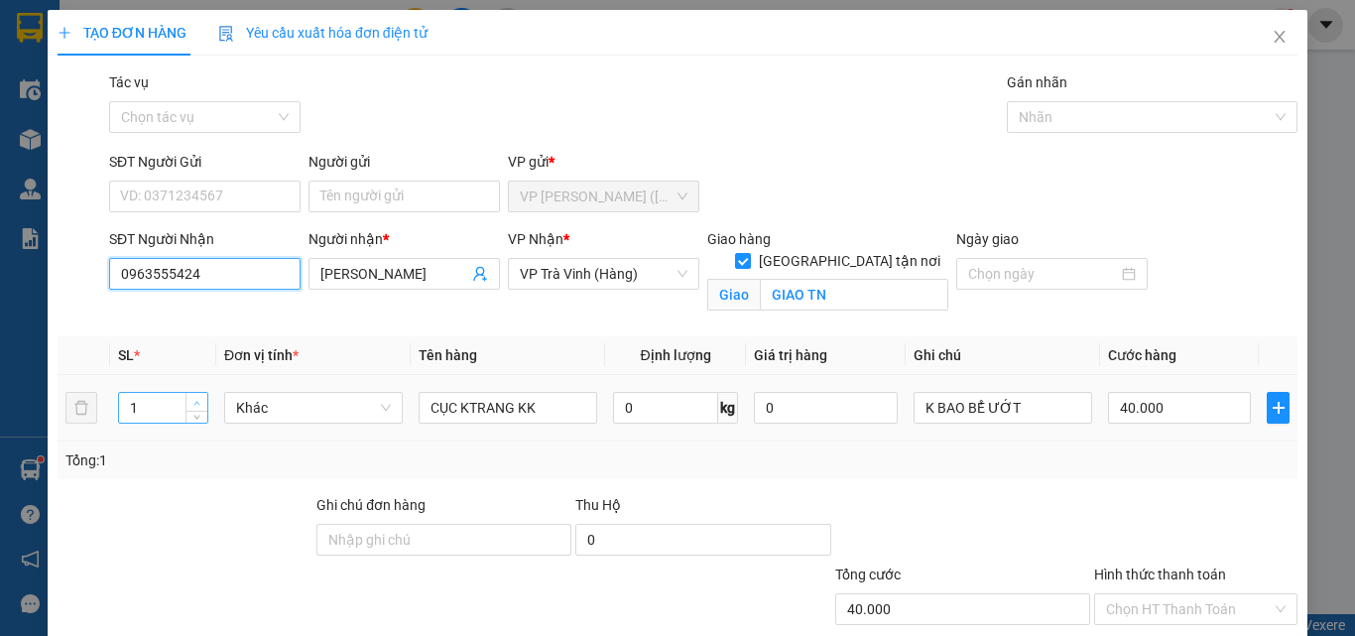
type input "0963555424"
type input "2"
click at [195, 400] on icon "up" at bounding box center [196, 403] width 7 height 7
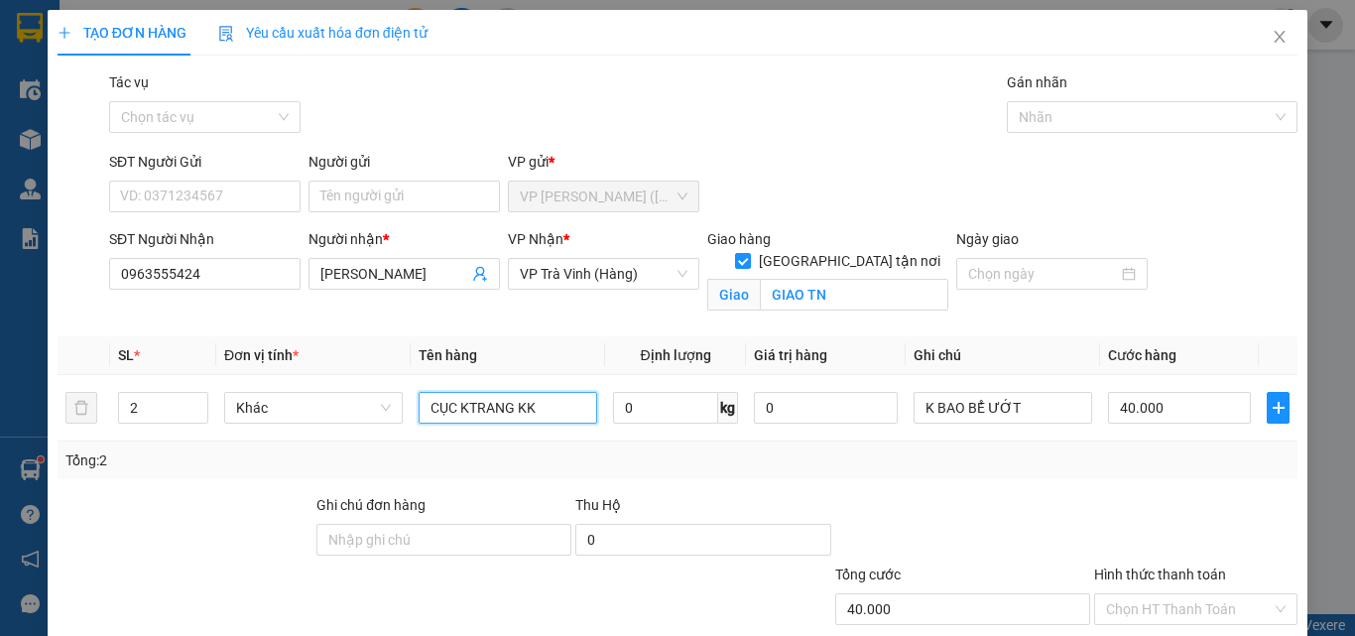
drag, startPoint x: 560, startPoint y: 408, endPoint x: 284, endPoint y: 442, distance: 278.8
click at [289, 451] on div "SL * Đơn vị tính * Tên hàng Định lượng Giá trị hàng Ghi chú Cước hàng 2 Khác CỤ…" at bounding box center [678, 407] width 1240 height 143
type input "3 KIỆN THÙNG"
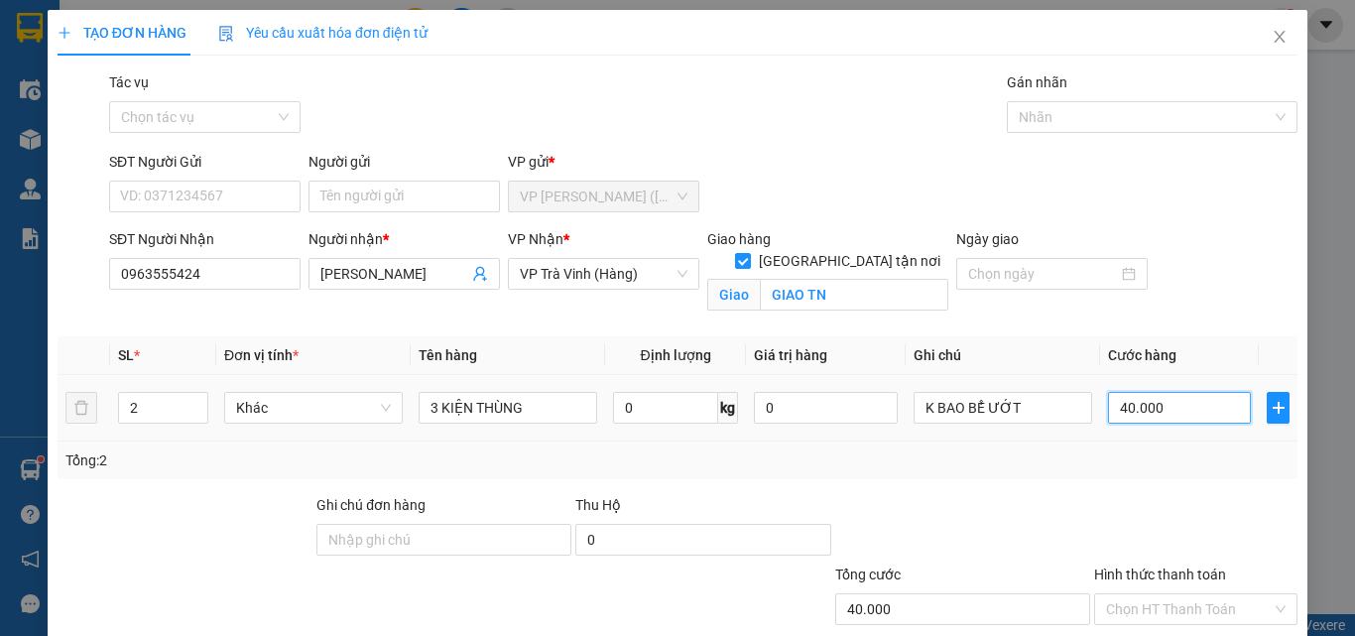
click at [1166, 404] on input "40.000" at bounding box center [1179, 408] width 143 height 32
type input "2"
type input "21"
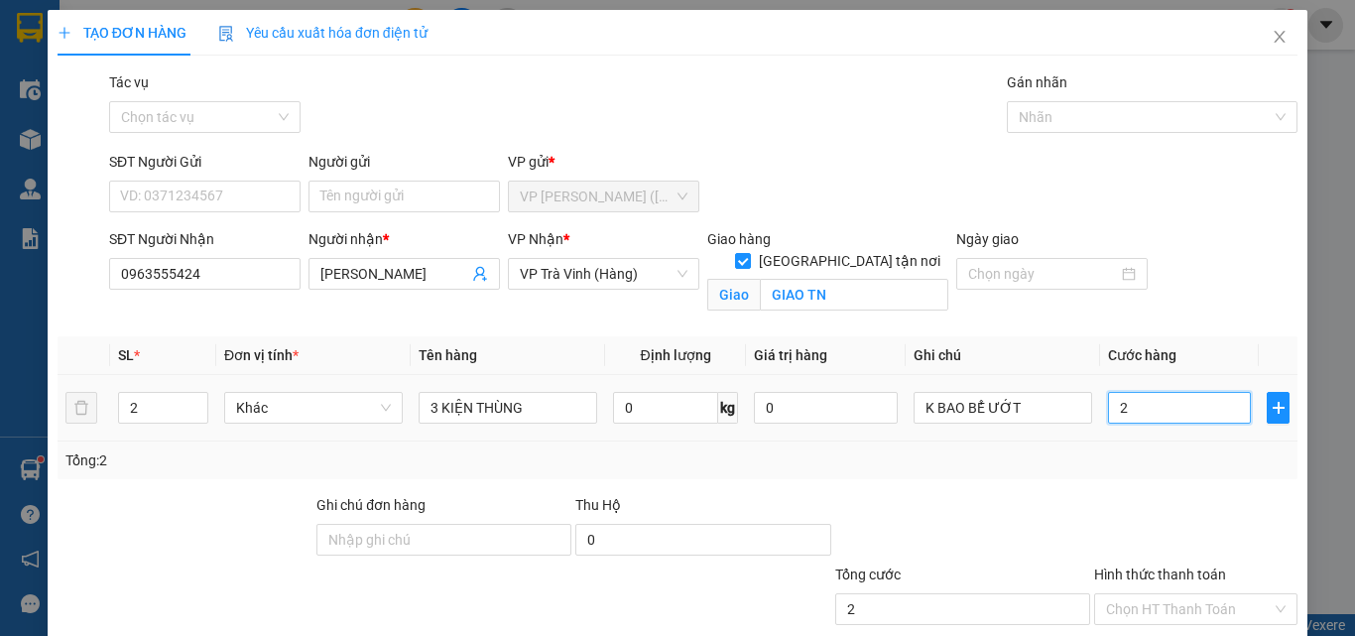
type input "21"
type input "210"
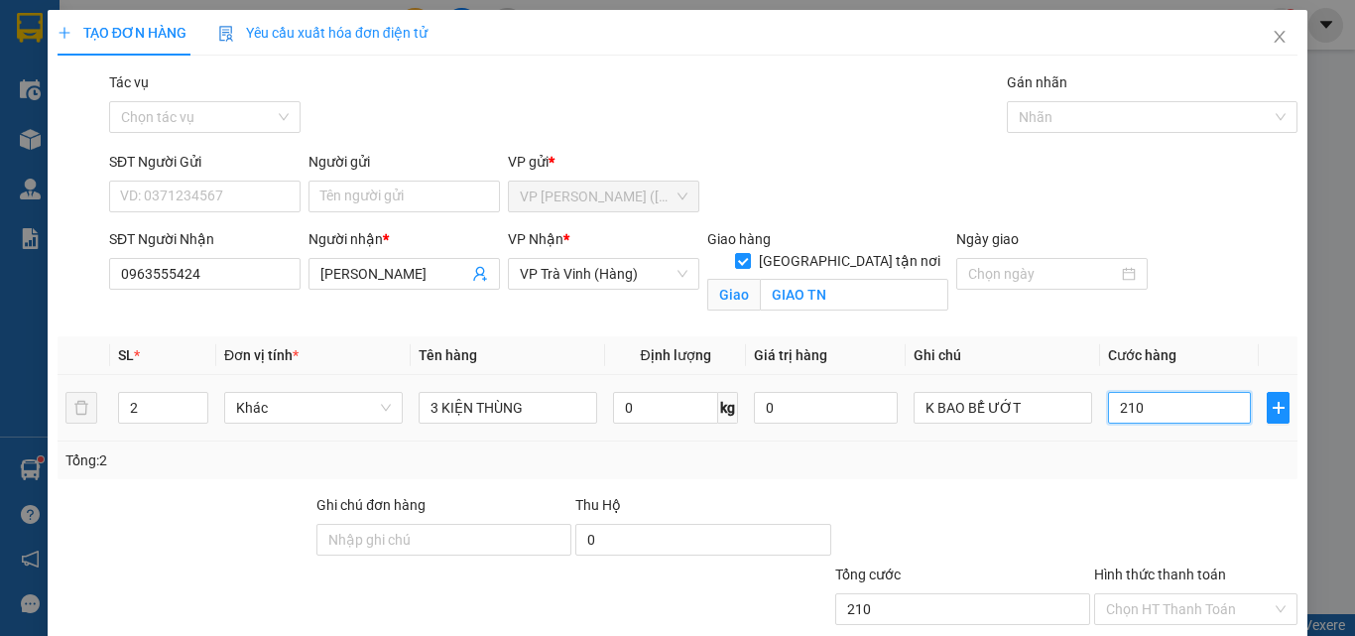
type input "21"
type input "2"
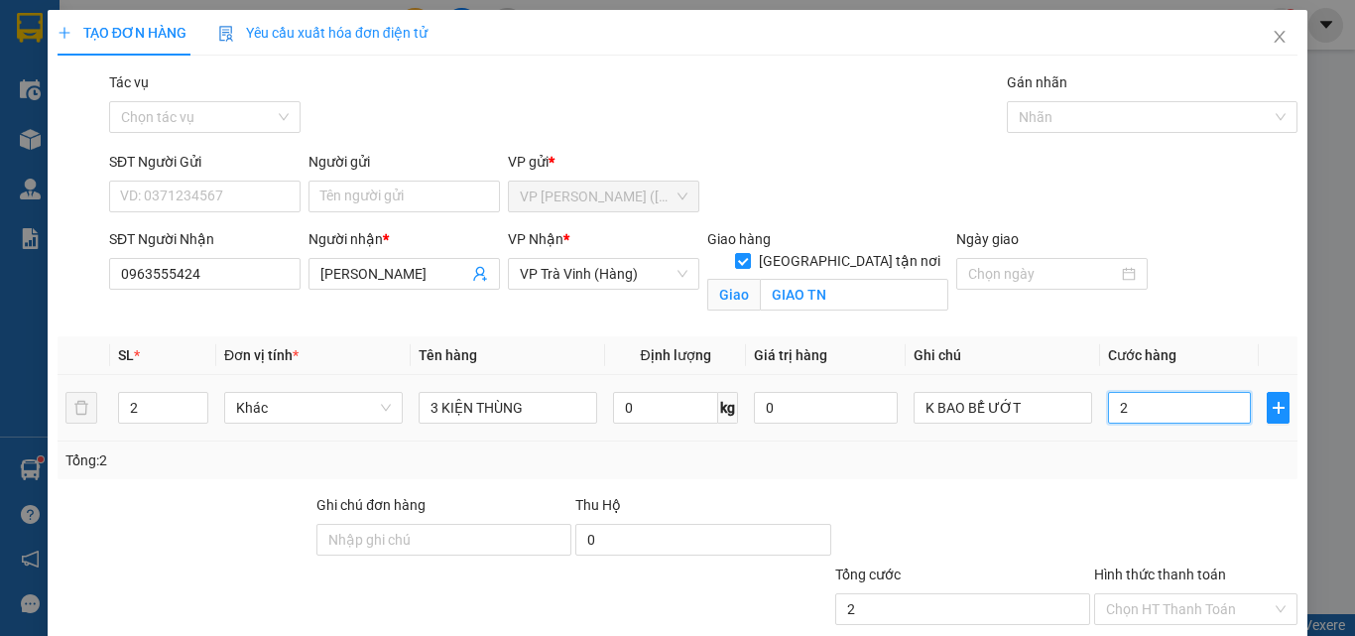
type input "0"
type input "2"
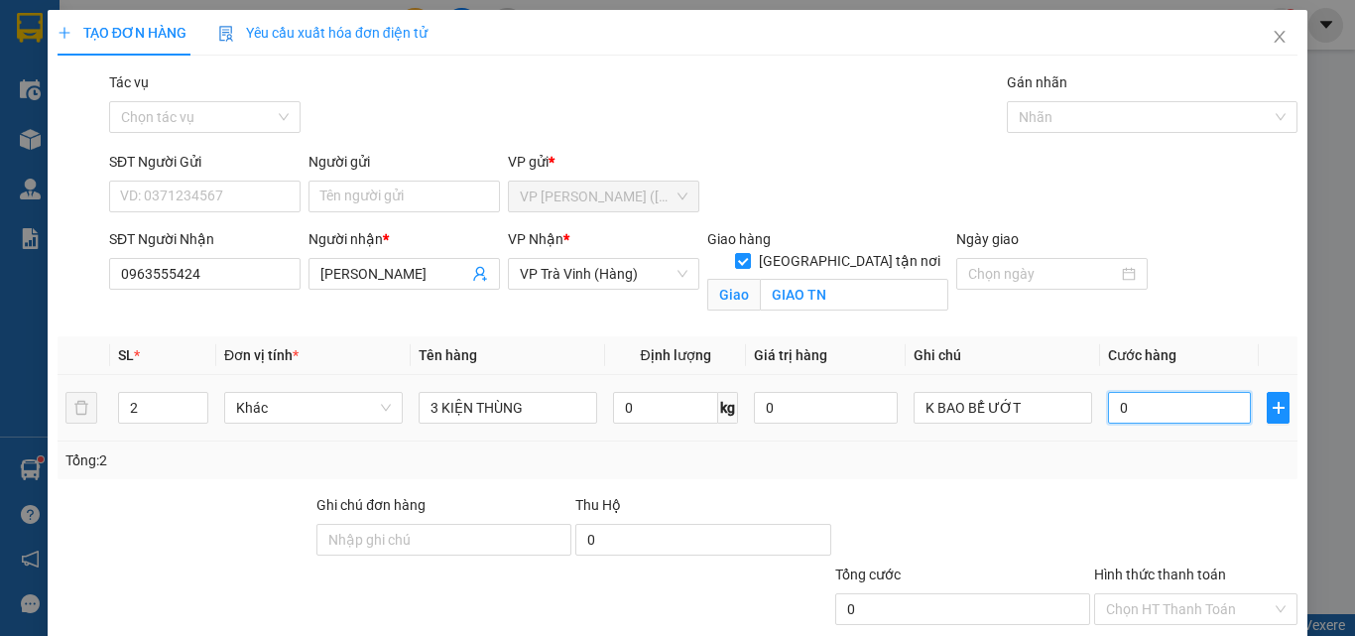
type input "02"
type input "24"
type input "024"
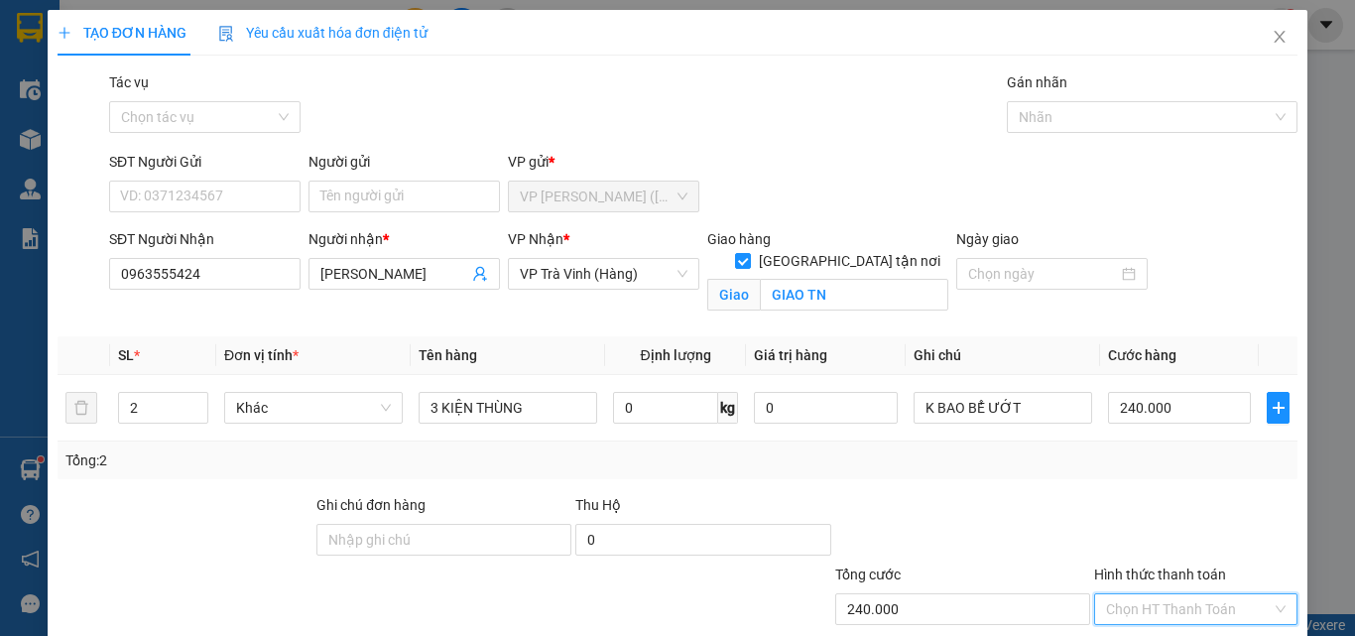
click at [1179, 594] on input "Hình thức thanh toán" at bounding box center [1189, 609] width 166 height 30
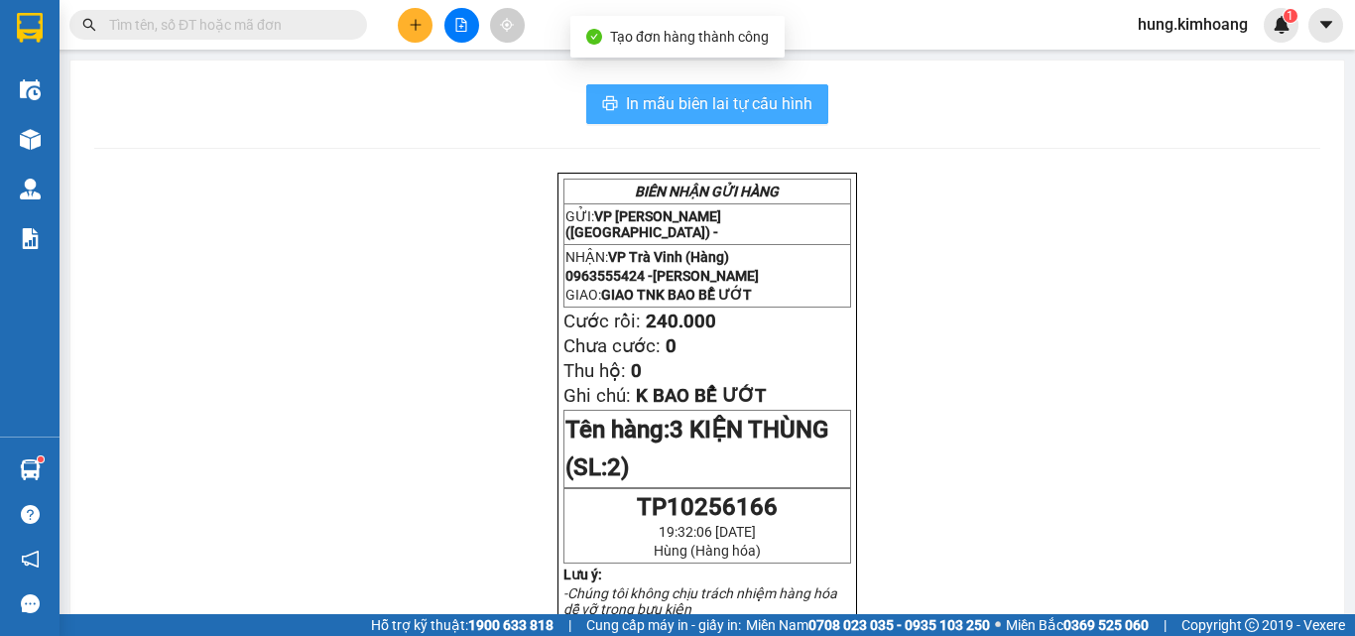
click at [738, 102] on span "In mẫu biên lai tự cấu hình" at bounding box center [719, 103] width 186 height 25
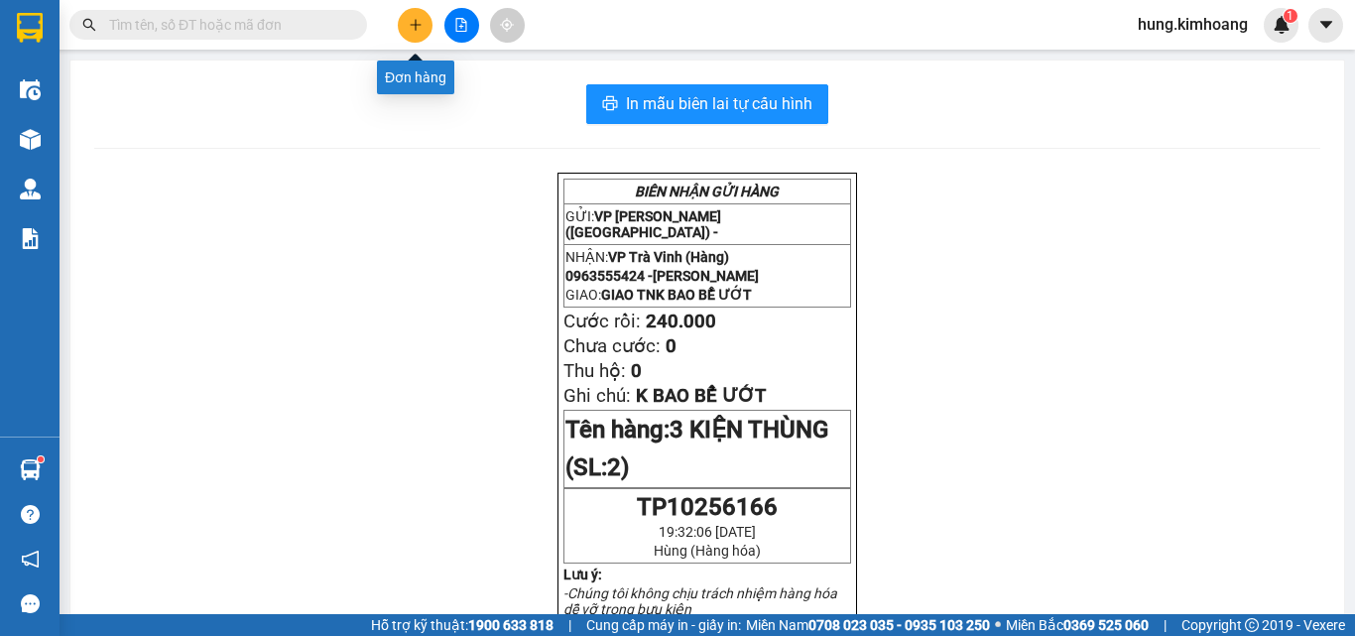
click at [419, 20] on icon "plus" at bounding box center [416, 25] width 14 height 14
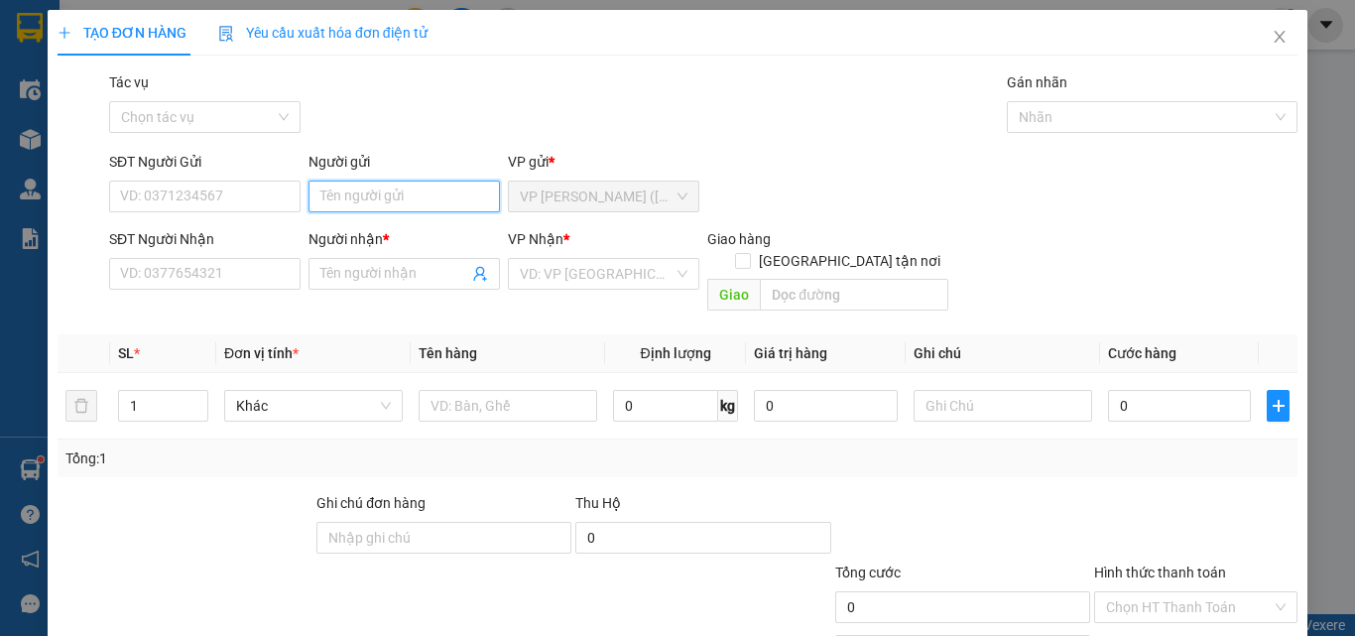
click at [364, 204] on input "Người gửi" at bounding box center [403, 196] width 191 height 32
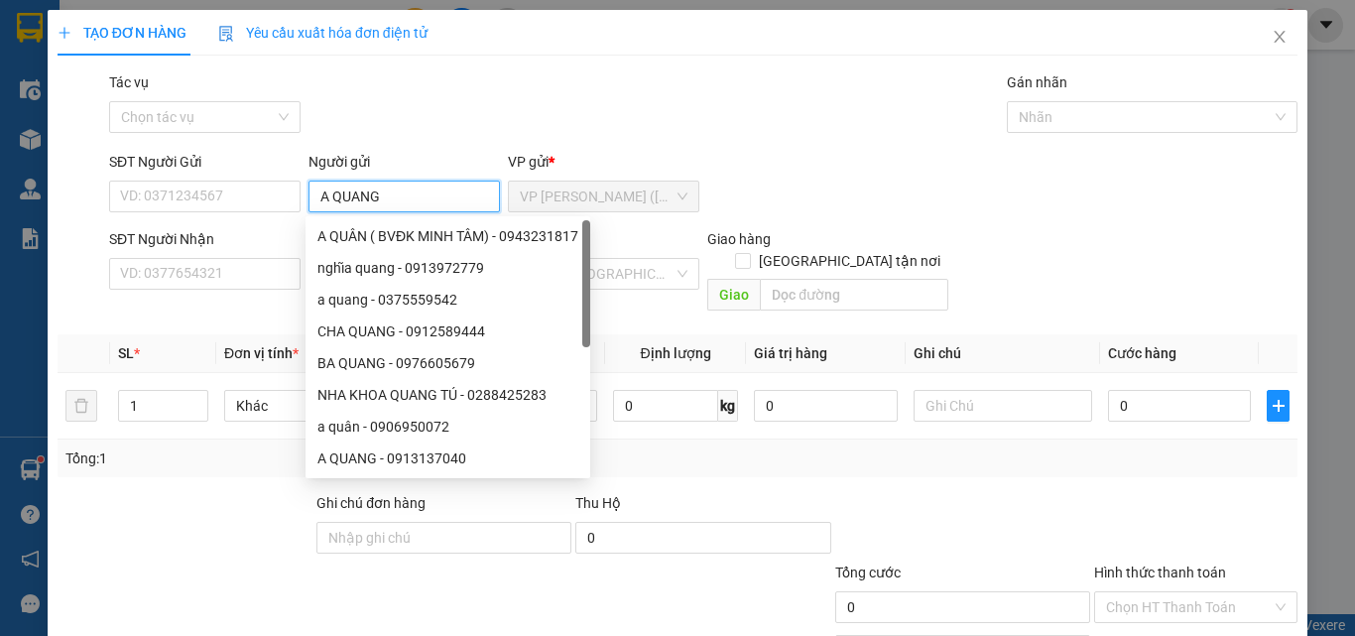
type input "A QUANG"
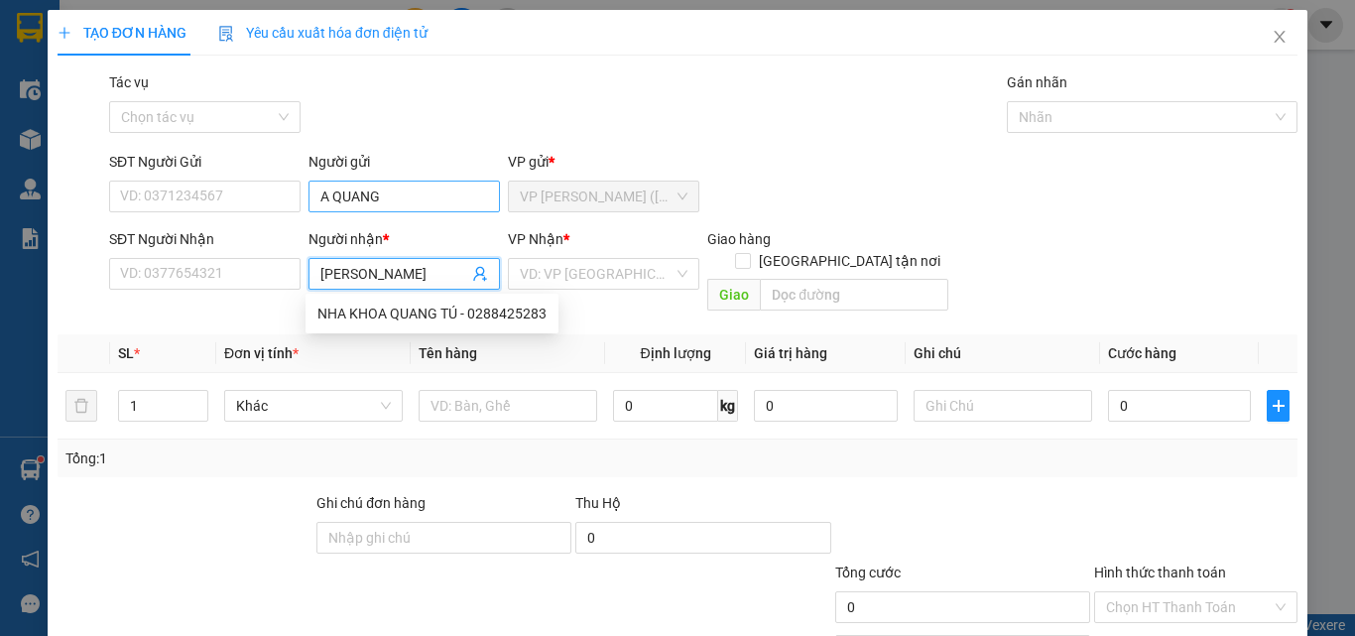
type input "[PERSON_NAME]"
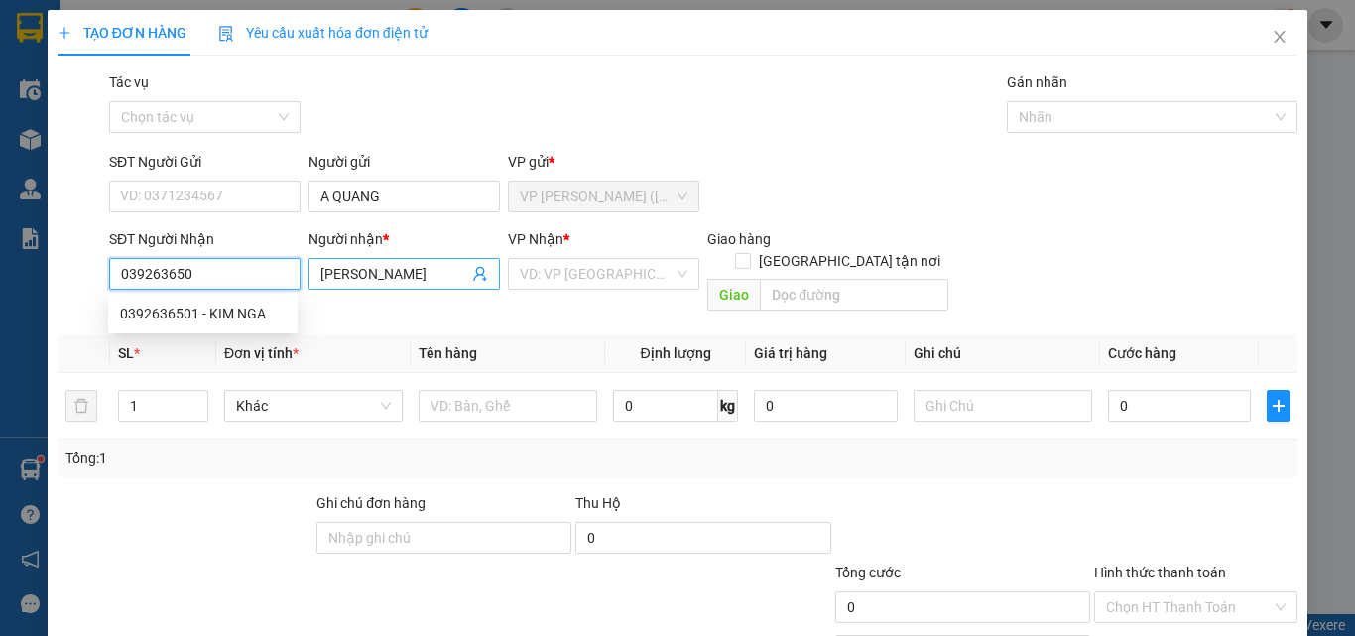
type input "0392636501"
click at [223, 310] on div "0392636501 - KIM NGA" at bounding box center [203, 313] width 166 height 22
type input "30.000"
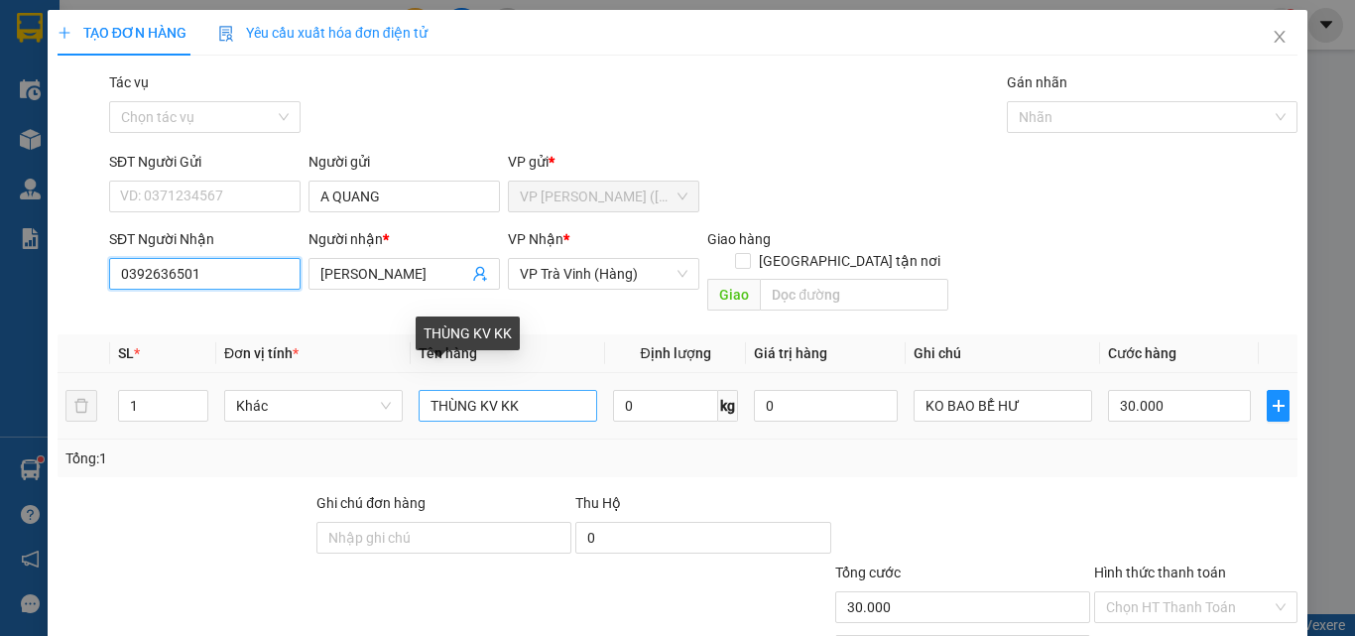
type input "0392636501"
drag, startPoint x: 552, startPoint y: 379, endPoint x: 576, endPoint y: 383, distance: 24.1
click at [500, 390] on input "THÙNG KV KK" at bounding box center [507, 406] width 179 height 32
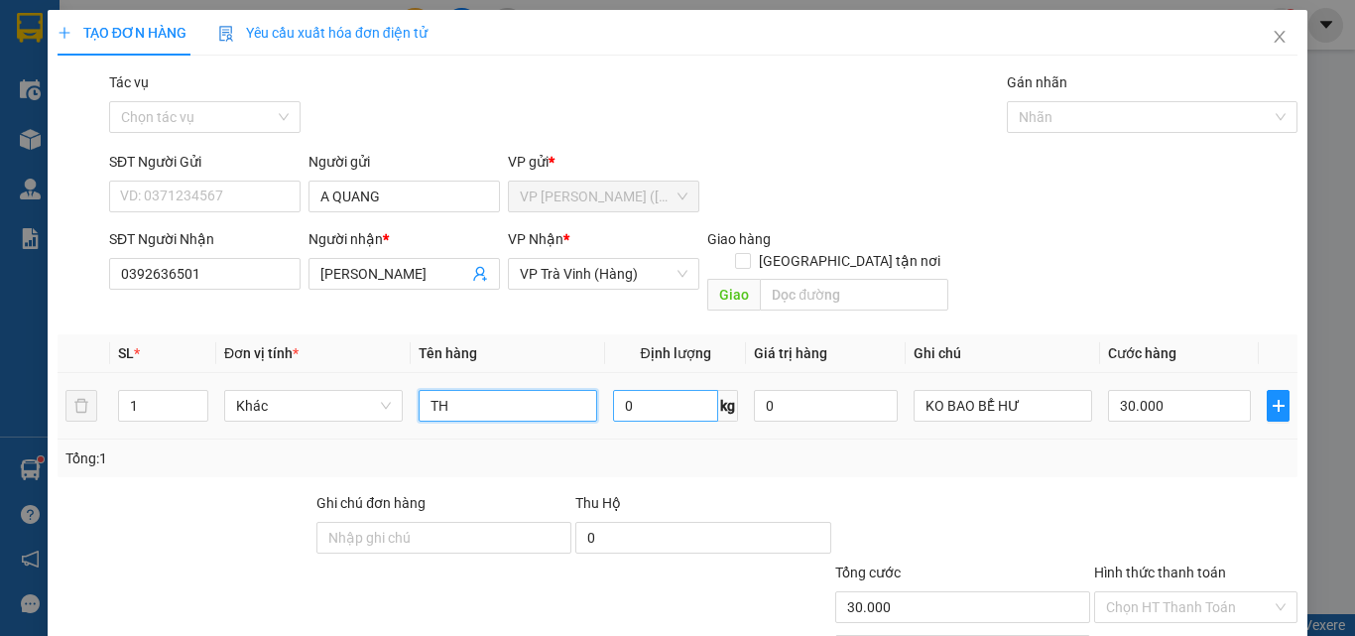
type input "T"
type input "1 THÙNG"
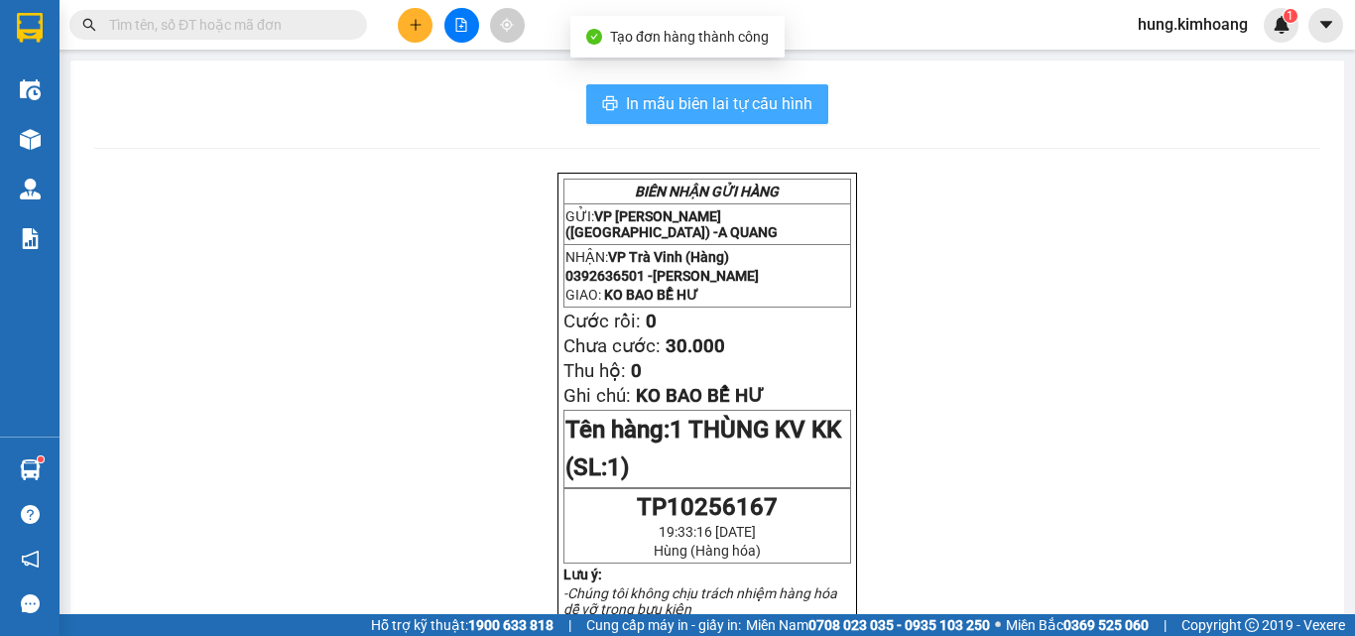
click at [801, 89] on button "In mẫu biên lai tự cấu hình" at bounding box center [707, 104] width 242 height 40
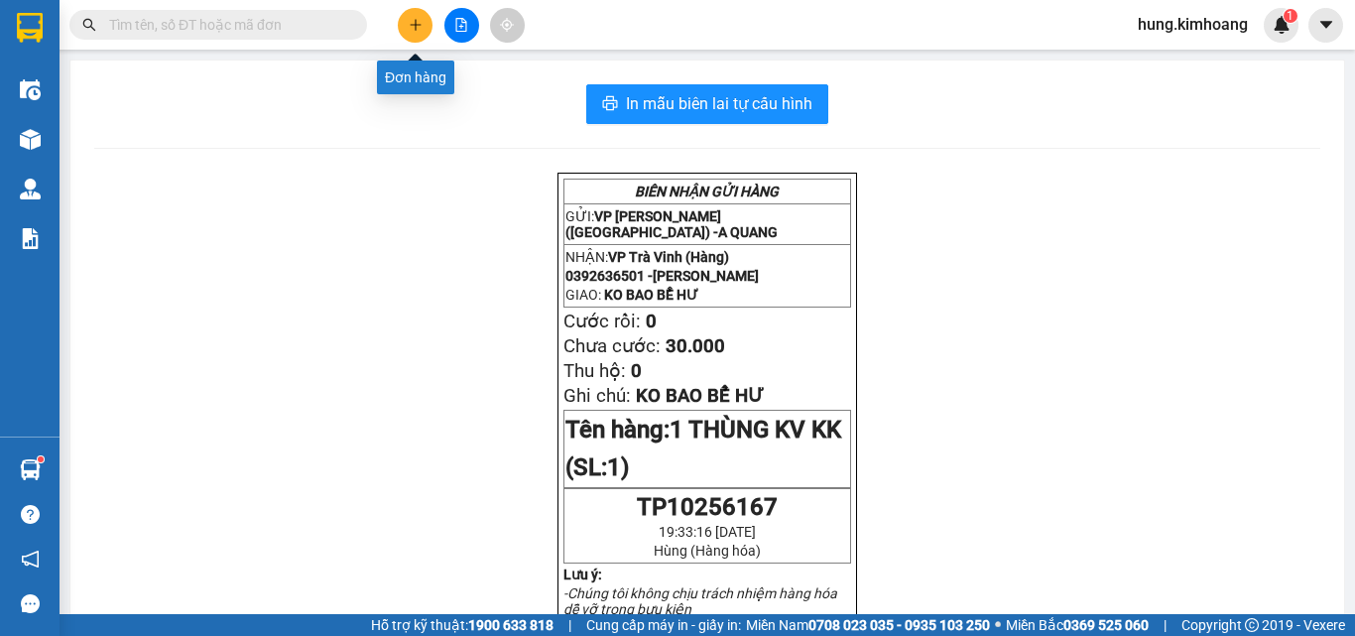
click at [409, 27] on icon "plus" at bounding box center [416, 25] width 14 height 14
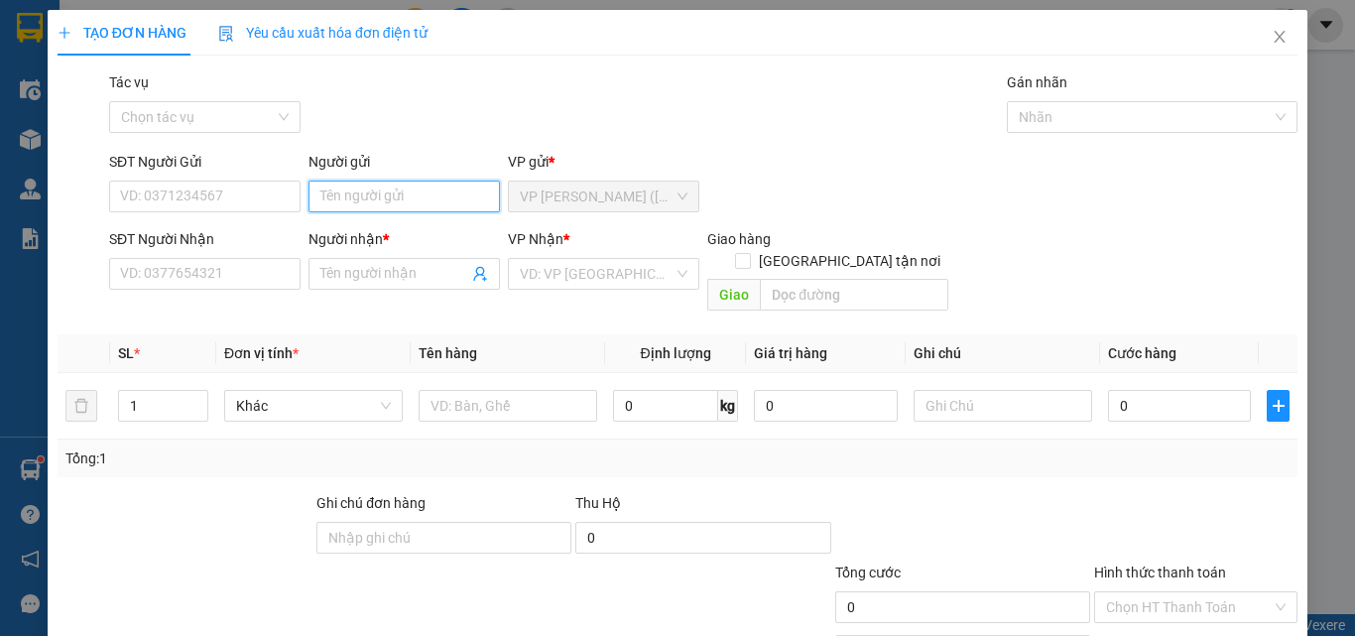
drag, startPoint x: 310, startPoint y: 203, endPoint x: 346, endPoint y: 214, distance: 37.3
click at [346, 214] on div "Người gửi Tên người gửi" at bounding box center [403, 185] width 191 height 69
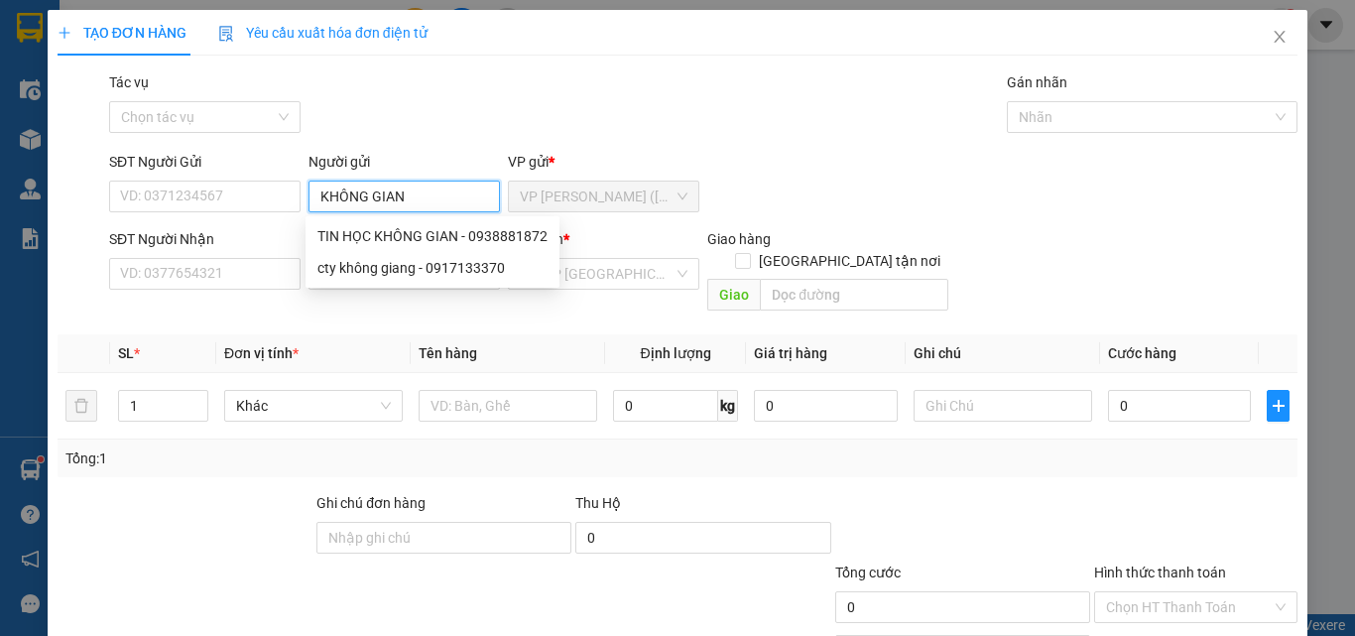
type input "KHÔNG GIAN"
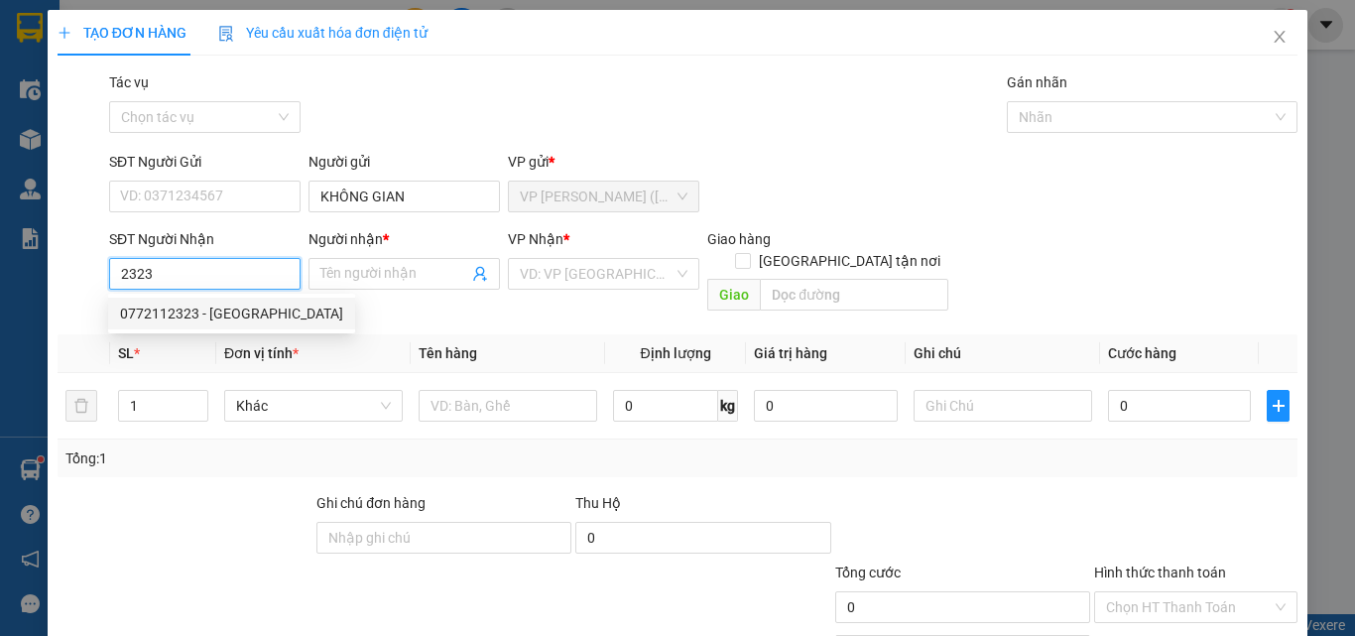
click at [231, 306] on div "0772112323 - [GEOGRAPHIC_DATA]" at bounding box center [231, 313] width 223 height 22
type input "0772112323"
type input "[PERSON_NAME]"
type input "25.000"
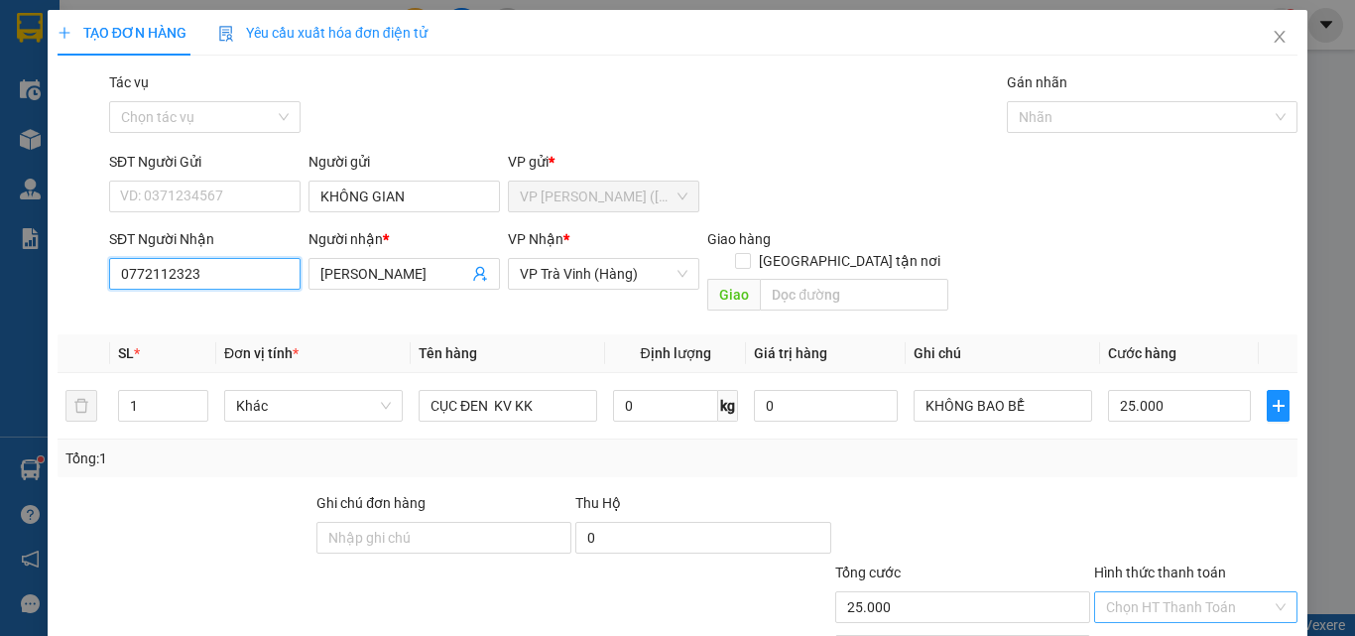
type input "0772112323"
click at [1128, 592] on input "Hình thức thanh toán" at bounding box center [1189, 607] width 166 height 30
click at [1203, 492] on div at bounding box center [1195, 526] width 207 height 69
drag, startPoint x: 1147, startPoint y: 476, endPoint x: 1149, endPoint y: 489, distance: 13.0
click at [1147, 592] on input "Hình thức thanh toán" at bounding box center [1189, 607] width 166 height 30
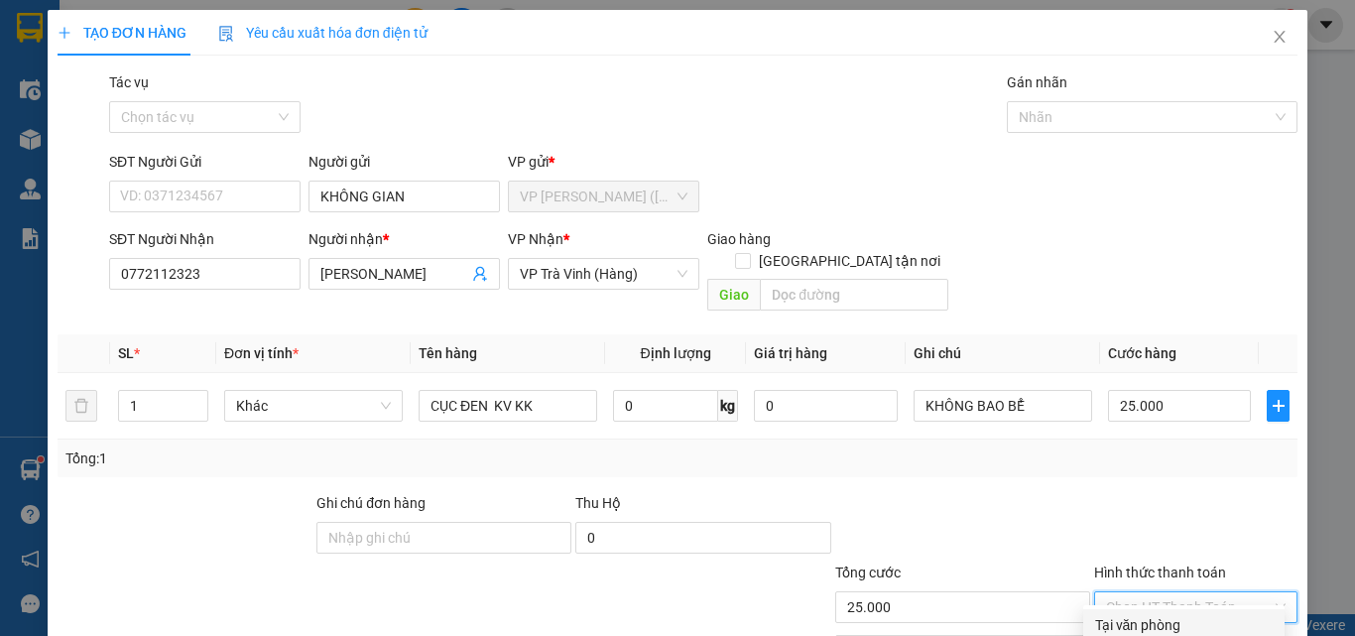
click at [1170, 507] on div "Transit Pickup Surcharge Ids Transit Deliver Surcharge Ids Transit Deliver Surc…" at bounding box center [678, 394] width 1240 height 646
click at [1165, 592] on input "Hình thức thanh toán" at bounding box center [1189, 607] width 166 height 30
click at [1167, 614] on div "Tại văn phòng" at bounding box center [1184, 625] width 178 height 22
type input "0"
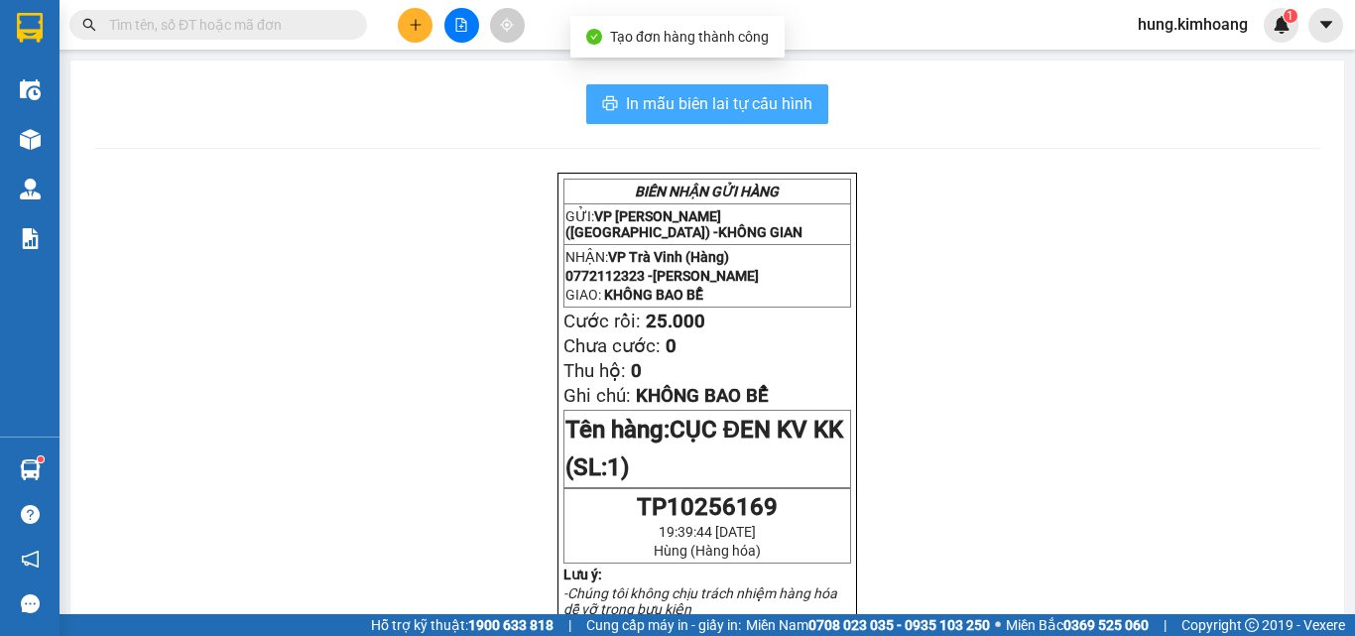
click at [786, 107] on span "In mẫu biên lai tự cấu hình" at bounding box center [719, 103] width 186 height 25
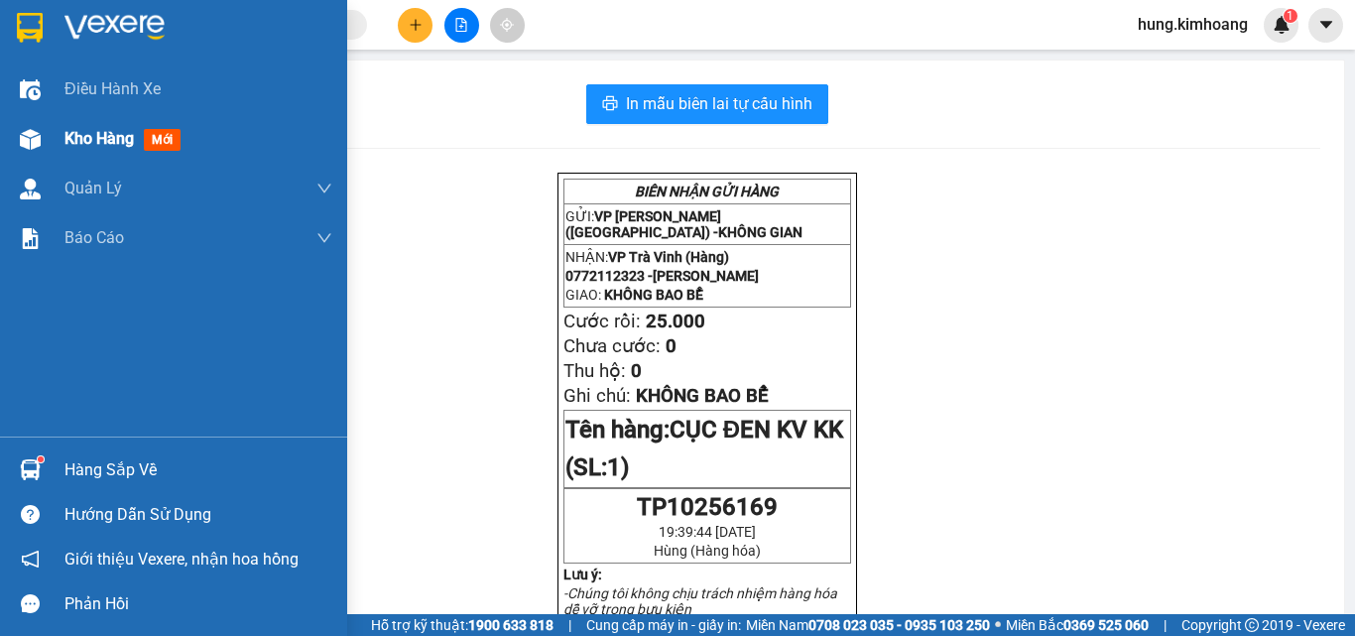
drag, startPoint x: 604, startPoint y: 65, endPoint x: 38, endPoint y: 141, distance: 571.2
click at [38, 141] on img at bounding box center [30, 139] width 21 height 21
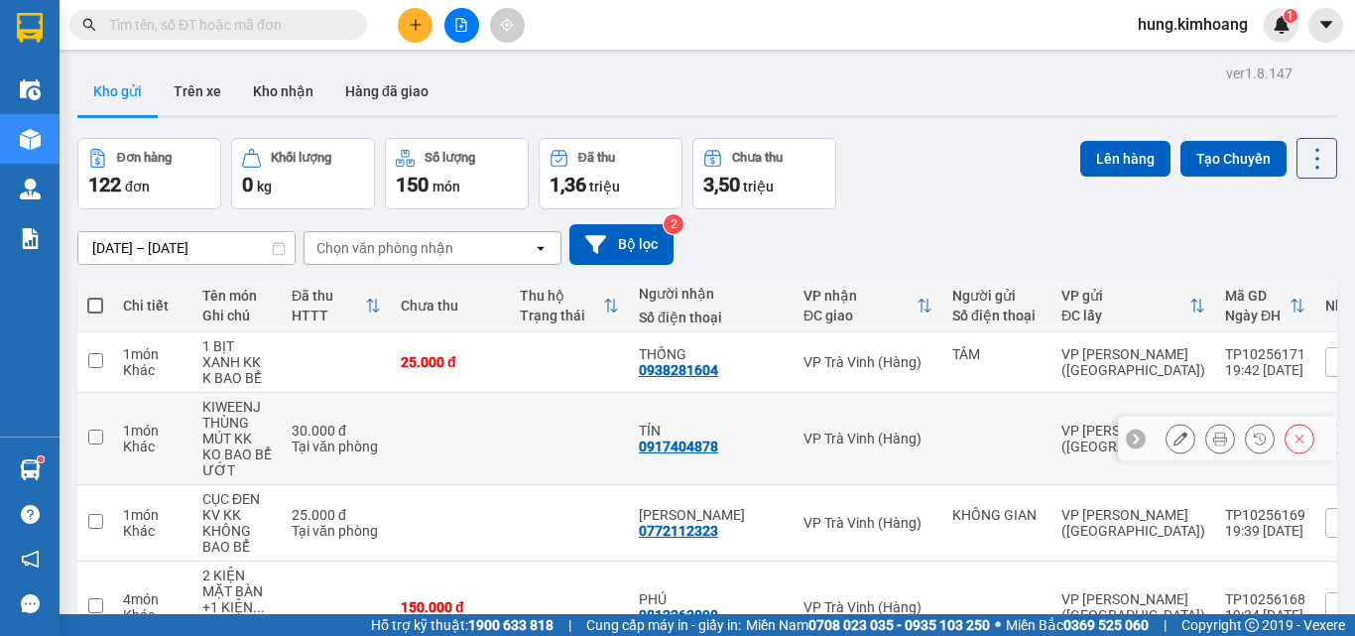
click at [176, 479] on td "1 món Khác" at bounding box center [152, 439] width 79 height 92
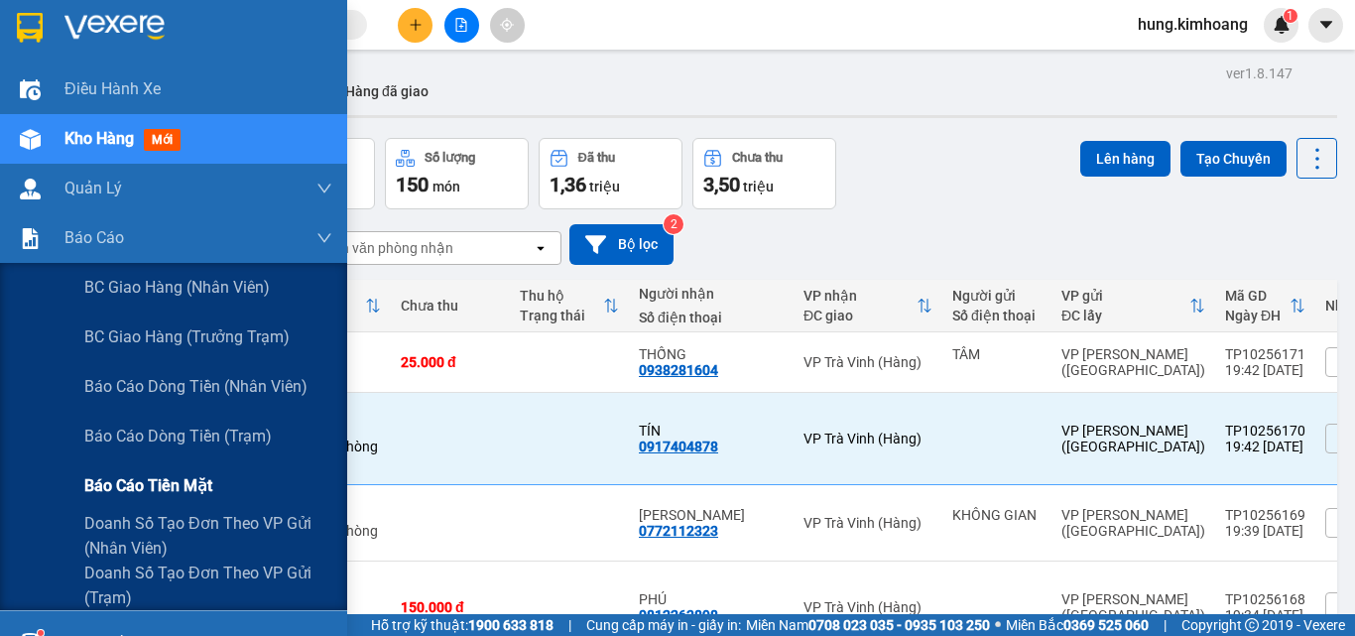
click at [177, 490] on span "Báo cáo tiền mặt" at bounding box center [148, 485] width 128 height 25
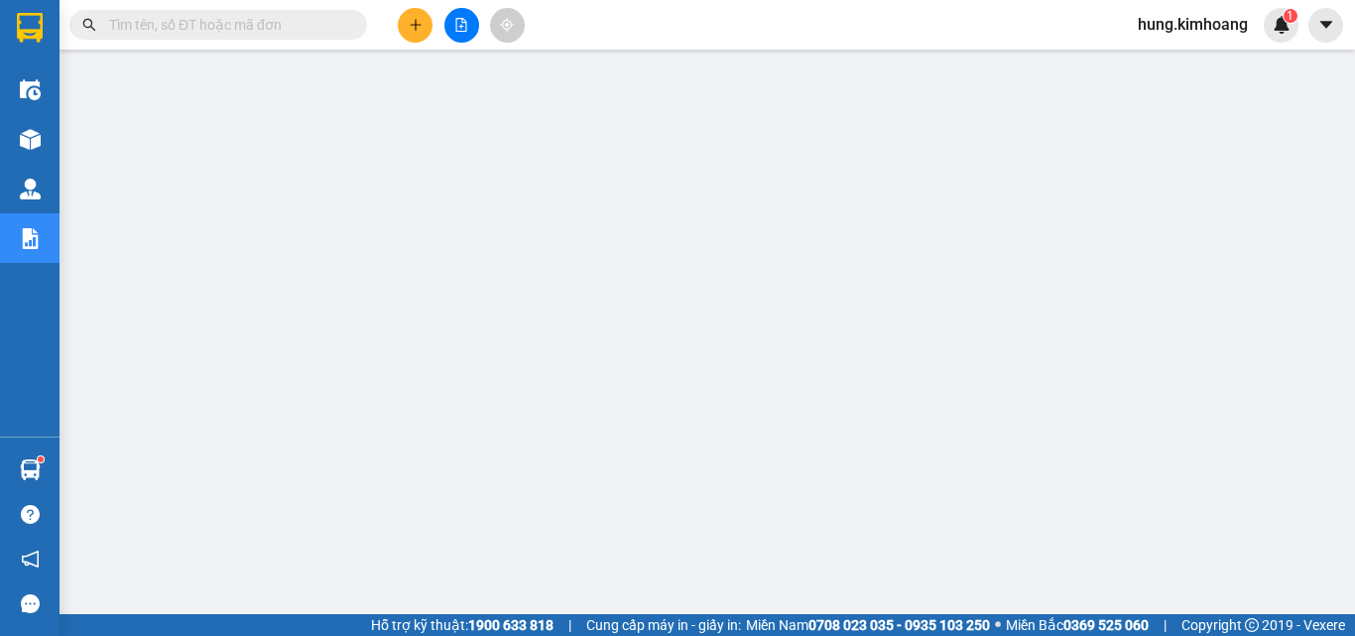
click at [305, 22] on input "text" at bounding box center [226, 25] width 234 height 22
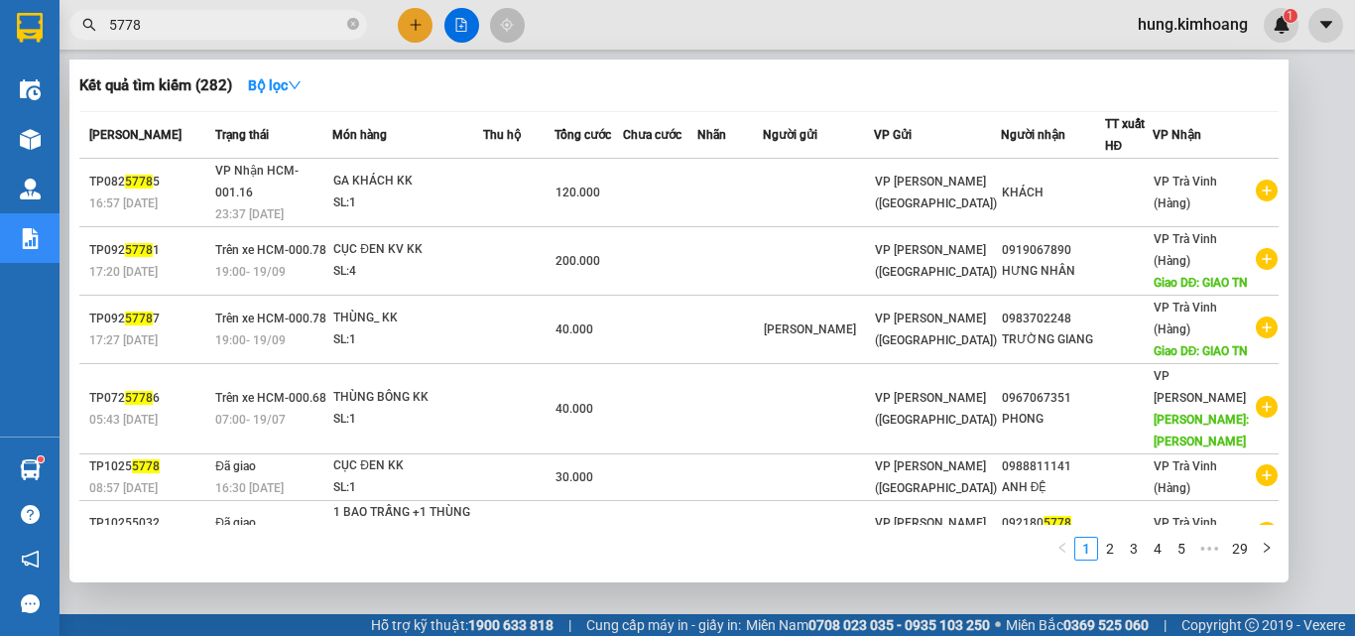
click at [294, 22] on input "5778" at bounding box center [226, 25] width 234 height 22
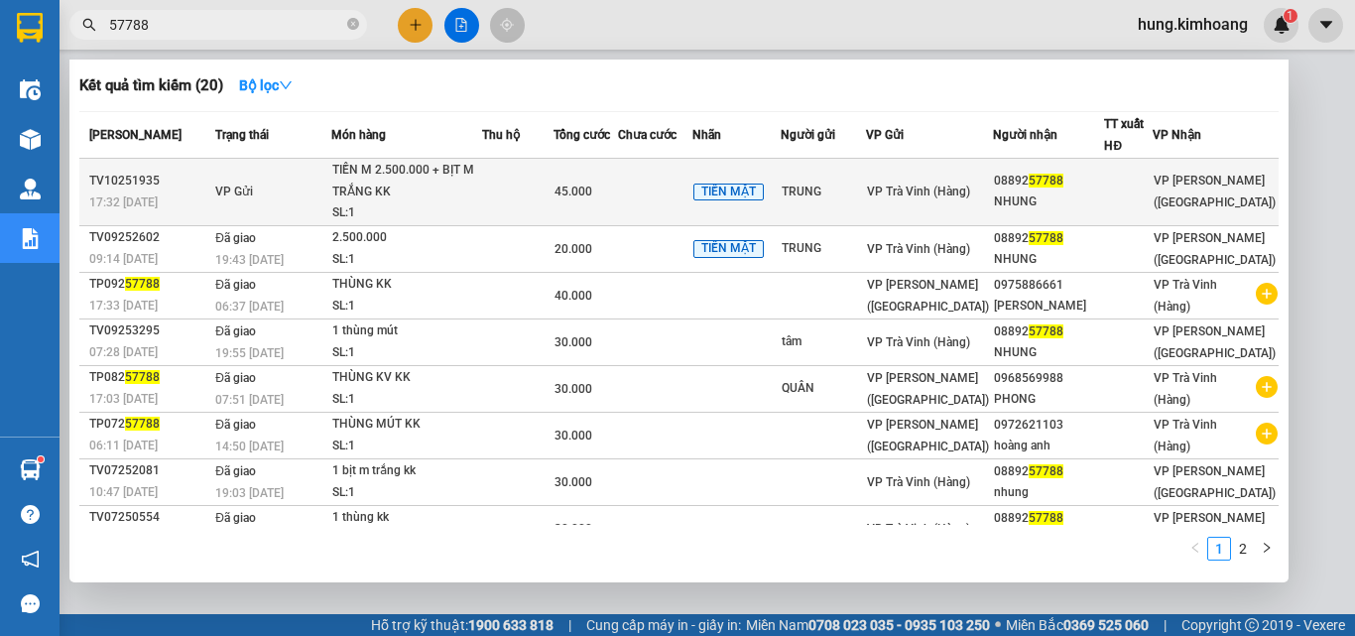
type input "57788"
click at [931, 196] on span "VP Trà Vinh (Hàng)" at bounding box center [918, 191] width 103 height 14
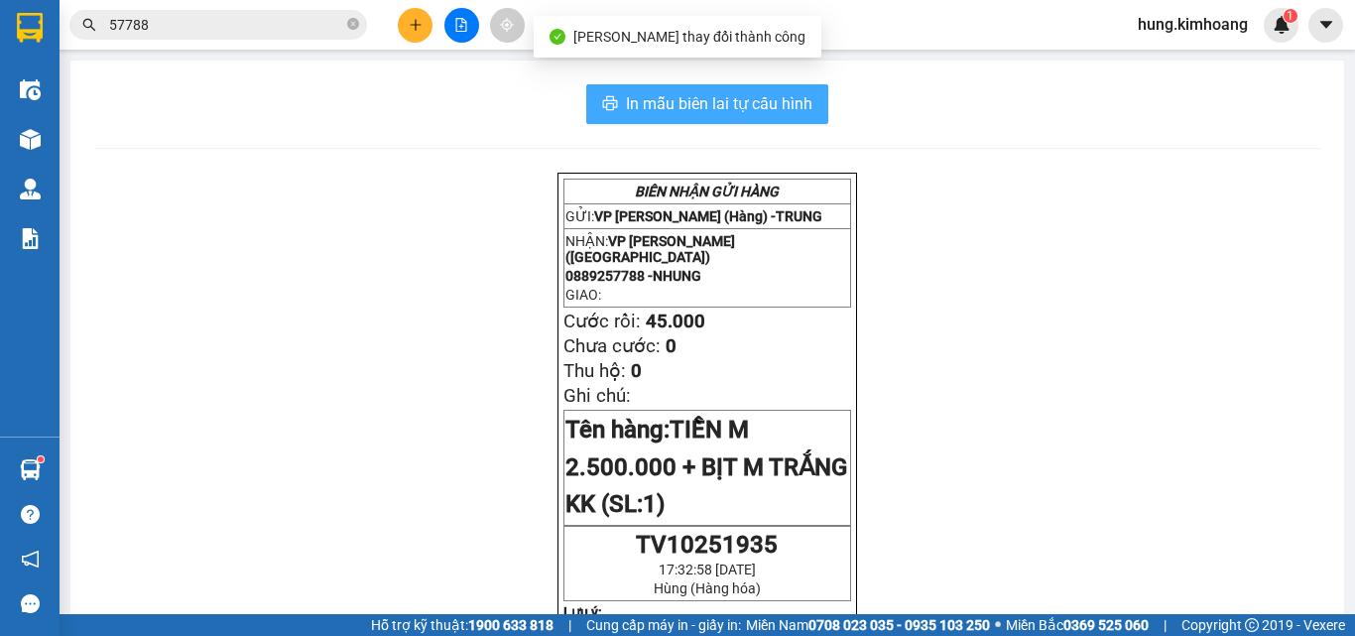
click at [671, 90] on button "In mẫu biên lai tự cấu hình" at bounding box center [707, 104] width 242 height 40
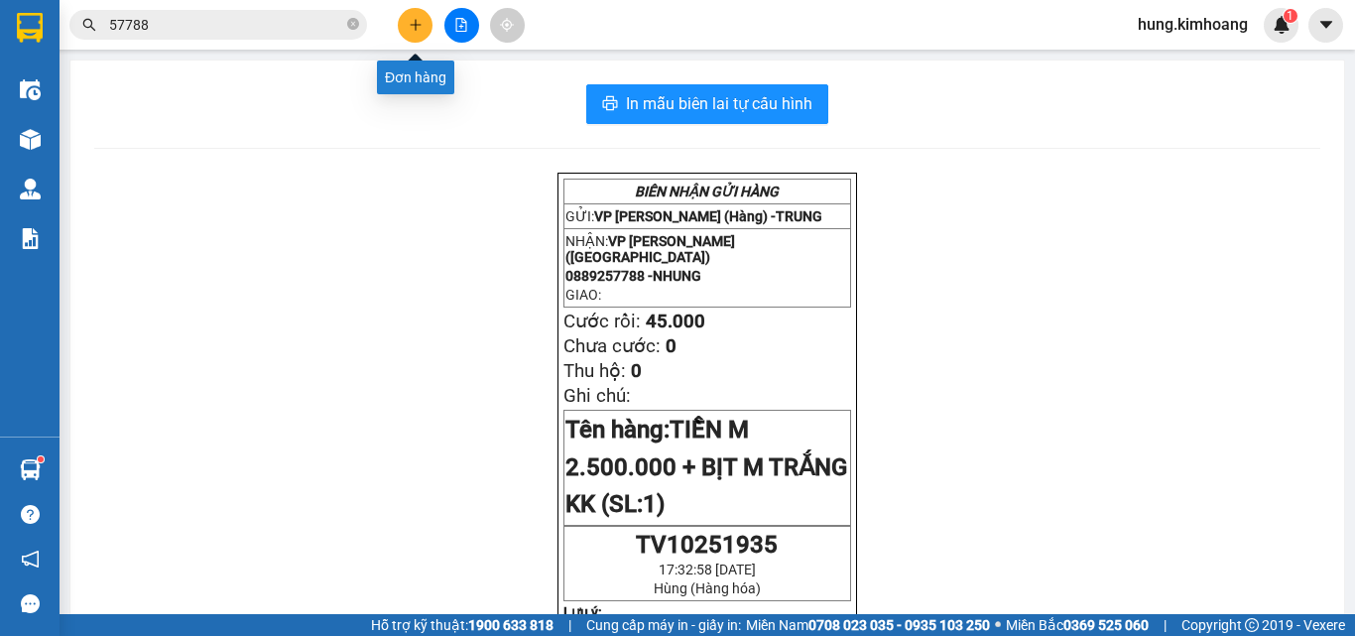
click at [407, 27] on button at bounding box center [415, 25] width 35 height 35
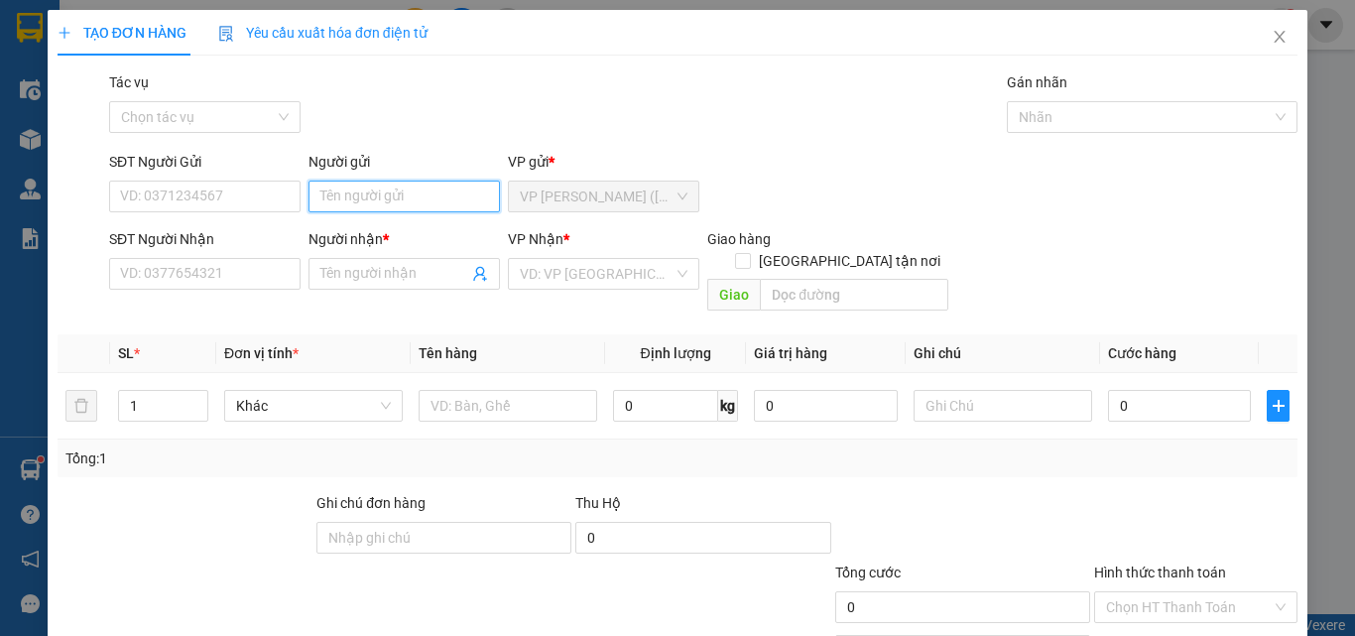
click at [388, 194] on input "Người gửi" at bounding box center [403, 196] width 191 height 32
type input "LAB [PERSON_NAME]"
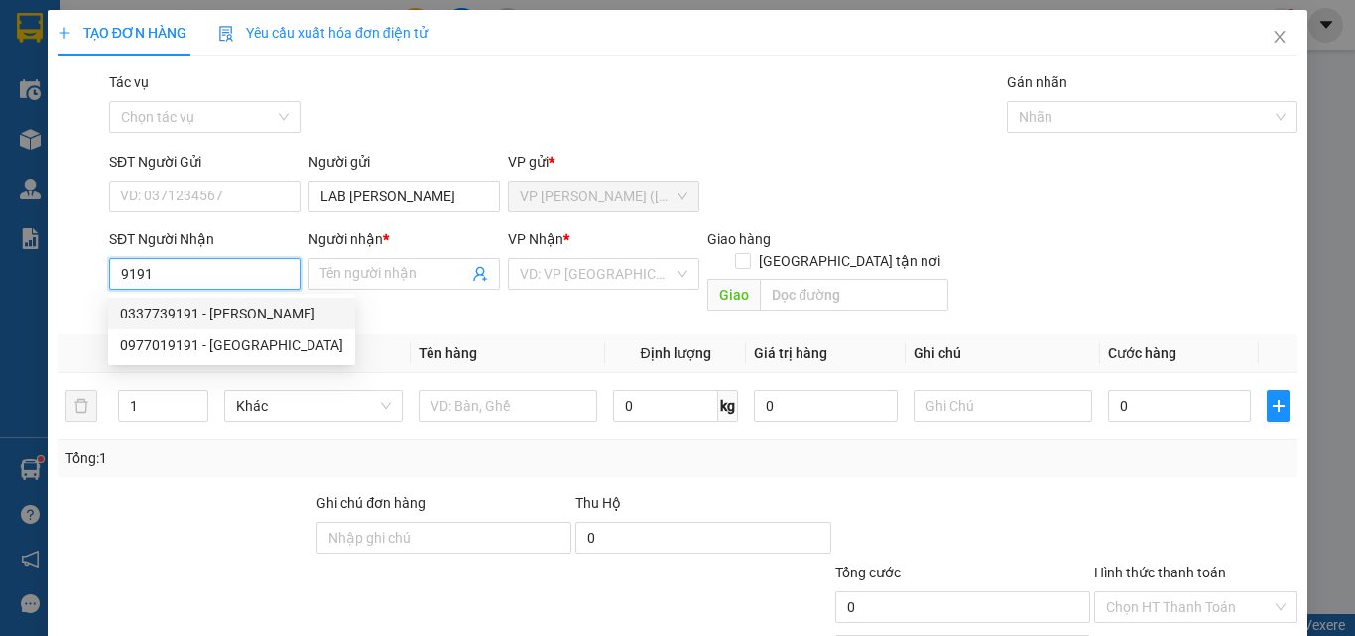
click at [197, 308] on div "0337739191 - [PERSON_NAME]" at bounding box center [231, 313] width 223 height 22
type input "0337739191"
type input "[PERSON_NAME]"
type input "20.000"
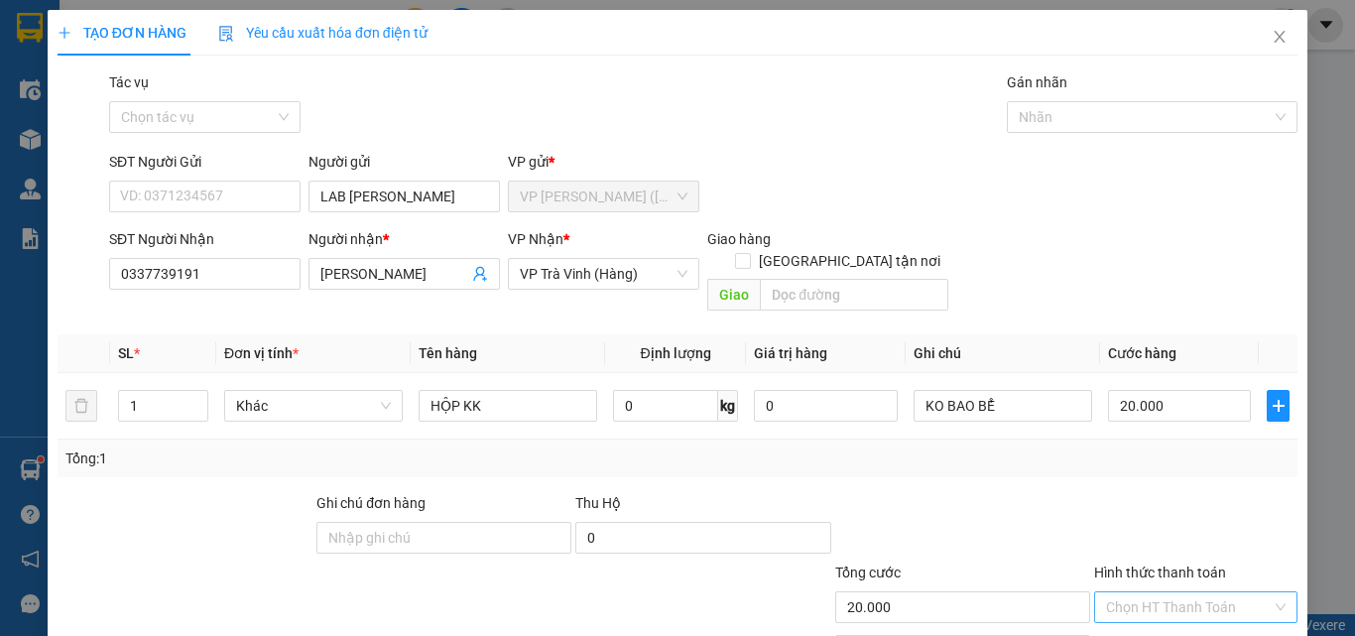
click at [1134, 592] on input "Hình thức thanh toán" at bounding box center [1189, 607] width 166 height 30
click at [1182, 614] on div "Tại văn phòng" at bounding box center [1184, 625] width 178 height 22
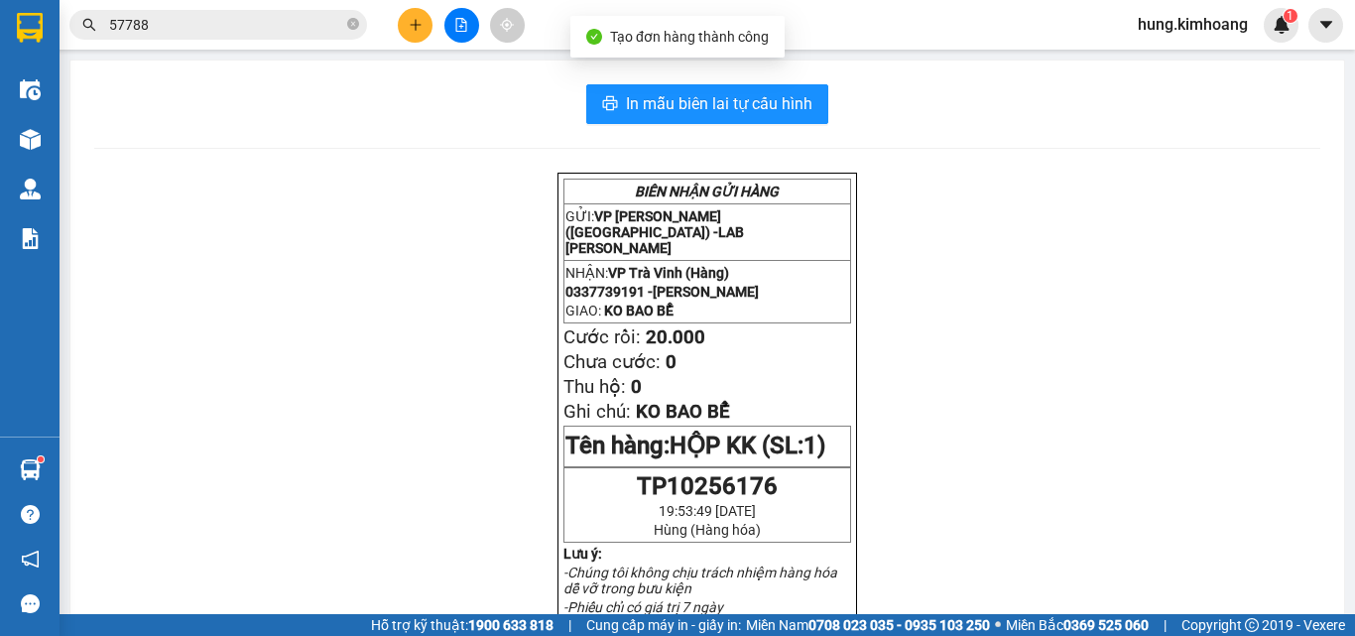
click at [732, 100] on span "In mẫu biên lai tự cấu hình" at bounding box center [719, 103] width 186 height 25
click at [407, 29] on button at bounding box center [415, 25] width 35 height 35
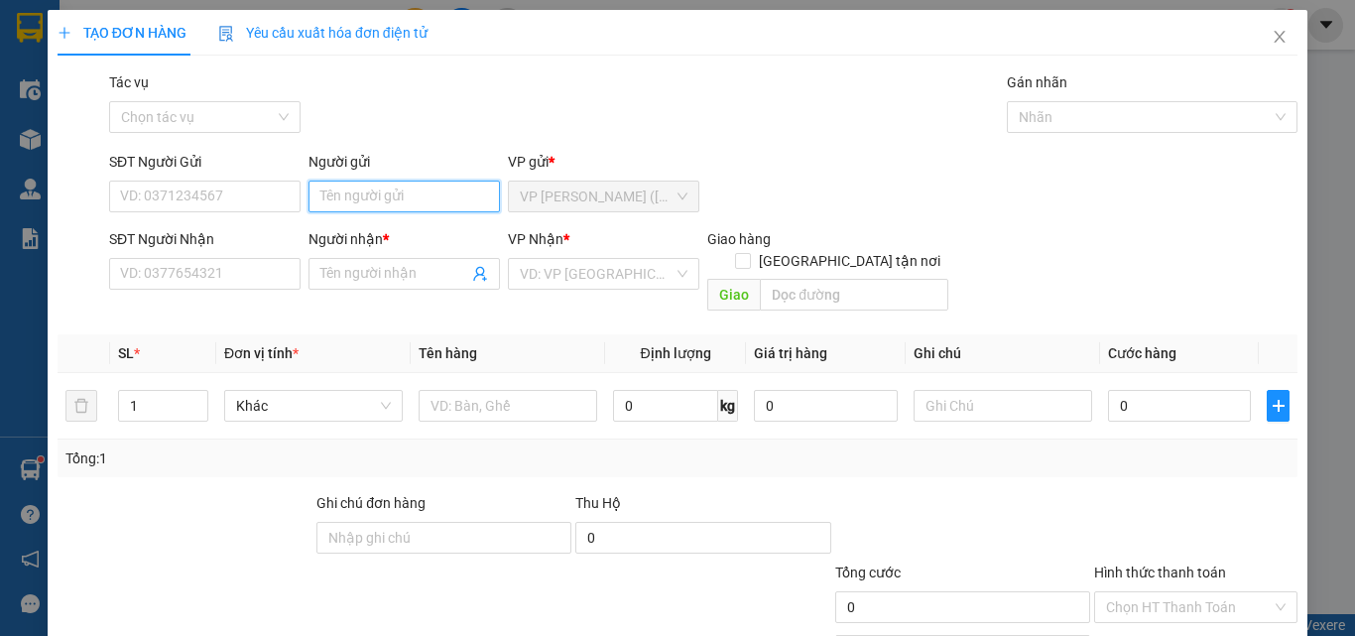
click at [314, 204] on input "Người gửi" at bounding box center [403, 196] width 191 height 32
type input "HUỆ"
type input "TRUNG HIẾU"
type input "0968347068"
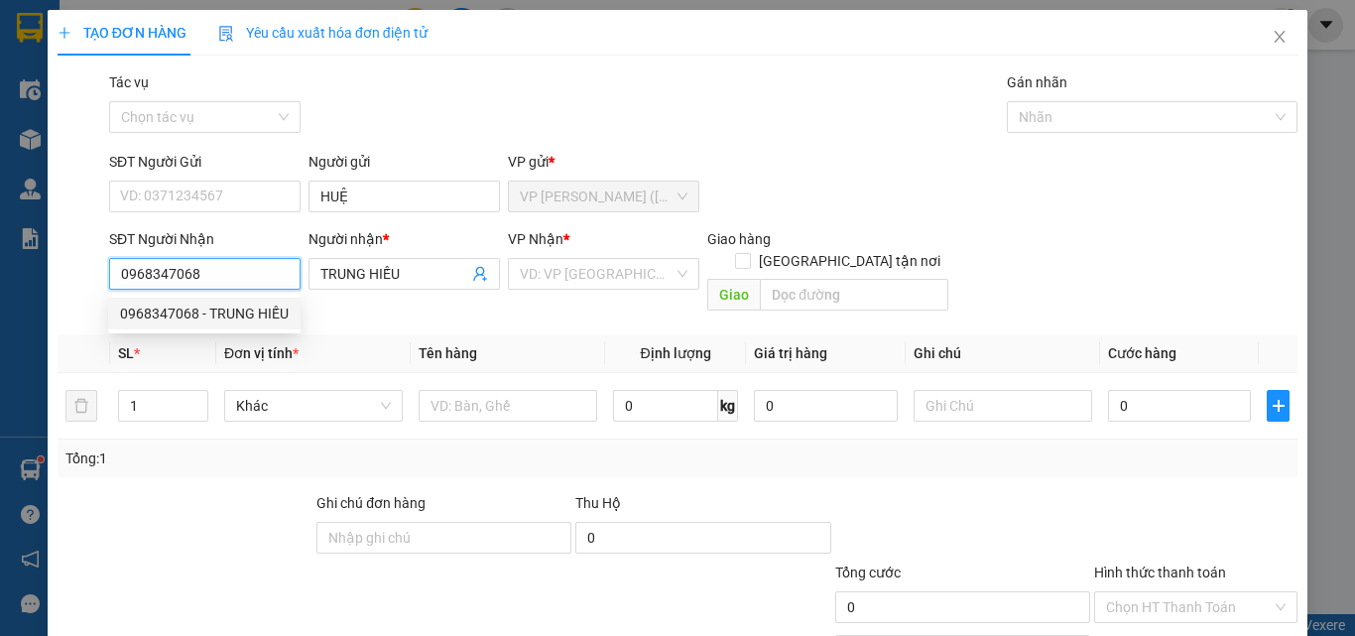
click at [226, 306] on div "0968347068 - TRUNG HIẾU" at bounding box center [204, 313] width 169 height 22
type input "35.000"
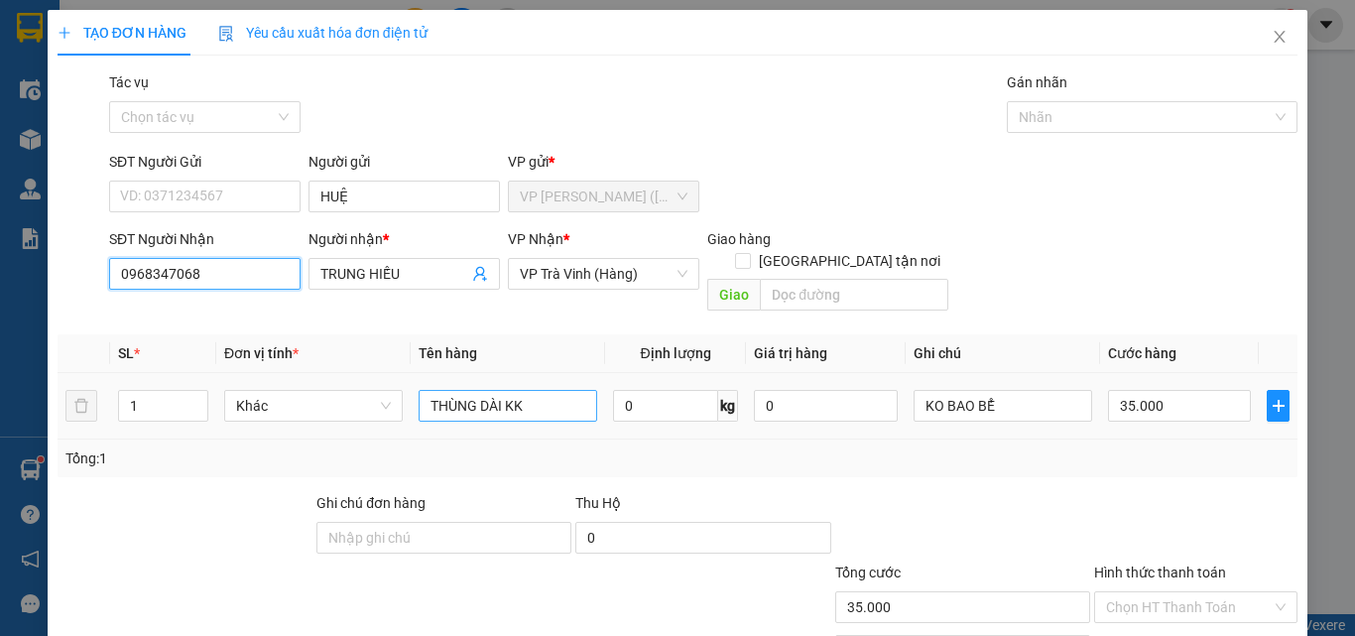
type input "0968347068"
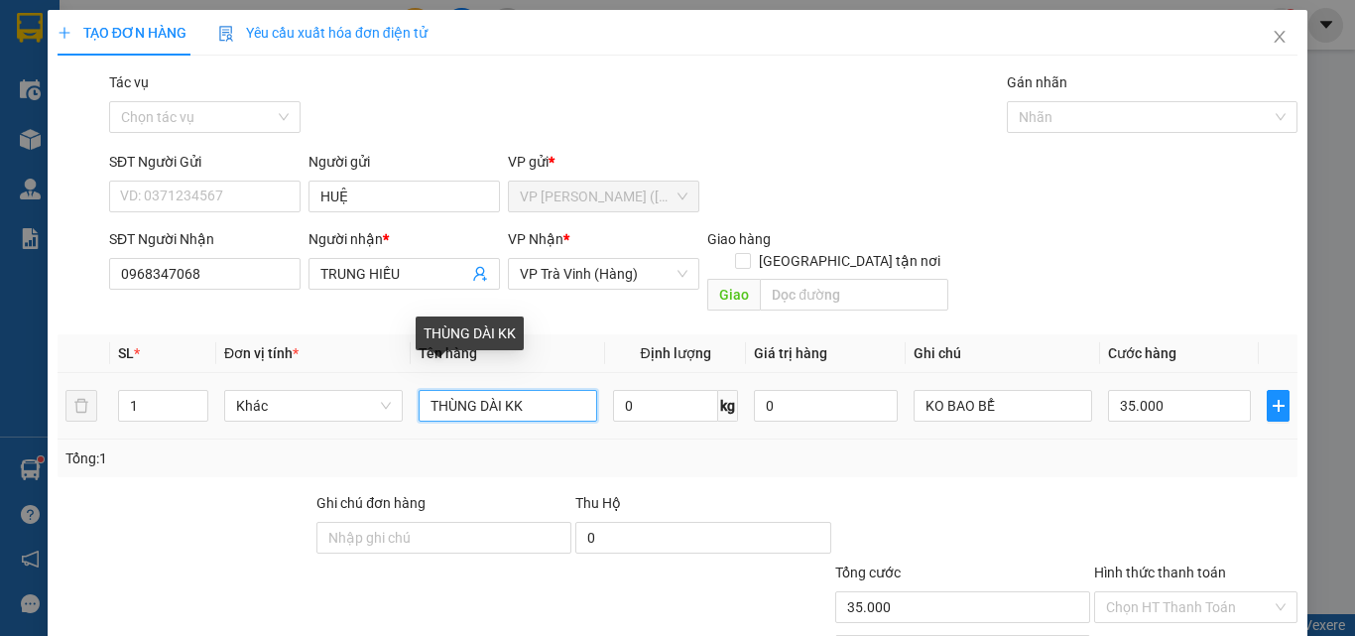
click at [521, 390] on input "THÙNG DÀI KK" at bounding box center [507, 406] width 179 height 32
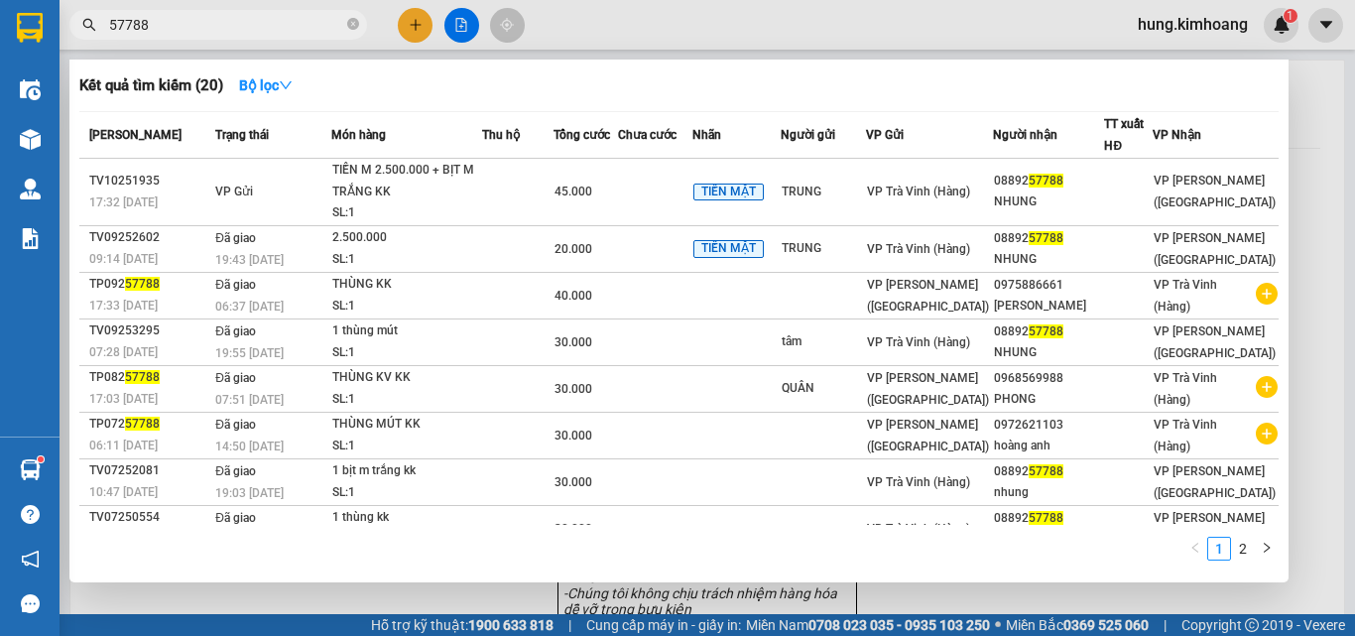
click at [325, 19] on input "57788" at bounding box center [226, 25] width 234 height 22
click at [323, 19] on input "57788" at bounding box center [226, 25] width 234 height 22
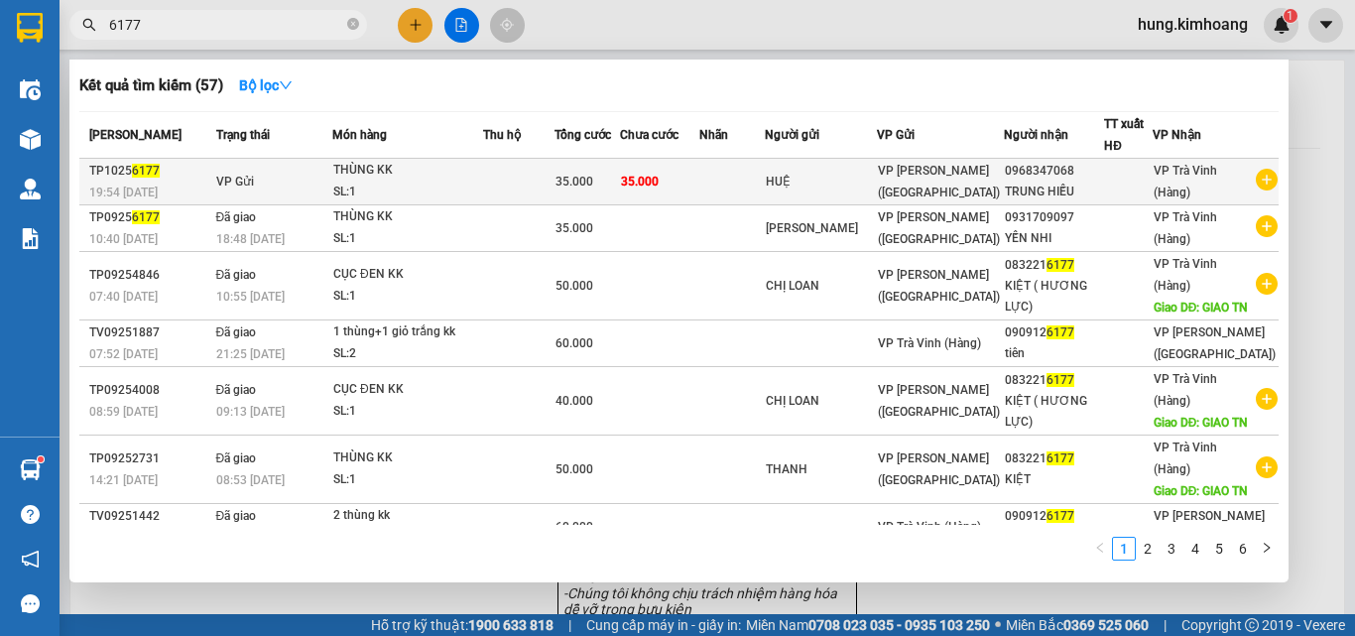
type input "6177"
click at [1083, 176] on div "0968347068" at bounding box center [1054, 171] width 99 height 21
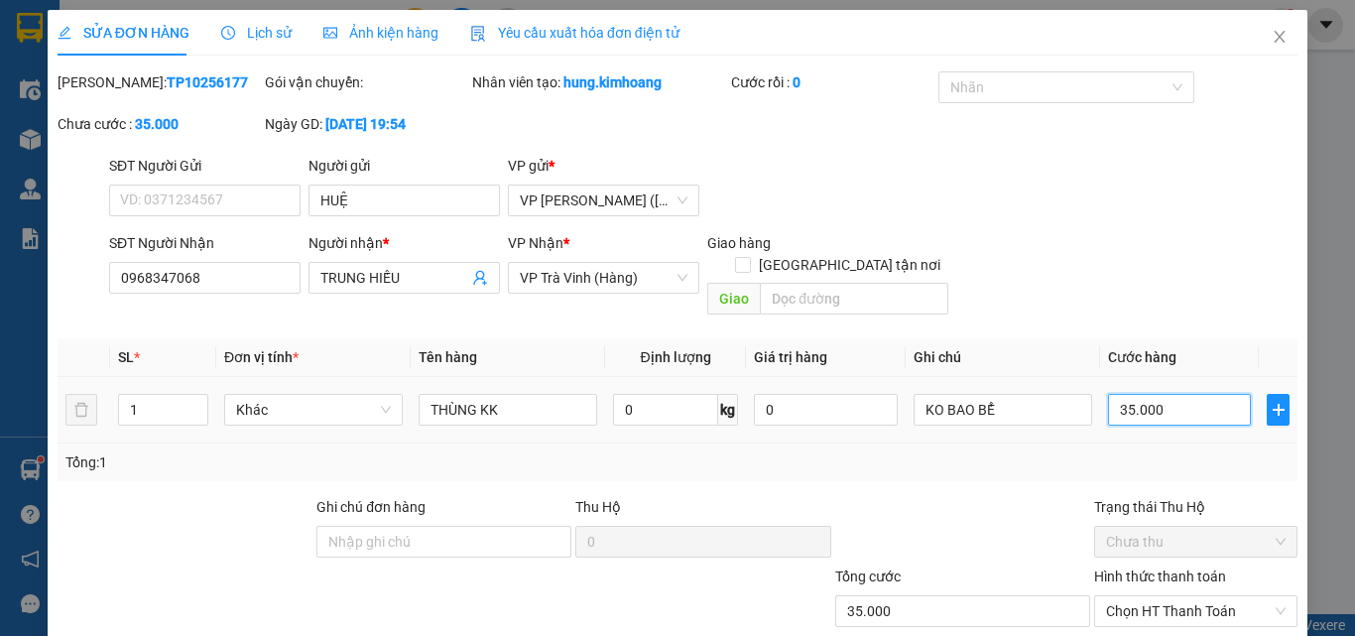
click at [1175, 394] on input "35.000" at bounding box center [1179, 410] width 143 height 32
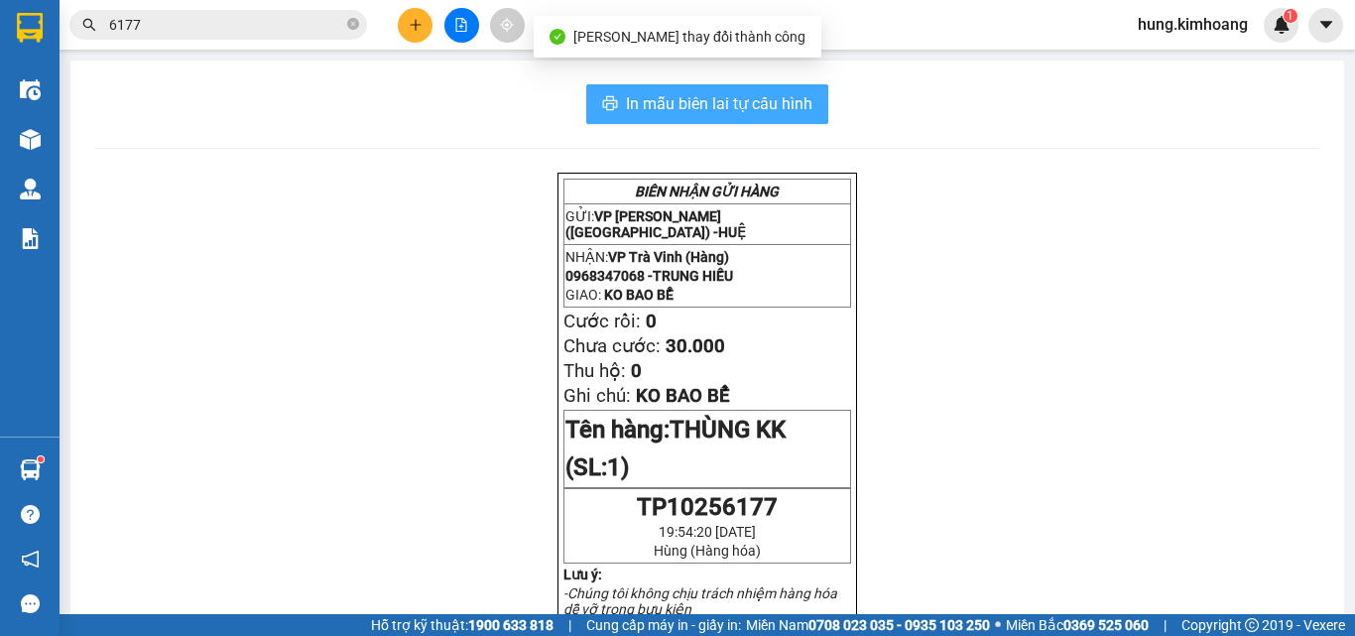
click at [697, 98] on span "In mẫu biên lai tự cấu hình" at bounding box center [719, 103] width 186 height 25
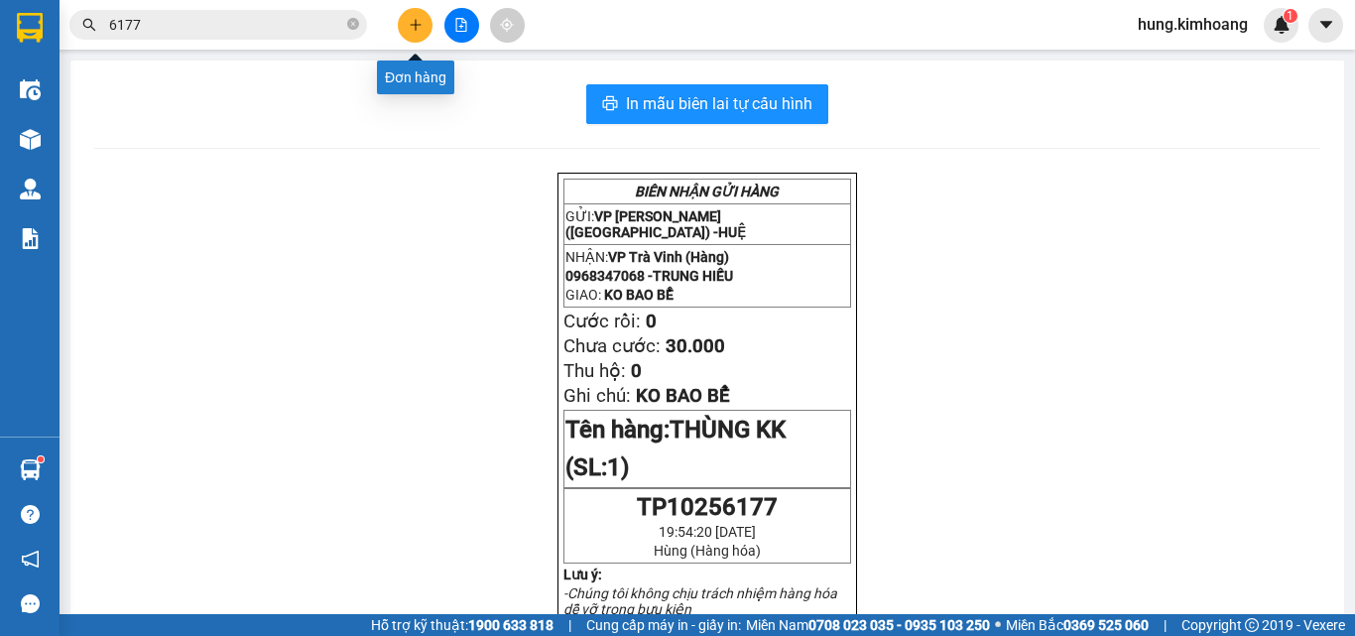
click at [407, 24] on button at bounding box center [415, 25] width 35 height 35
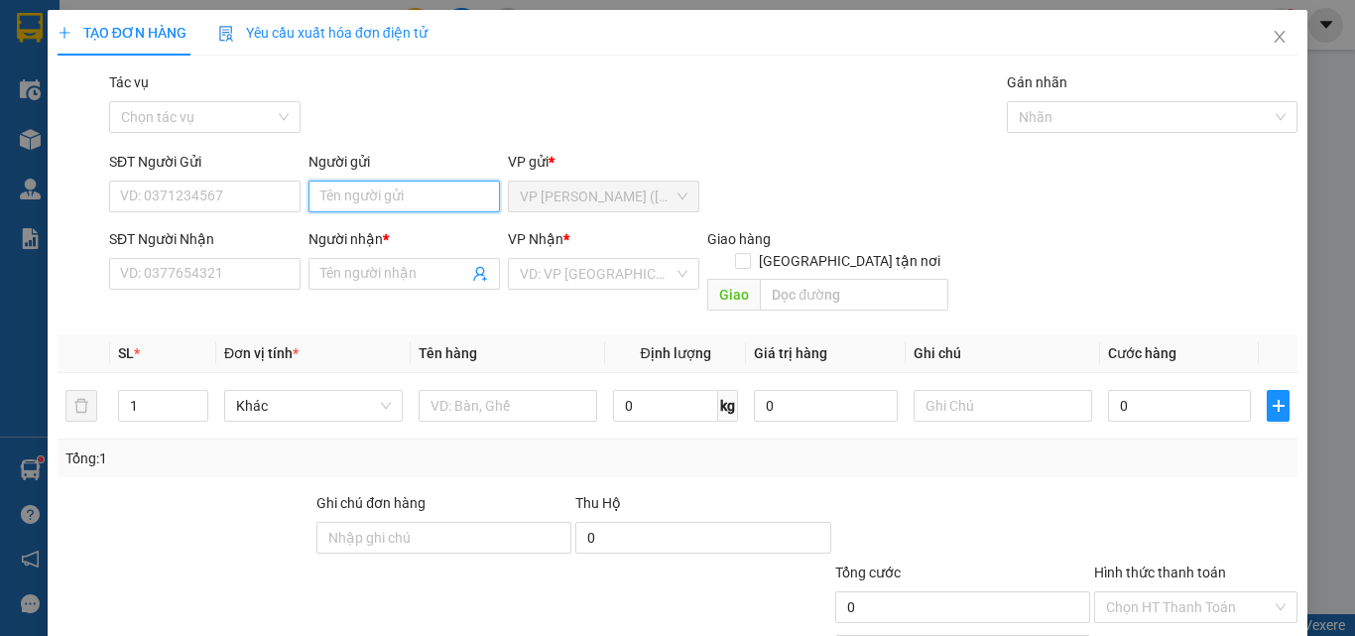
click at [358, 186] on input "Người gửi" at bounding box center [403, 196] width 191 height 32
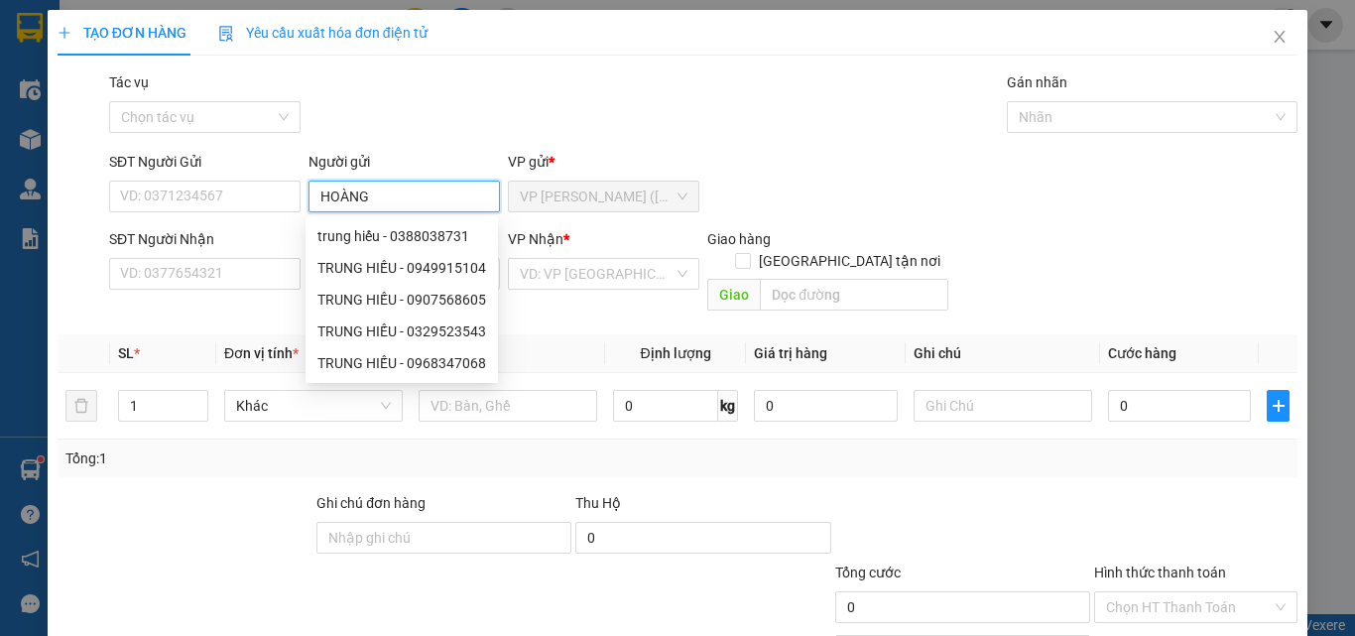
type input "HOÀNG"
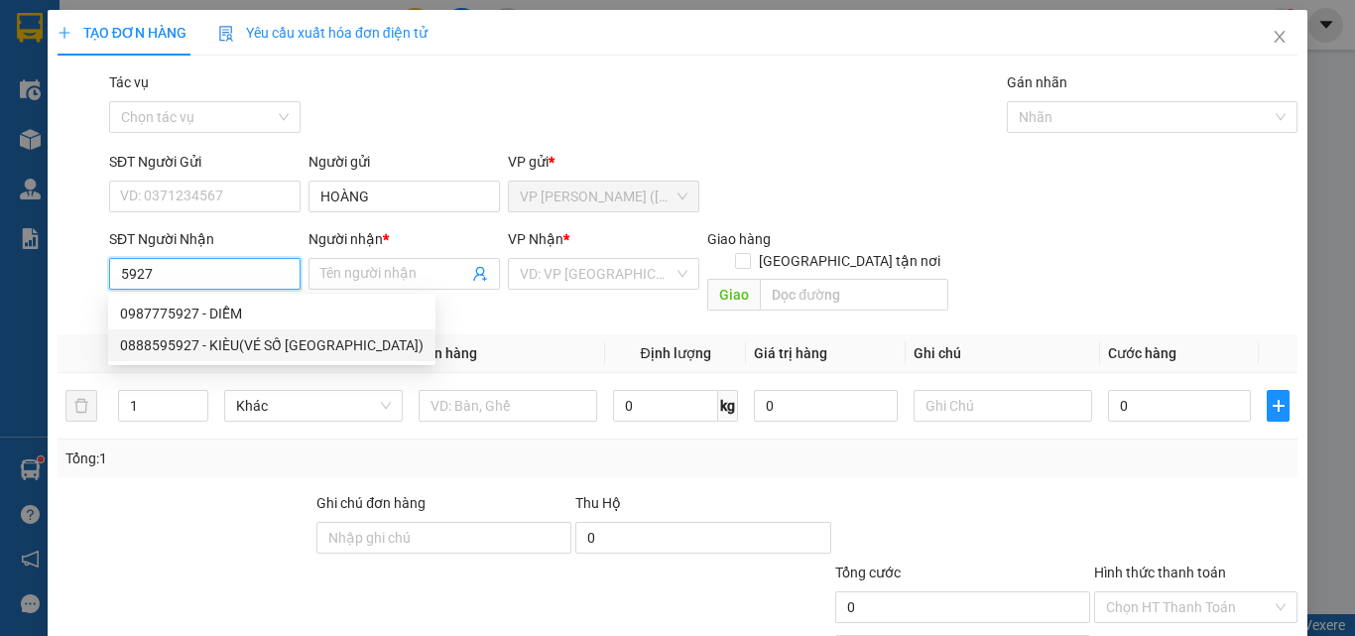
click at [249, 344] on div "0888595927 - KIÈU(VÉ SỐ [GEOGRAPHIC_DATA])" at bounding box center [271, 345] width 303 height 22
type input "0888595927"
type input "KIÈU(VÉ SỐ [GEOGRAPHIC_DATA])"
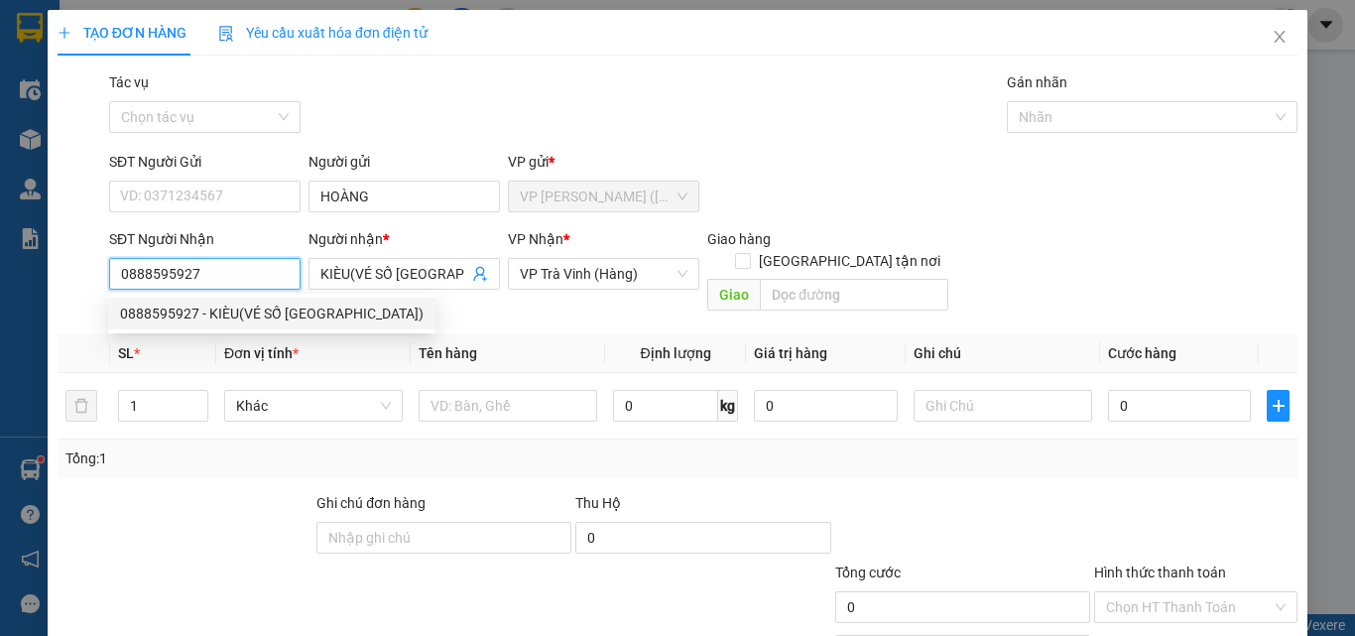
type input "50.000"
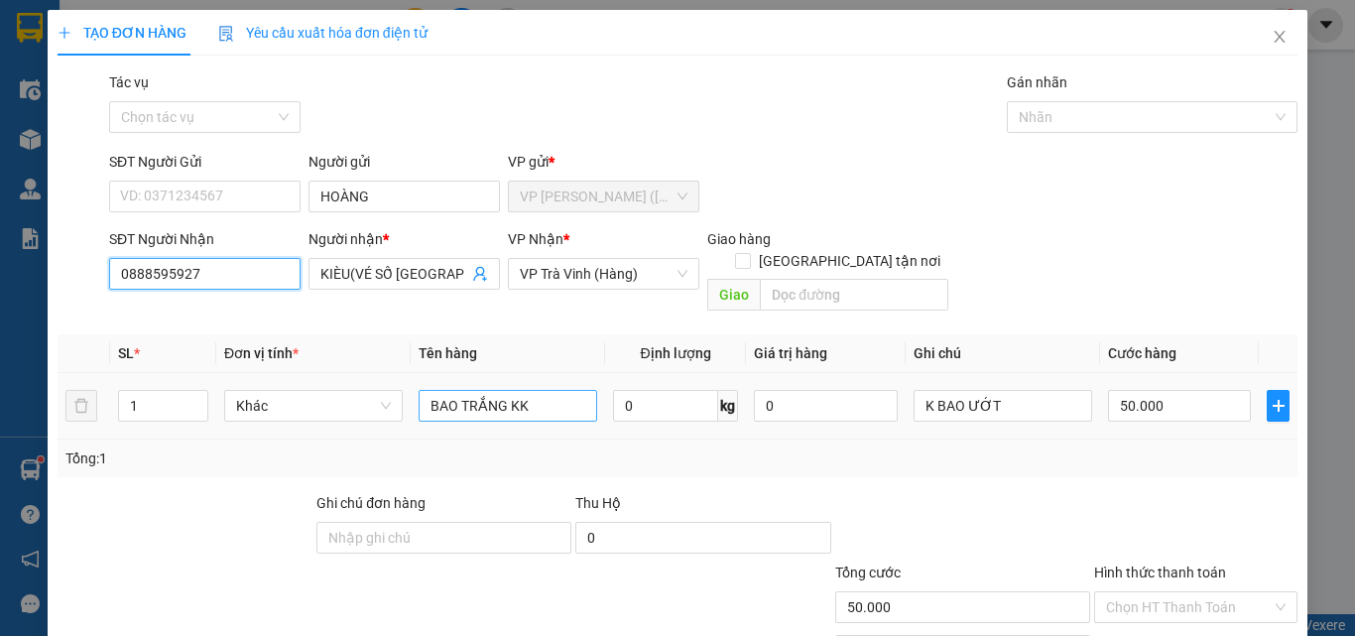
type input "0888595927"
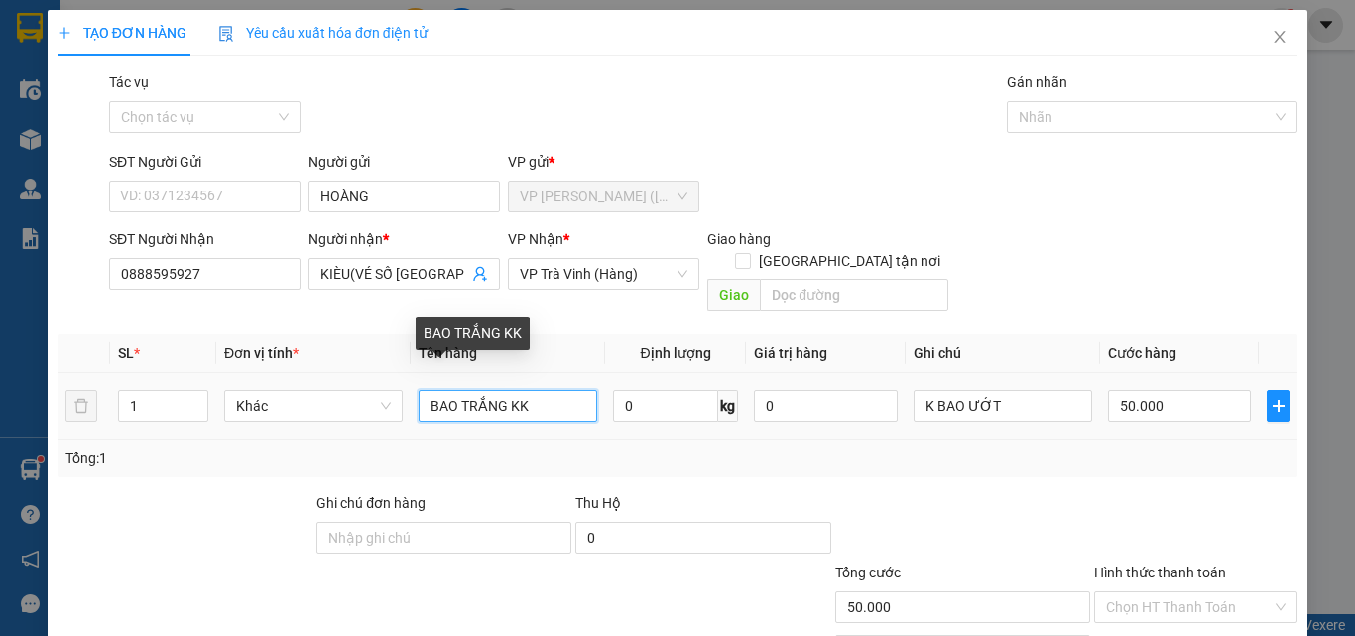
drag, startPoint x: 562, startPoint y: 379, endPoint x: 313, endPoint y: 413, distance: 251.2
click at [311, 415] on tr "1 Khác BAO TRẮNG KK 0 kg 0 K BAO ƯỚT 50.000" at bounding box center [678, 406] width 1240 height 66
type input "1 CỤC ĐEN KK"
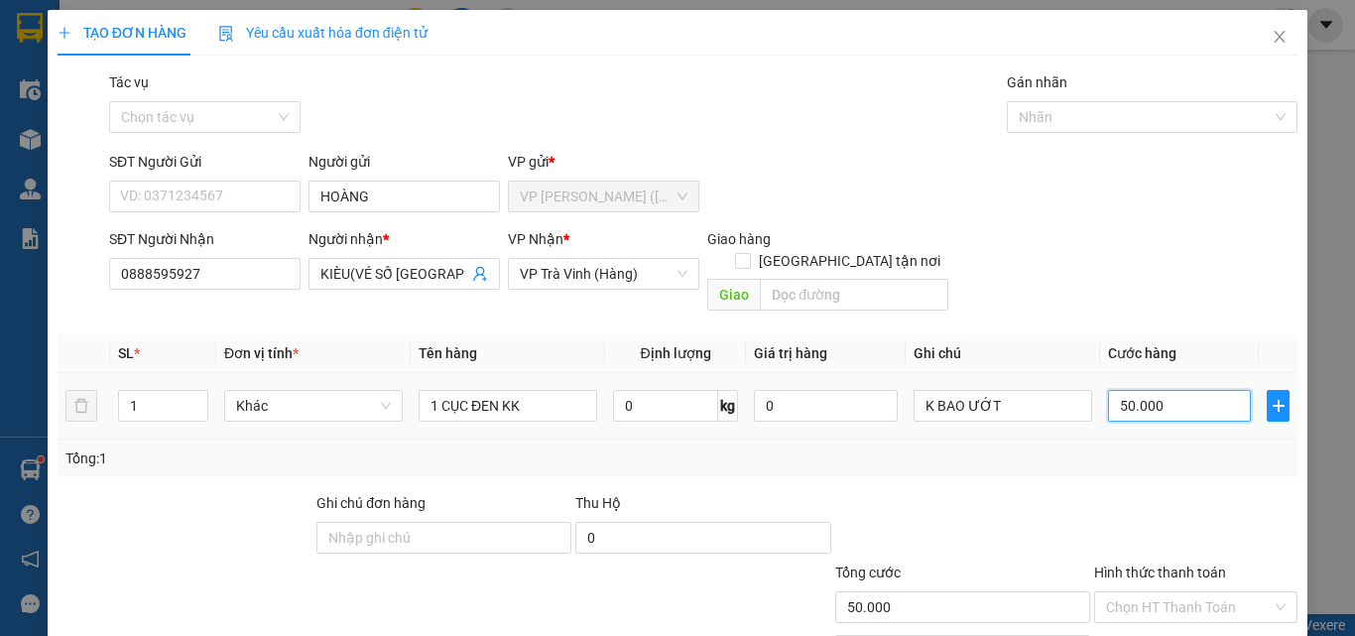
click at [1161, 390] on input "50.000" at bounding box center [1179, 406] width 143 height 32
type input "2"
type input "20"
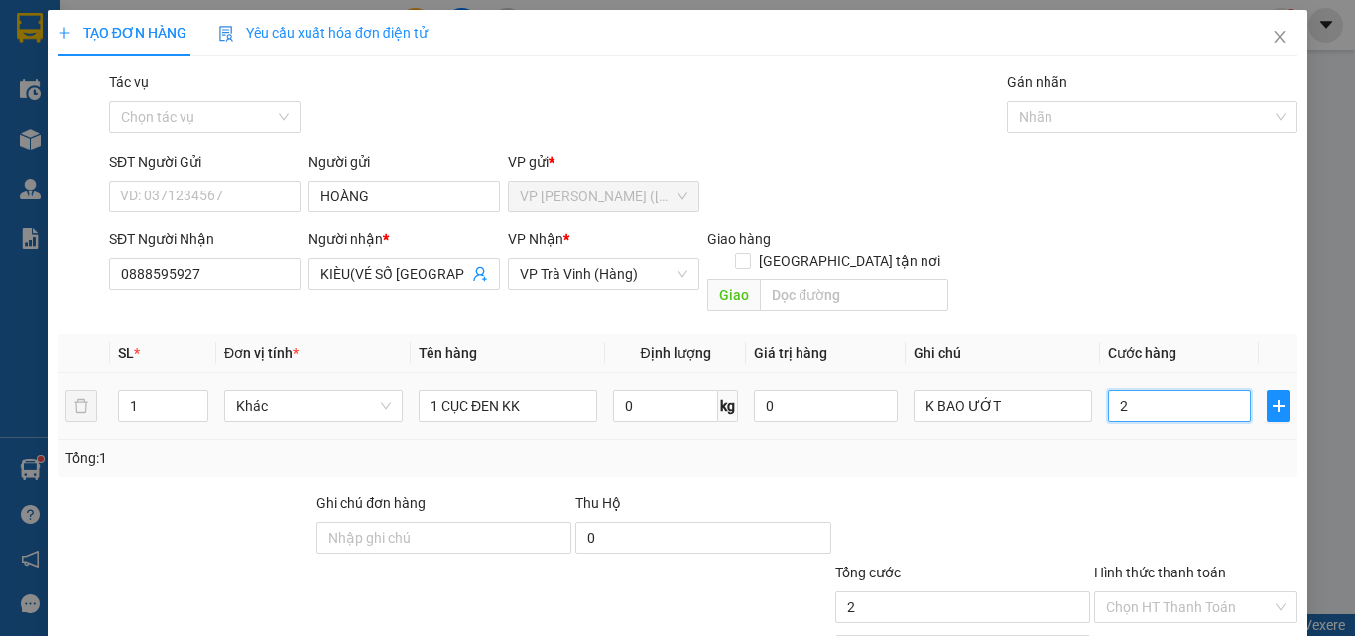
type input "20"
type input "20.000"
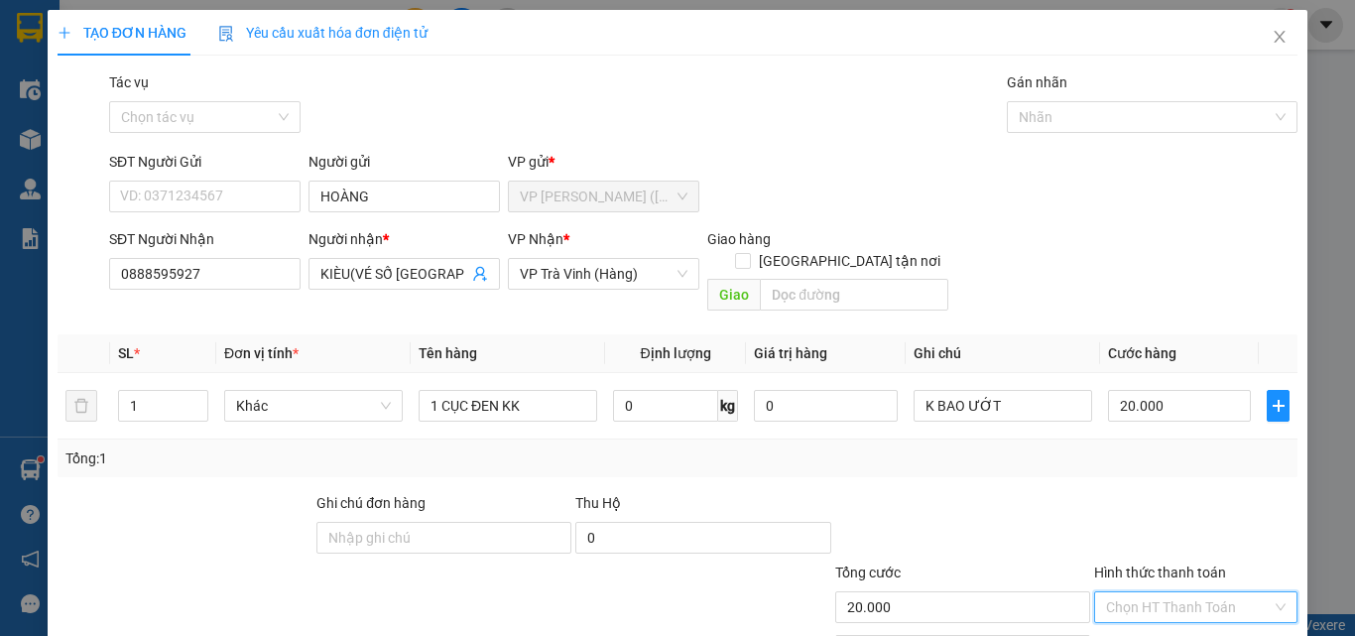
click at [1143, 592] on input "Hình thức thanh toán" at bounding box center [1189, 607] width 166 height 30
click at [1143, 614] on div "Tại văn phòng" at bounding box center [1184, 625] width 178 height 22
type input "0"
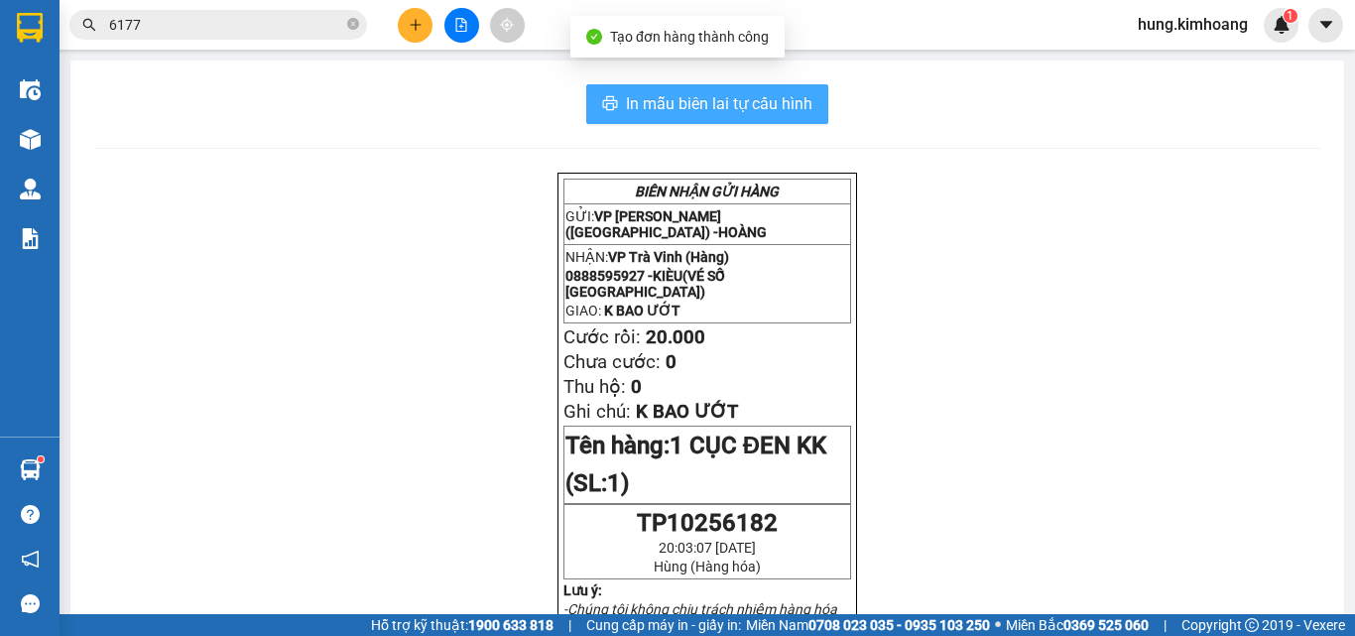
click at [787, 106] on span "In mẫu biên lai tự cấu hình" at bounding box center [719, 103] width 186 height 25
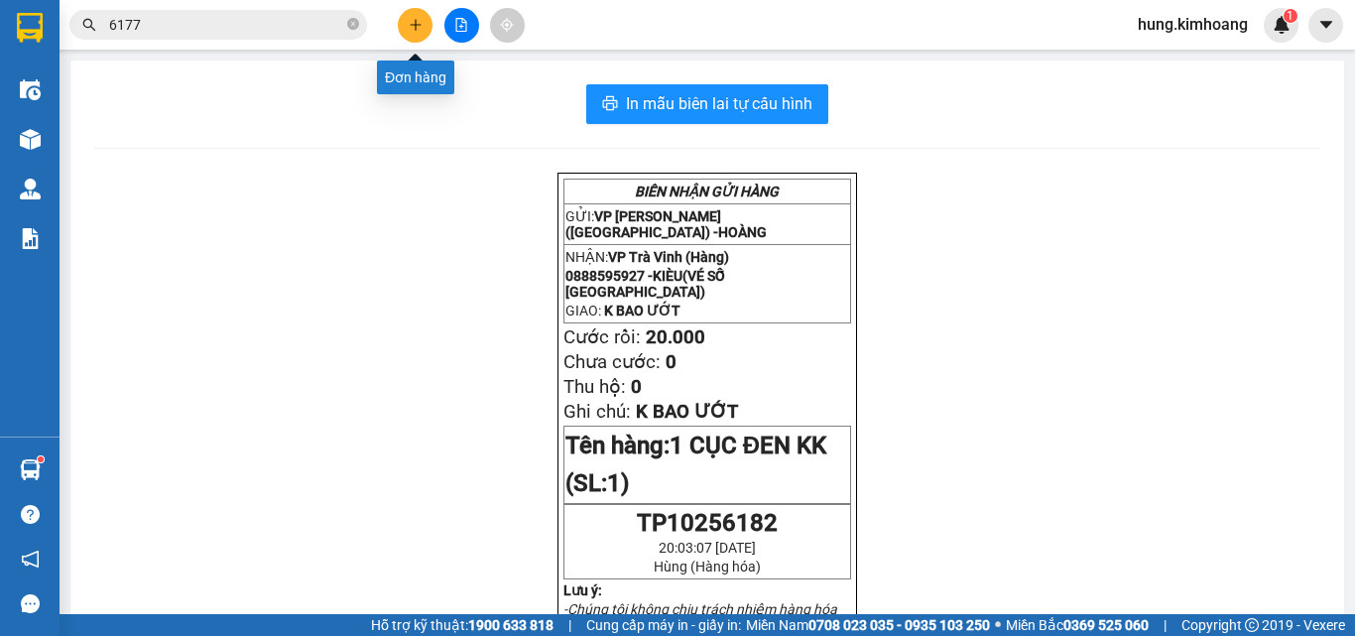
click at [420, 31] on icon "plus" at bounding box center [416, 25] width 14 height 14
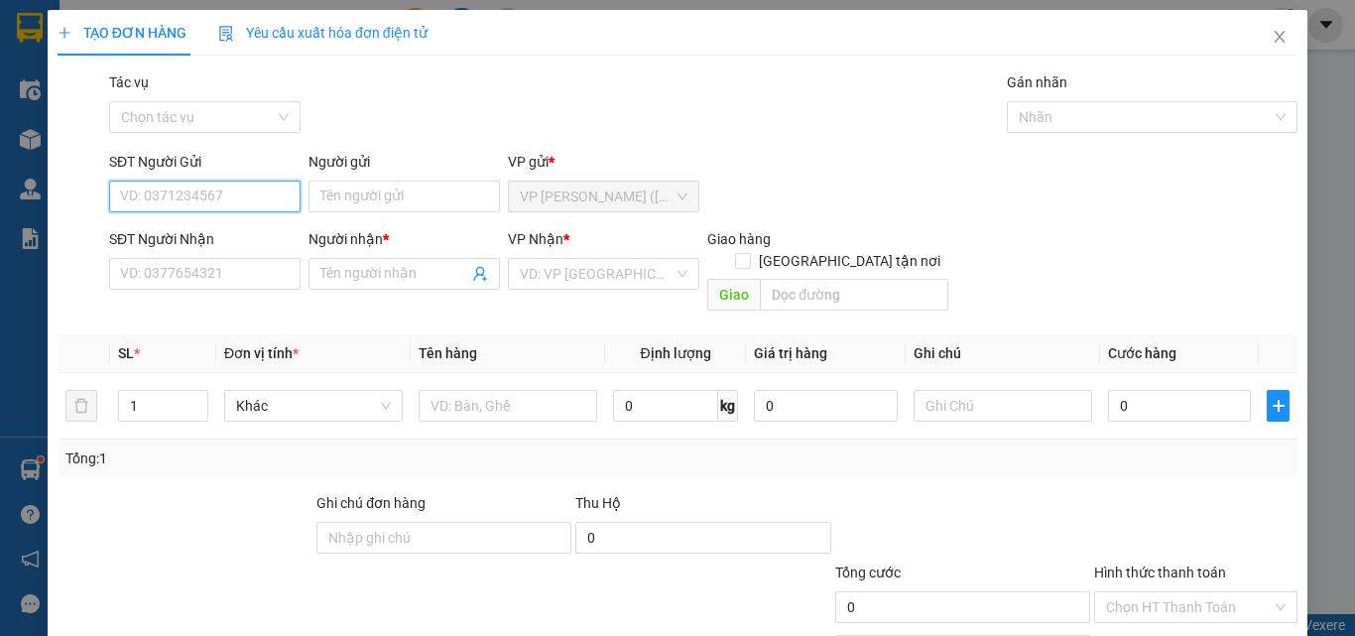
click at [204, 205] on input "SĐT Người Gửi" at bounding box center [204, 196] width 191 height 32
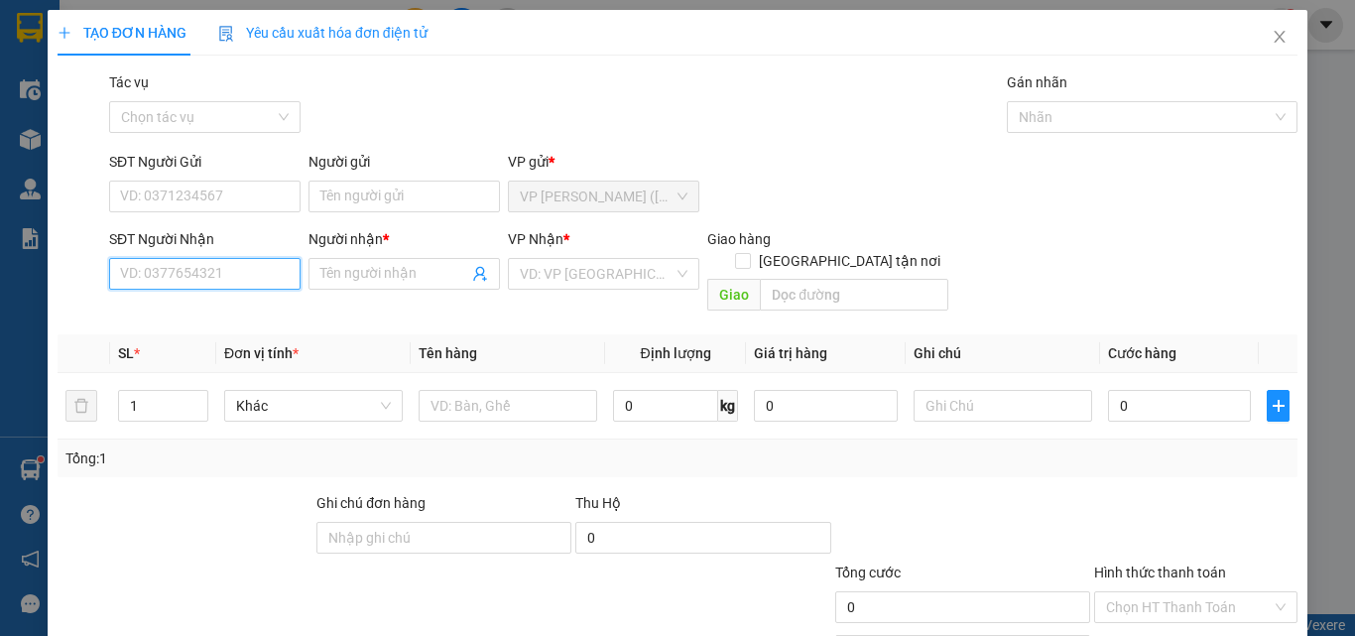
click at [207, 266] on input "SĐT Người Nhận" at bounding box center [204, 274] width 191 height 32
drag, startPoint x: 205, startPoint y: 283, endPoint x: 101, endPoint y: 312, distance: 108.3
click at [101, 312] on div "Transit Pickup Surcharge Ids Transit Deliver Surcharge Ids Transit Deliver Surc…" at bounding box center [678, 394] width 1240 height 646
type input "0385793639"
click at [215, 305] on div "0385793639 - A ĐẠT" at bounding box center [203, 313] width 166 height 22
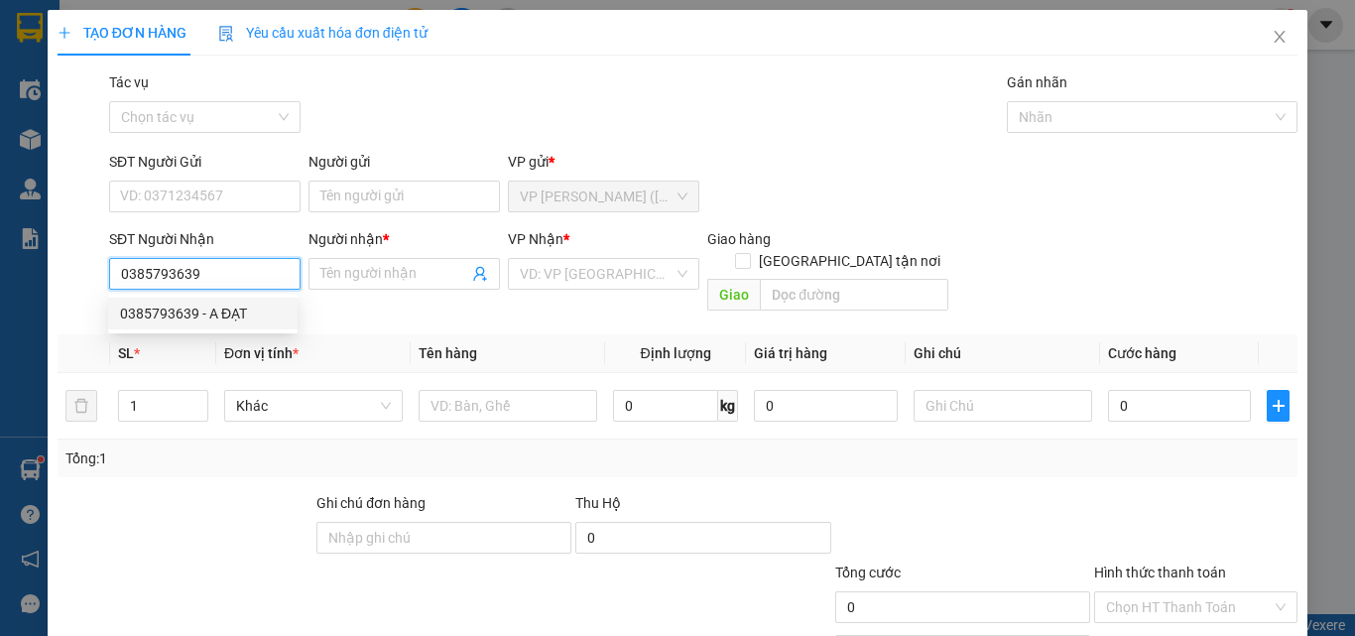
type input "A ĐẠT"
type input "25.000"
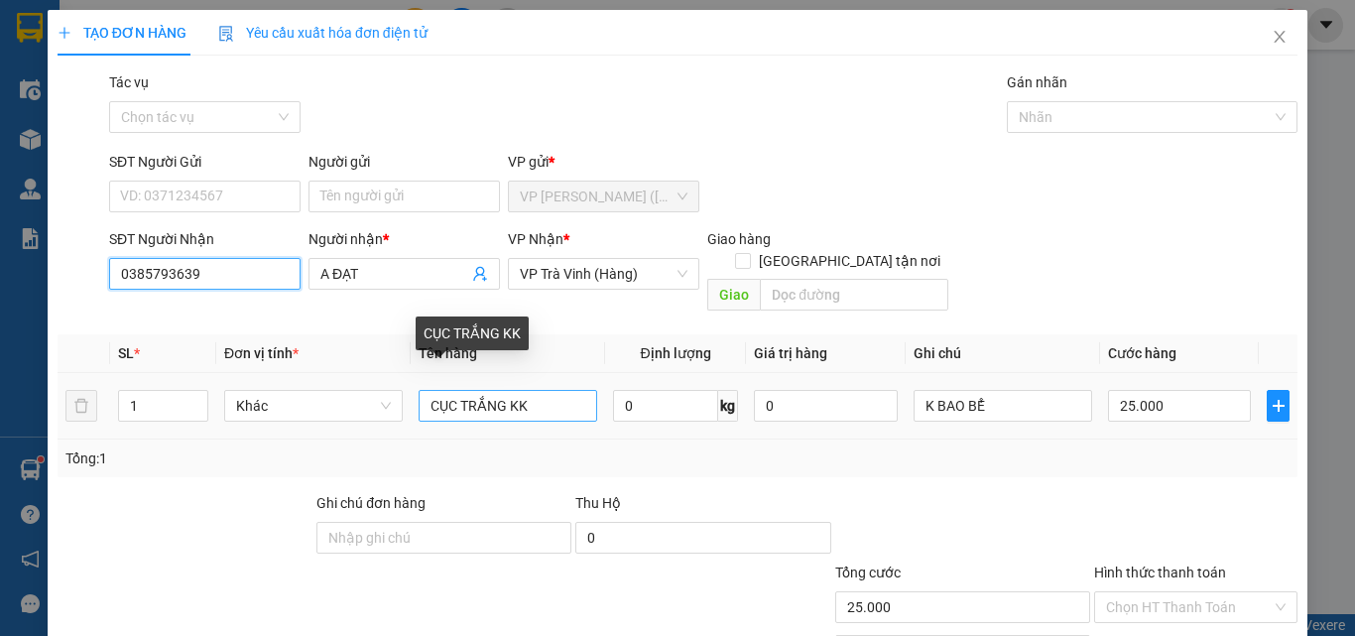
type input "0385793639"
drag, startPoint x: 536, startPoint y: 396, endPoint x: 282, endPoint y: 502, distance: 275.2
click at [283, 502] on div "Transit Pickup Surcharge Ids Transit Deliver Surcharge Ids Transit Deliver Surc…" at bounding box center [678, 394] width 1240 height 646
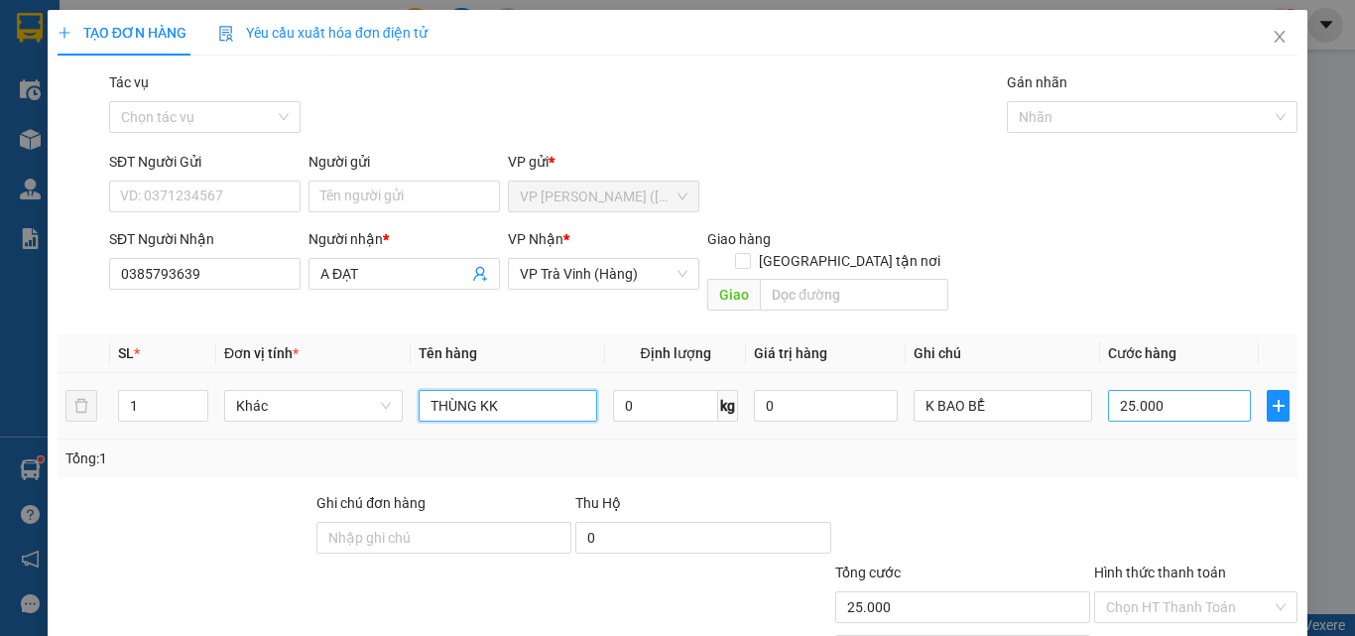
type input "THÙNG KK"
click at [1167, 390] on input "25.000" at bounding box center [1179, 406] width 143 height 32
type input "3"
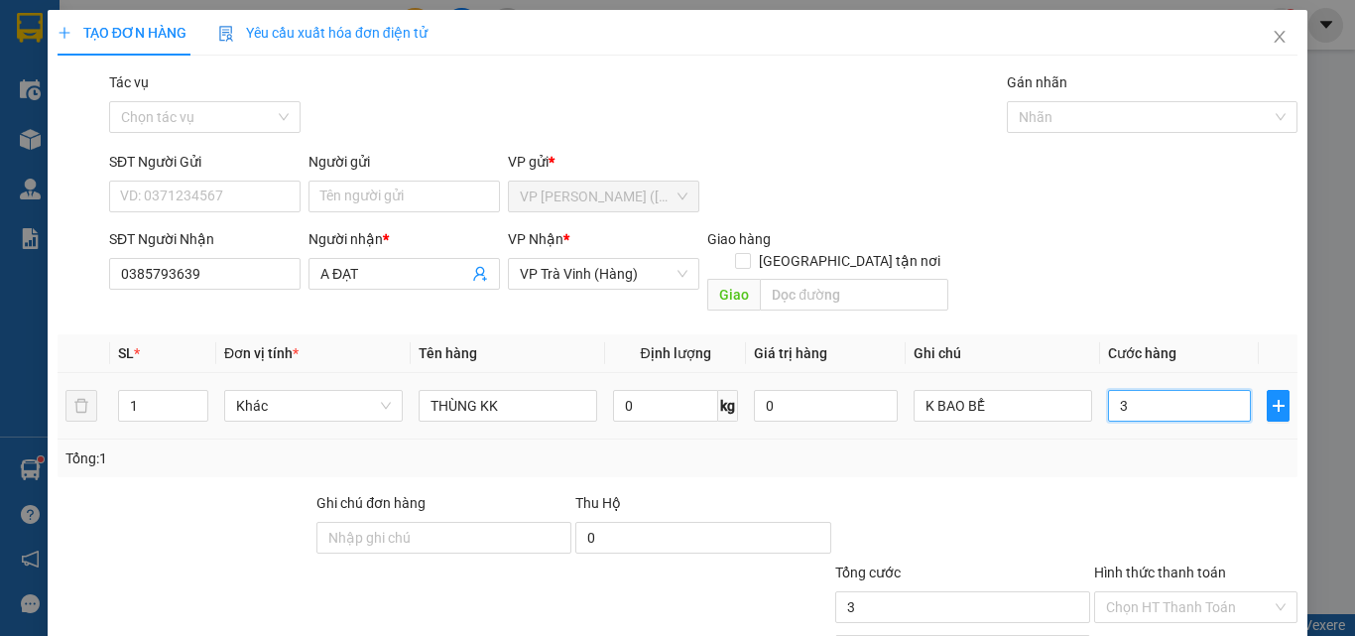
type input "35"
click at [1201, 592] on input "Hình thức thanh toán" at bounding box center [1189, 607] width 166 height 30
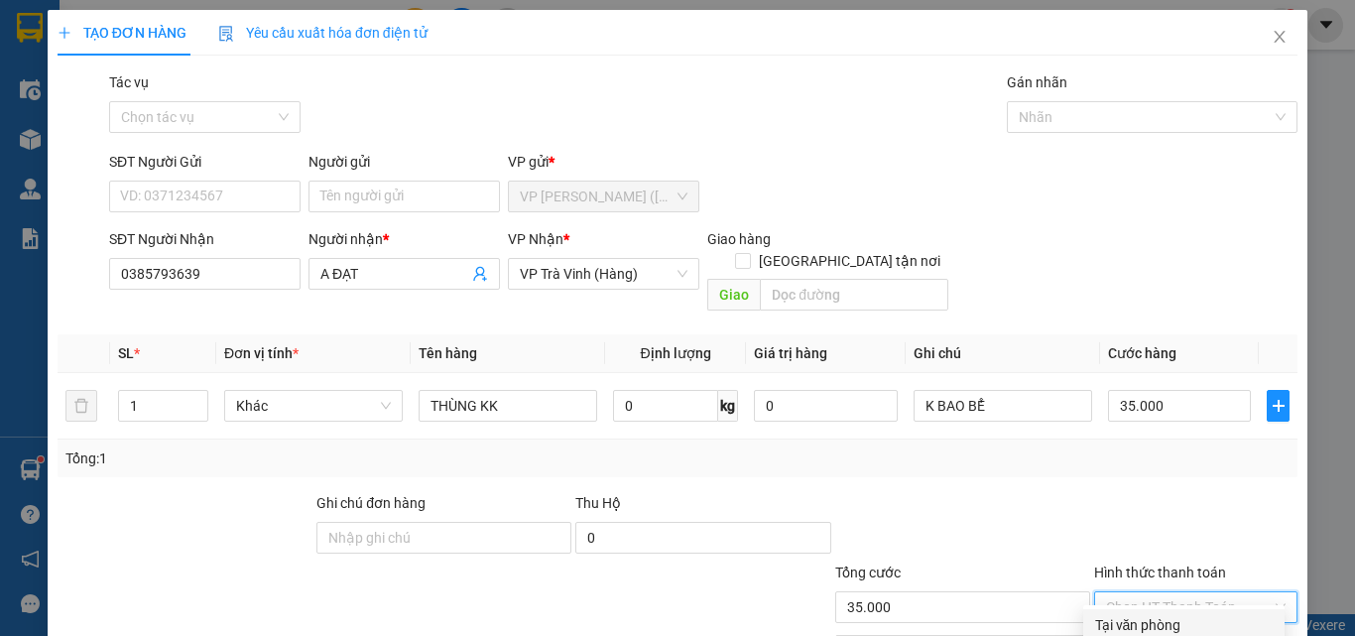
click at [1194, 614] on div "Tại văn phòng" at bounding box center [1184, 625] width 178 height 22
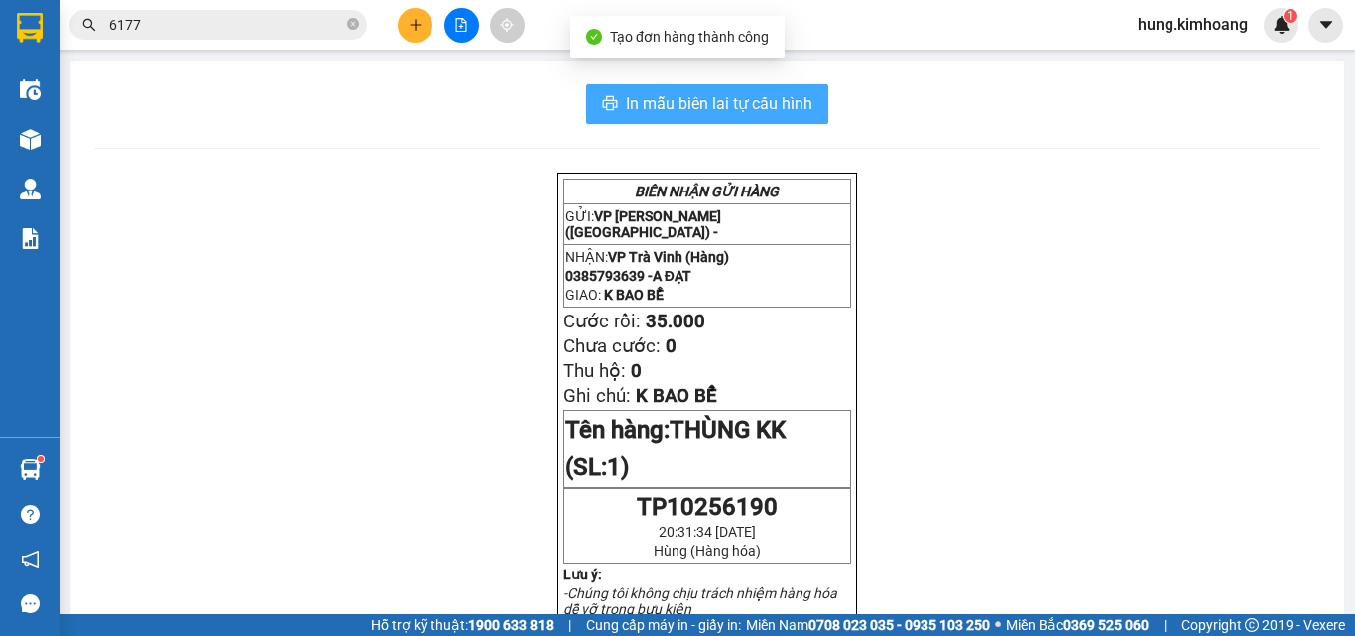
click at [733, 101] on span "In mẫu biên lai tự cấu hình" at bounding box center [719, 103] width 186 height 25
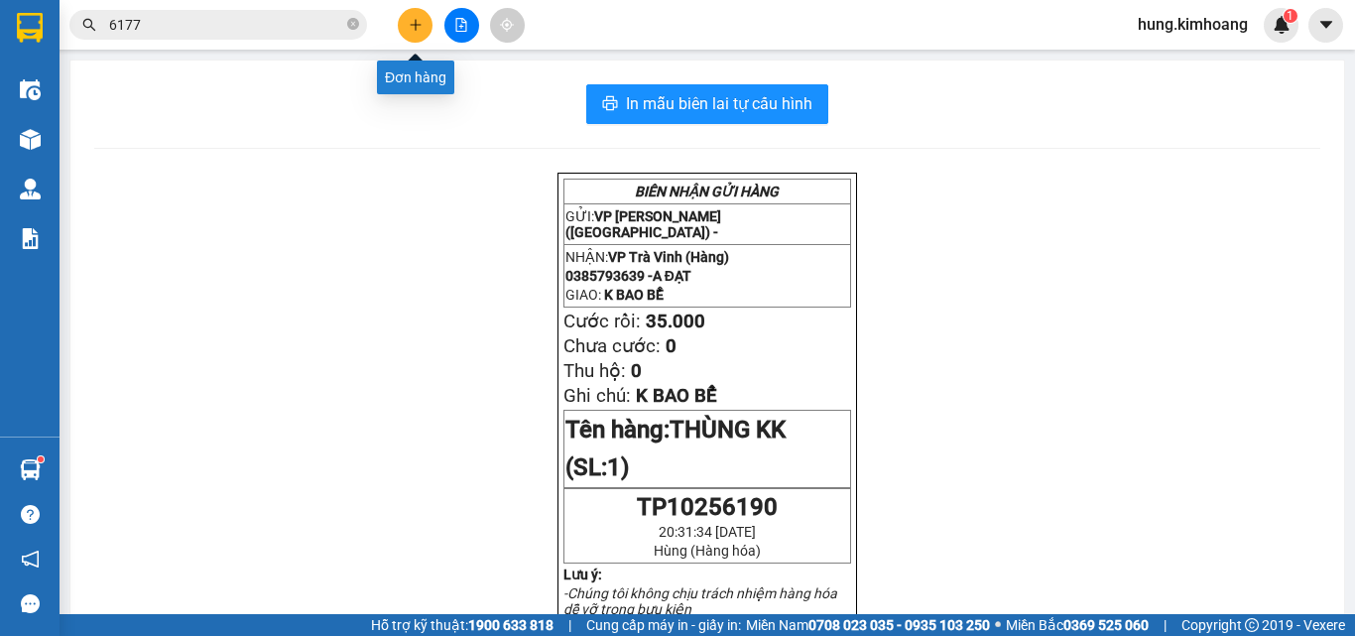
click at [419, 27] on icon "plus" at bounding box center [416, 25] width 14 height 14
